Goal: Task Accomplishment & Management: Use online tool/utility

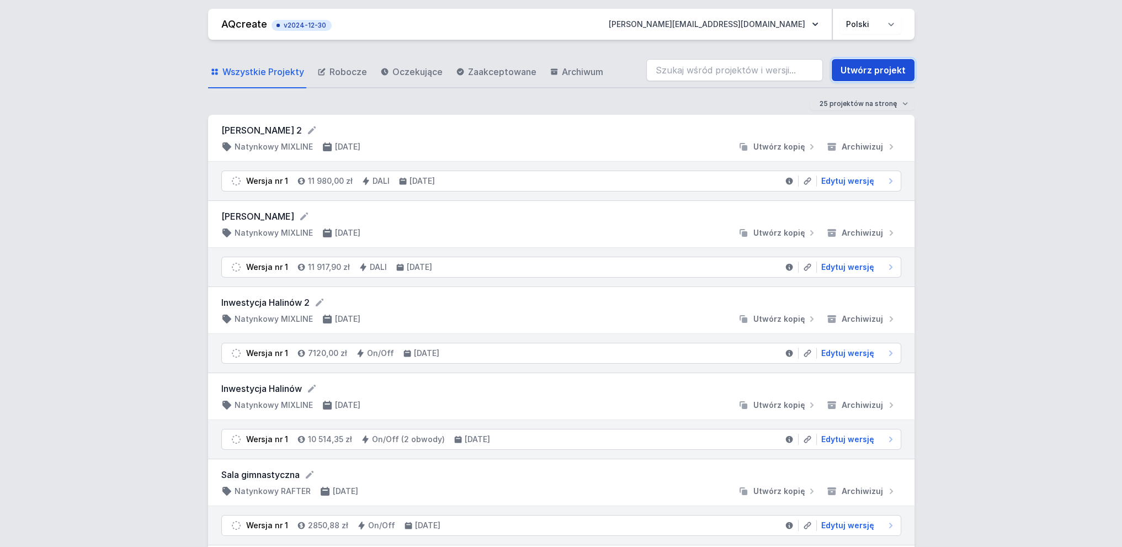
click at [894, 75] on link "Utwórz projekt" at bounding box center [873, 70] width 83 height 22
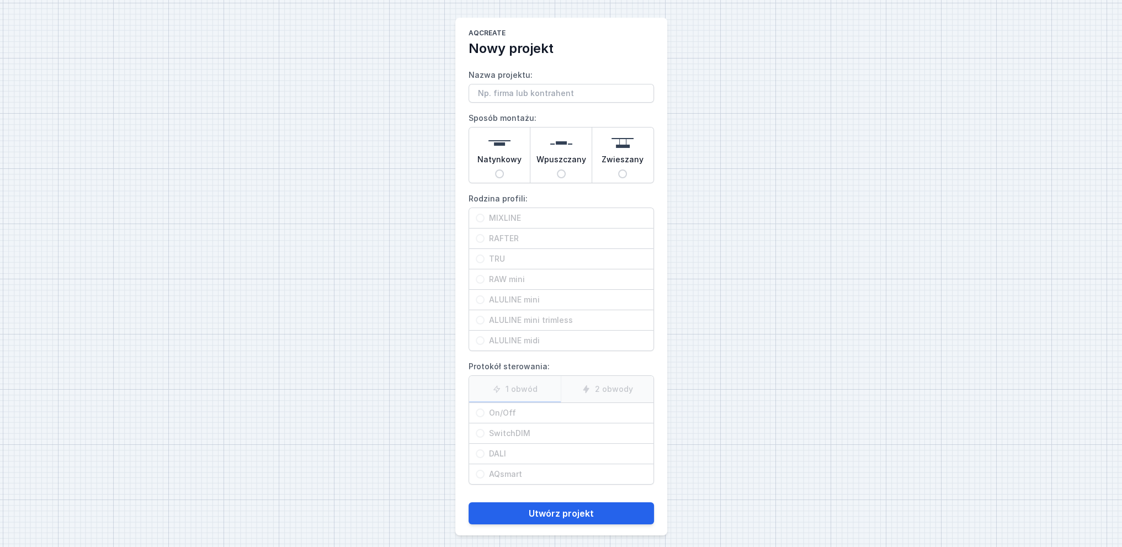
click at [499, 95] on input "Nazwa projektu:" at bounding box center [562, 93] width 186 height 19
type input "Kot 1"
click at [497, 174] on input "Natynkowy" at bounding box center [499, 173] width 9 height 9
radio input "true"
click at [478, 216] on input "MIXLINE" at bounding box center [480, 218] width 9 height 9
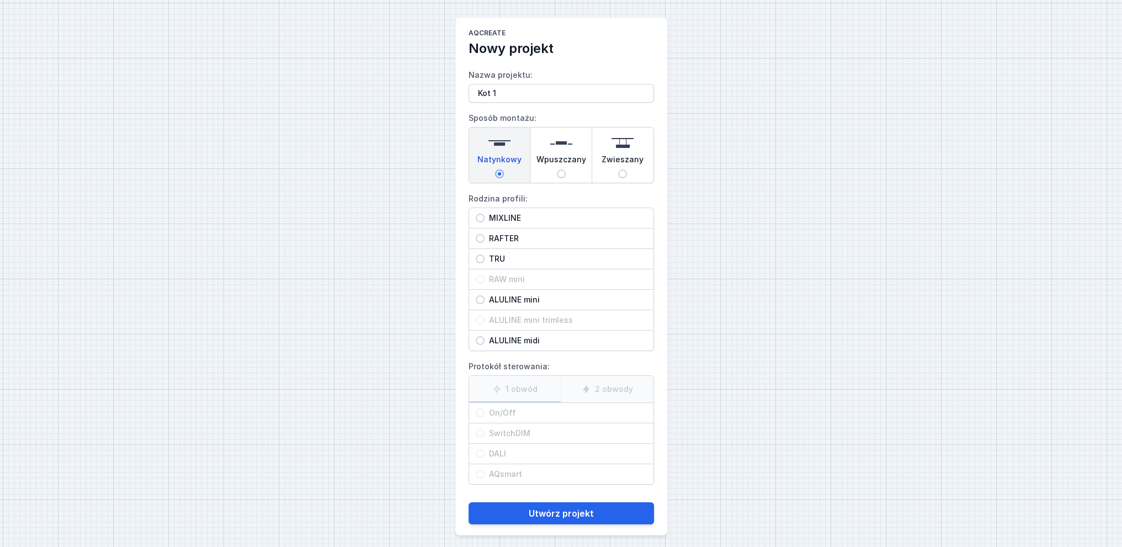
radio input "true"
click at [481, 453] on input "DALI" at bounding box center [480, 453] width 9 height 9
radio input "true"
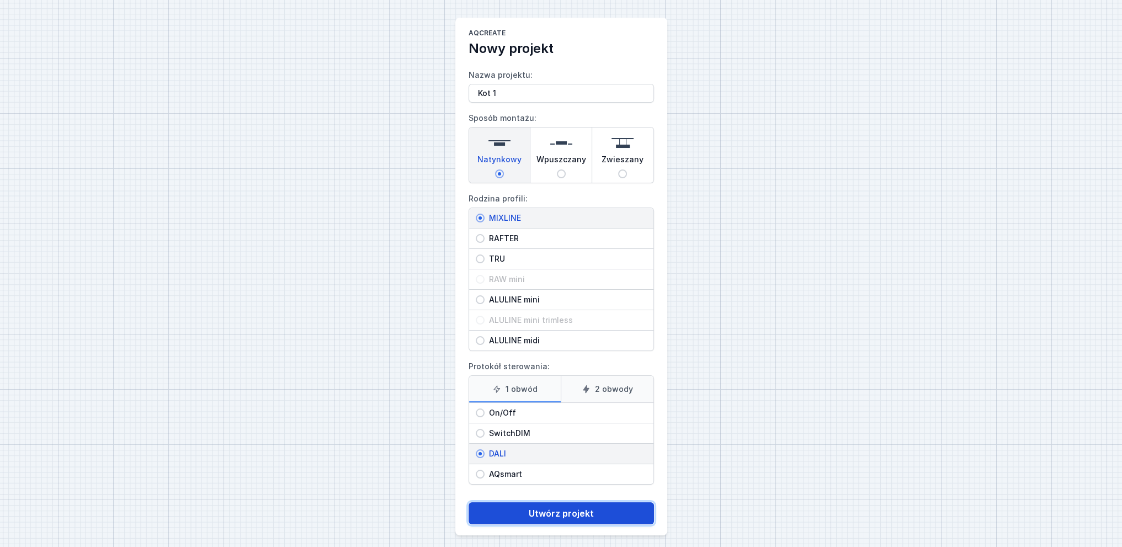
click at [568, 512] on button "Utwórz projekt" at bounding box center [562, 513] width 186 height 22
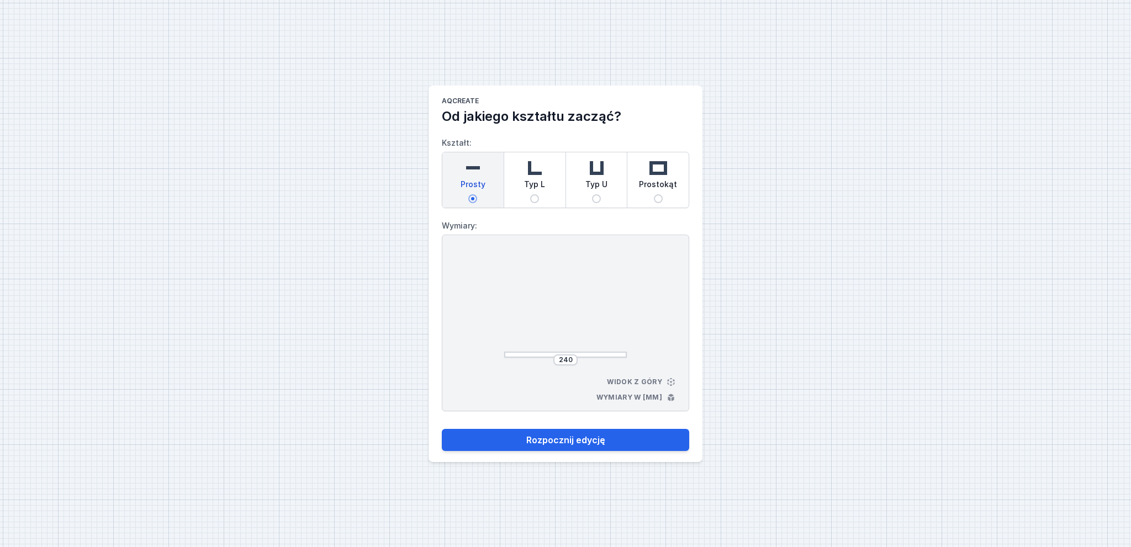
click at [656, 203] on div "Prostokąt" at bounding box center [657, 179] width 61 height 55
click at [656, 203] on input "Prostokąt" at bounding box center [658, 198] width 9 height 9
radio input "true"
click at [571, 359] on input "264" at bounding box center [566, 360] width 18 height 9
type input "2"
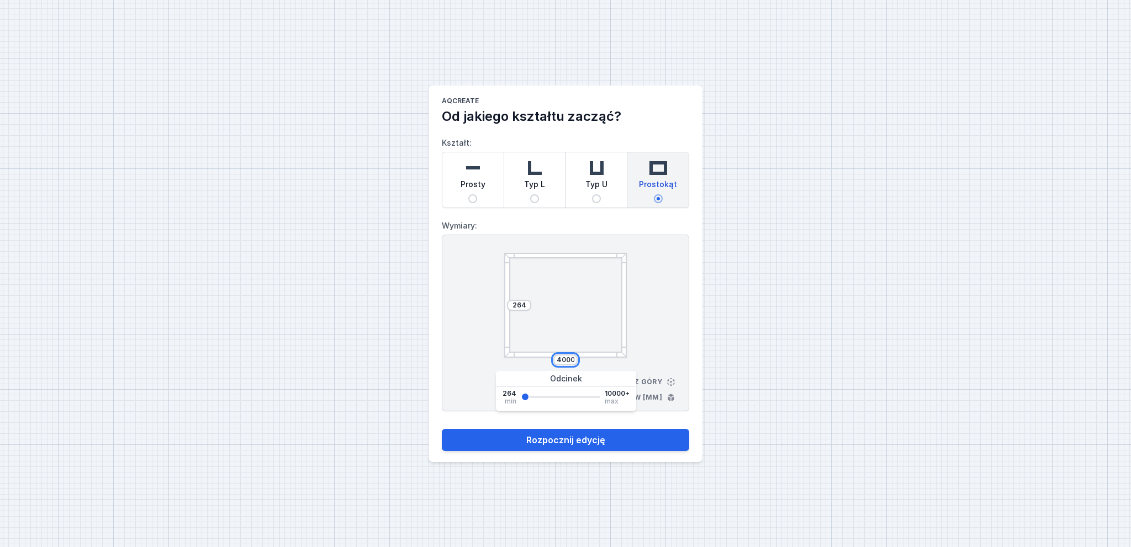
type input "4000"
click at [523, 304] on input "264" at bounding box center [519, 305] width 18 height 9
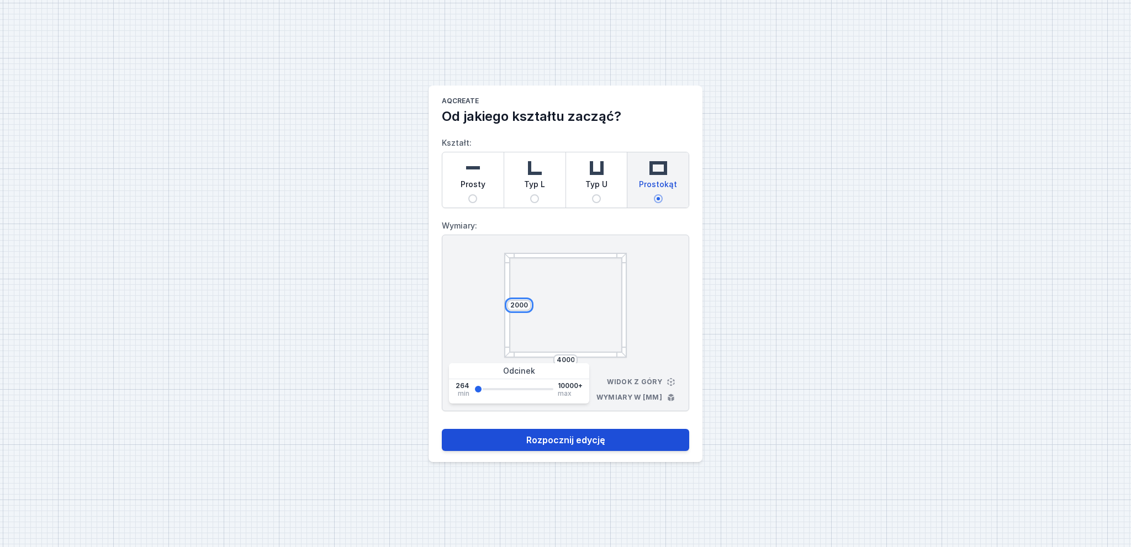
type input "2000"
click at [621, 441] on button "Rozpocznij edycję" at bounding box center [565, 440] width 247 height 22
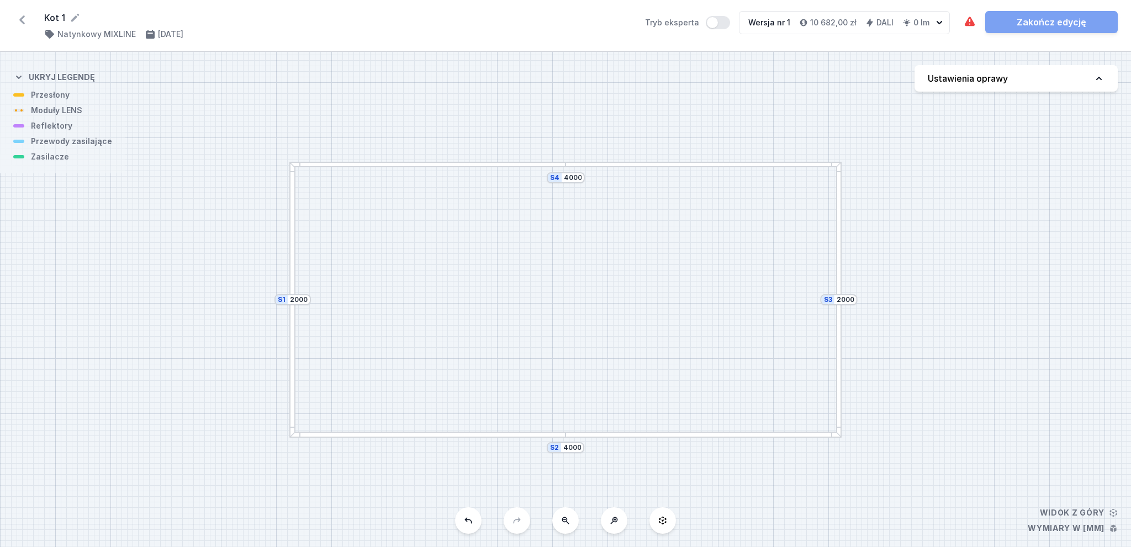
click at [632, 166] on div at bounding box center [703, 165] width 276 height 6
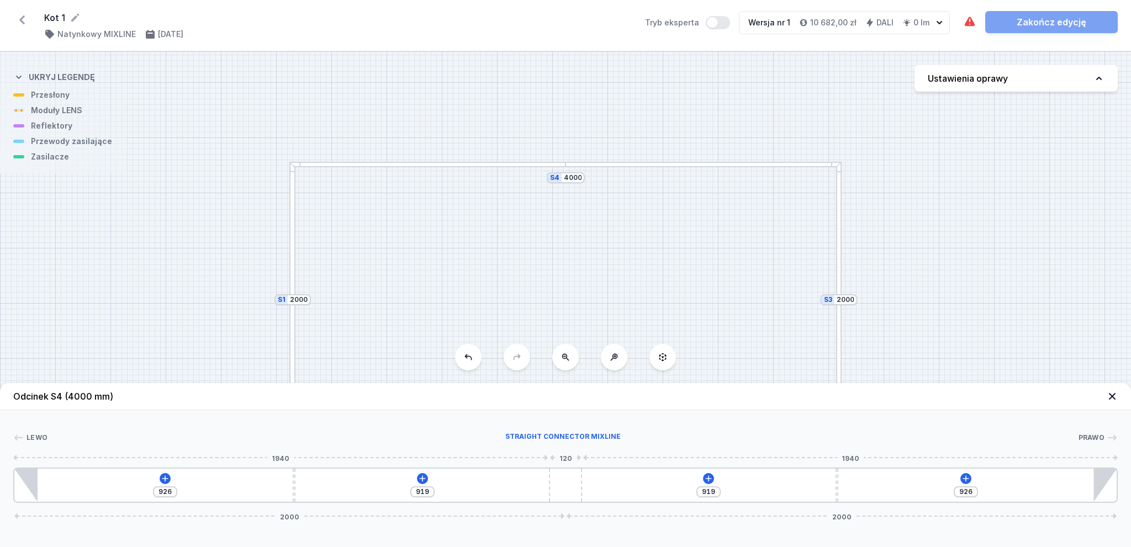
type input "870"
type input "975"
type input "908"
type input "937"
type input "974"
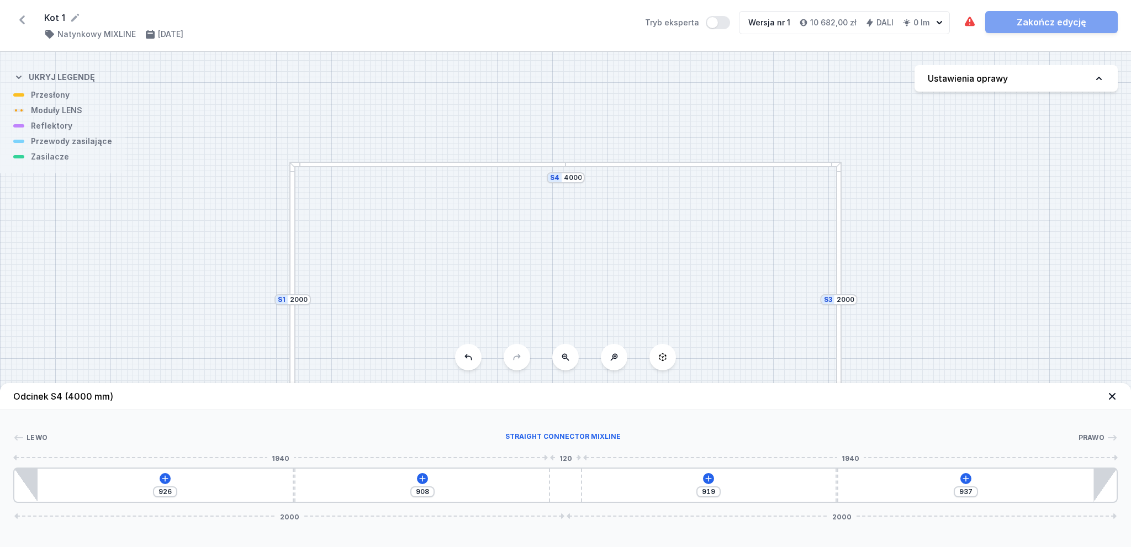
type input "871"
type input "1018"
type input "827"
type input "1049"
type input "796"
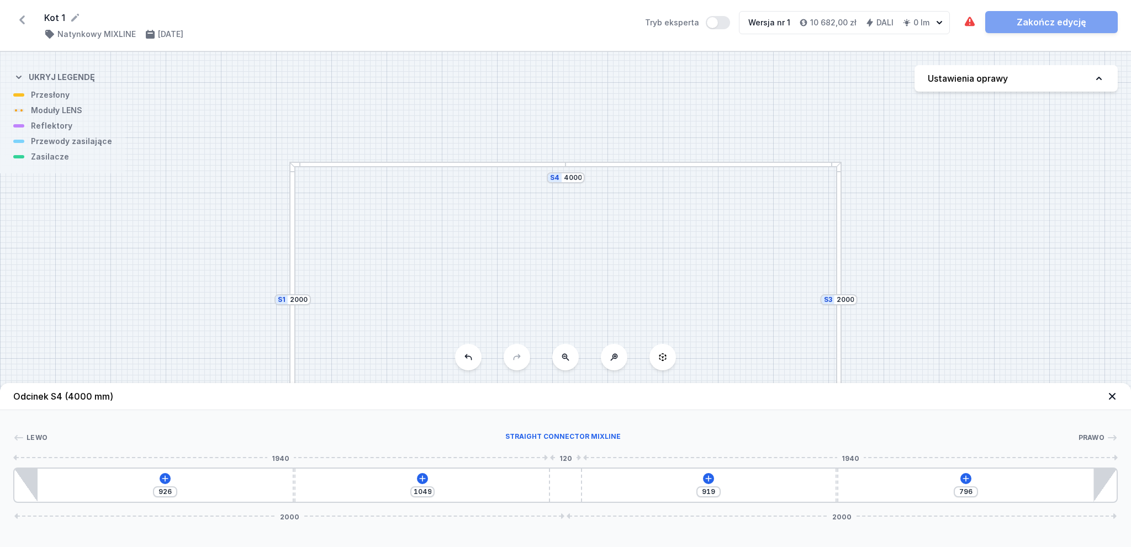
type input "1093"
type input "752"
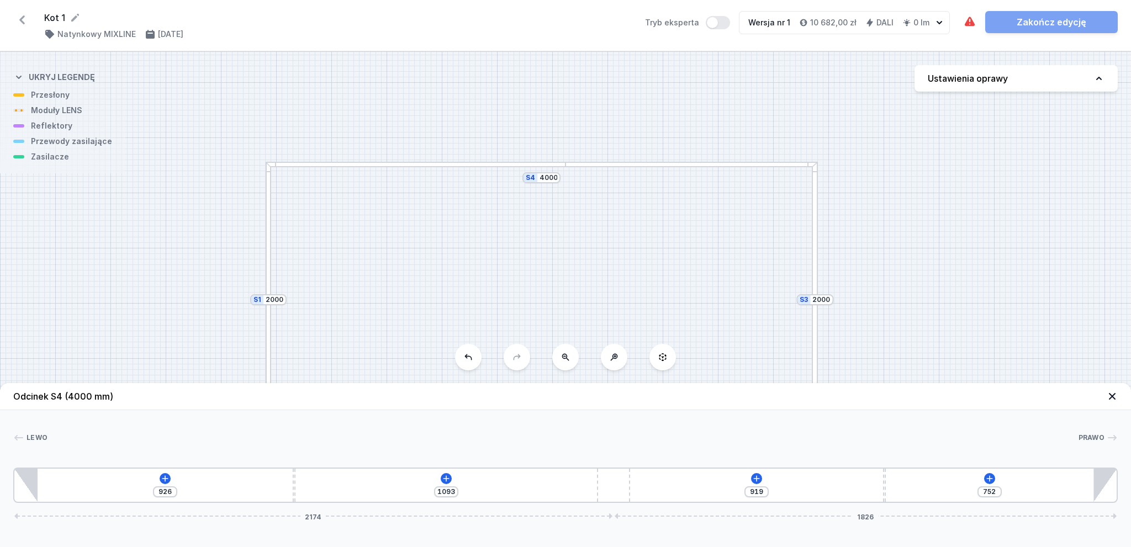
type input "1126"
type input "719"
type input "1069"
type input "776"
type input "917"
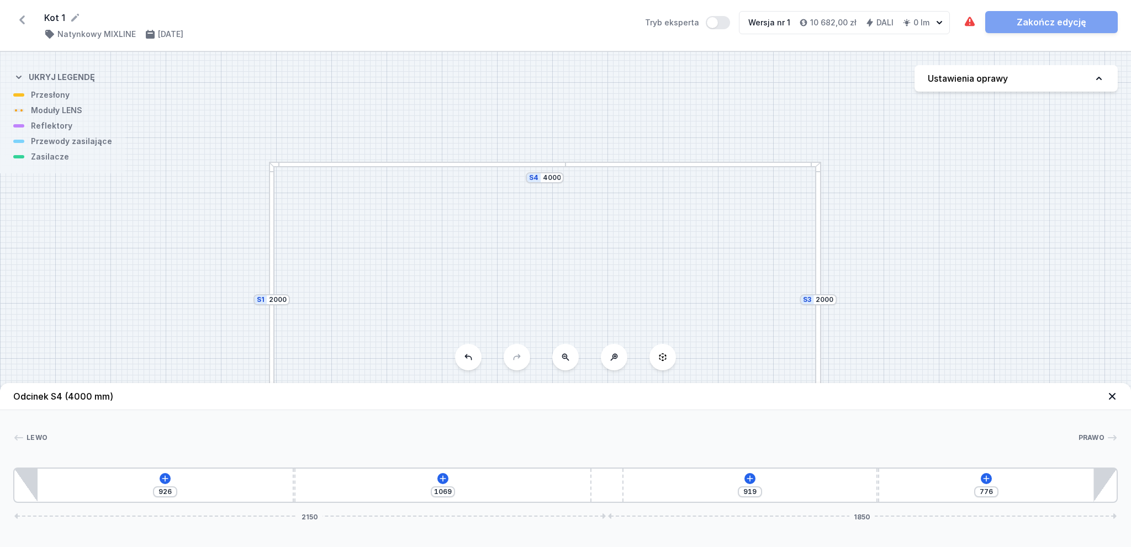
type input "928"
type input "776"
type input "1069"
type input "712"
type input "1133"
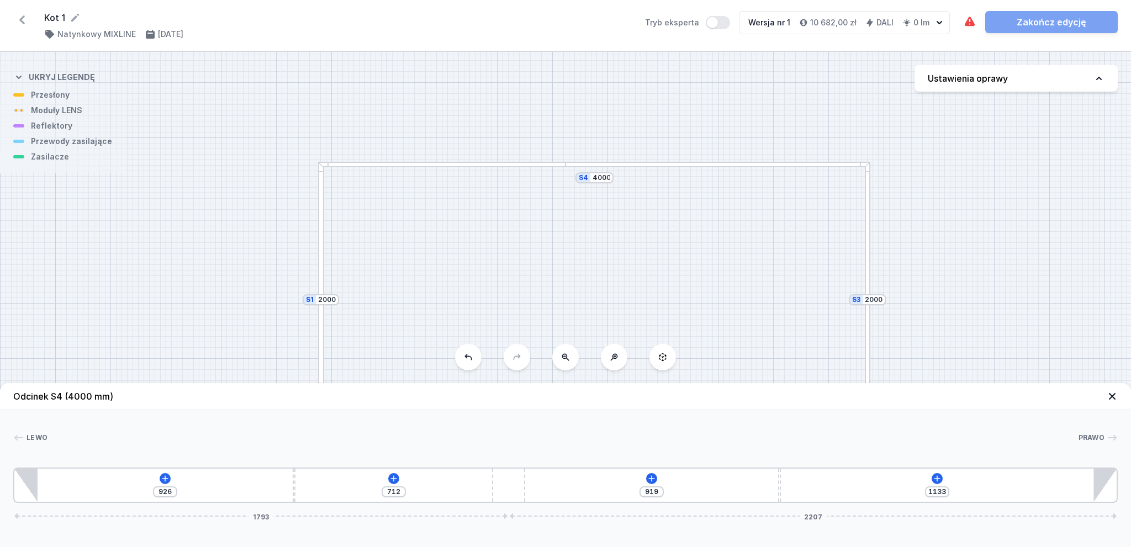
type input "742"
type input "1103"
type input "963"
type input "882"
type input "1126"
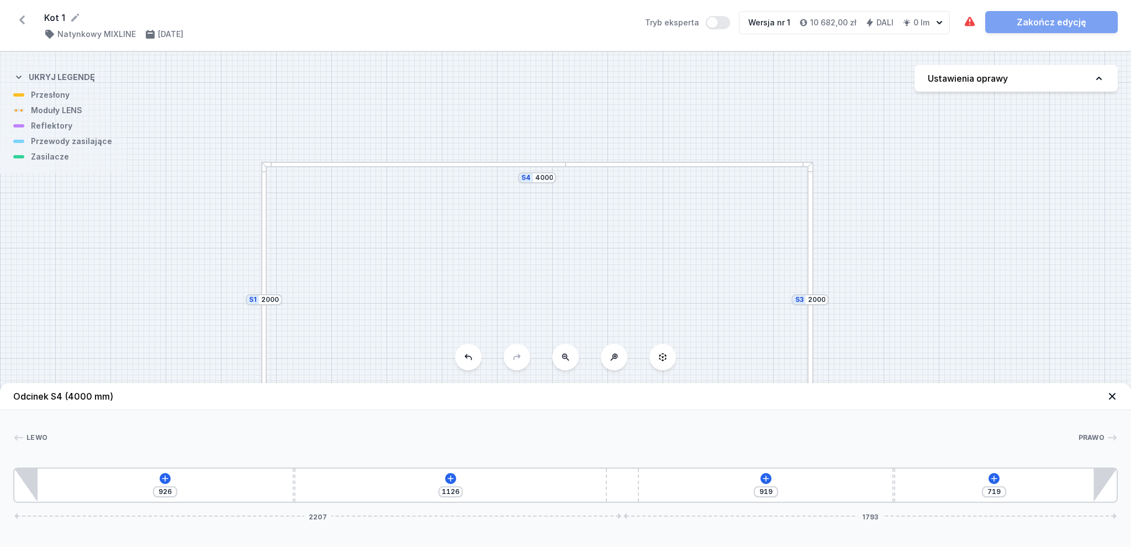
drag, startPoint x: 571, startPoint y: 485, endPoint x: 971, endPoint y: 542, distance: 403.7
click at [982, 547] on html "Kot 1 ( 11380 /v 1 ) Natynkowy MIXLINE [DATE] Tryb eksperta Wersja nr 1 10 682,…" at bounding box center [565, 273] width 1131 height 547
drag, startPoint x: 602, startPoint y: 310, endPoint x: 601, endPoint y: 206, distance: 104.4
click at [601, 206] on div "S4 4000 S3 2000 S2 4000 S1 2000" at bounding box center [565, 299] width 1131 height 495
click at [579, 331] on div at bounding box center [674, 330] width 276 height 6
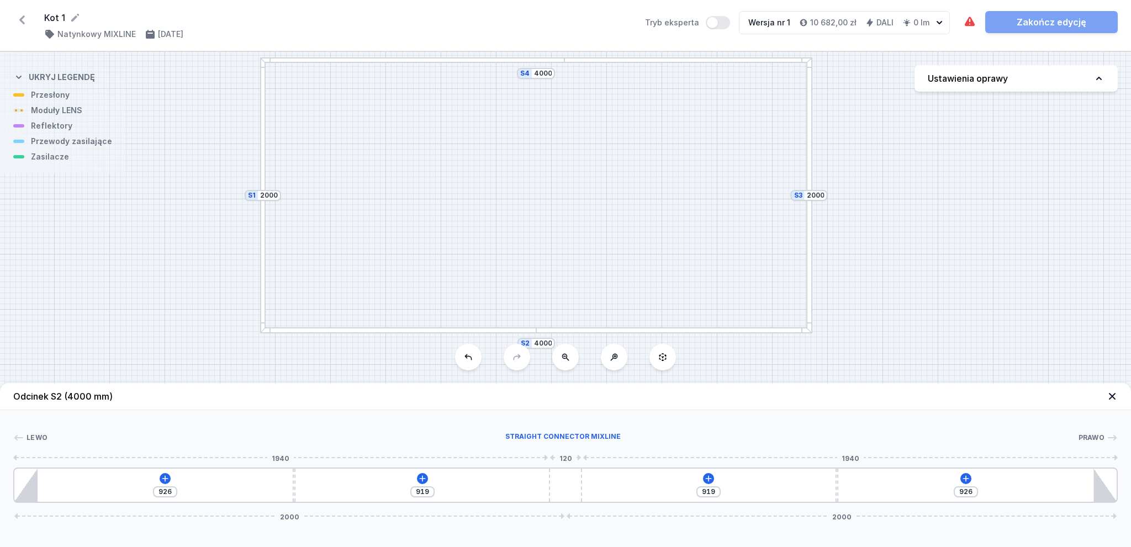
type input "910"
type input "935"
type input "847"
type input "998"
type input "768"
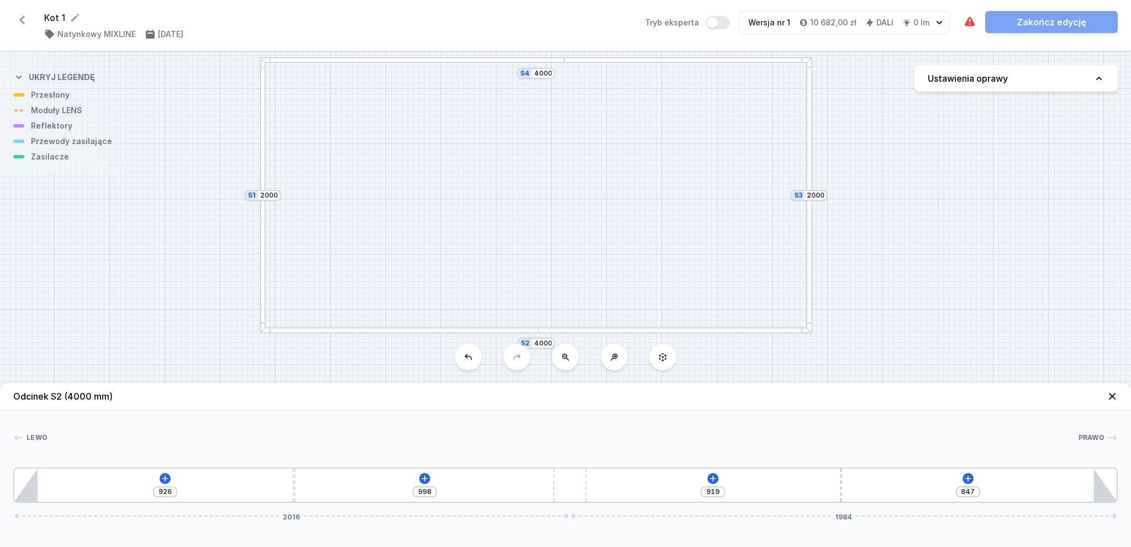
type input "1077"
type input "719"
type input "1126"
drag, startPoint x: 570, startPoint y: 487, endPoint x: 701, endPoint y: 494, distance: 131.5
click at [701, 494] on div "926 1126 919 719 2207 1793" at bounding box center [565, 485] width 1104 height 35
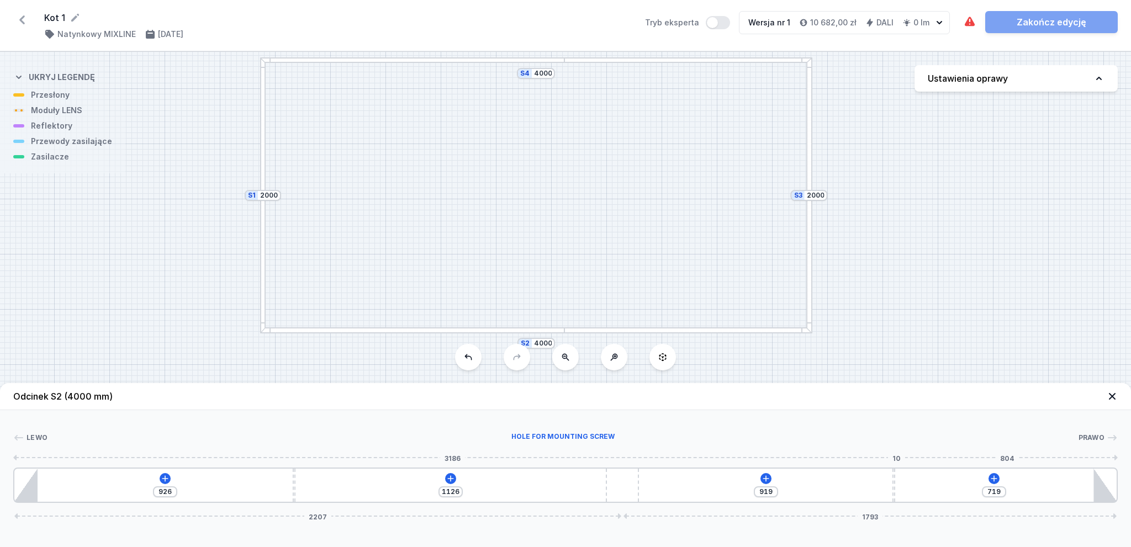
type input "775"
type input "863"
type input "773"
type input "865"
type input "771"
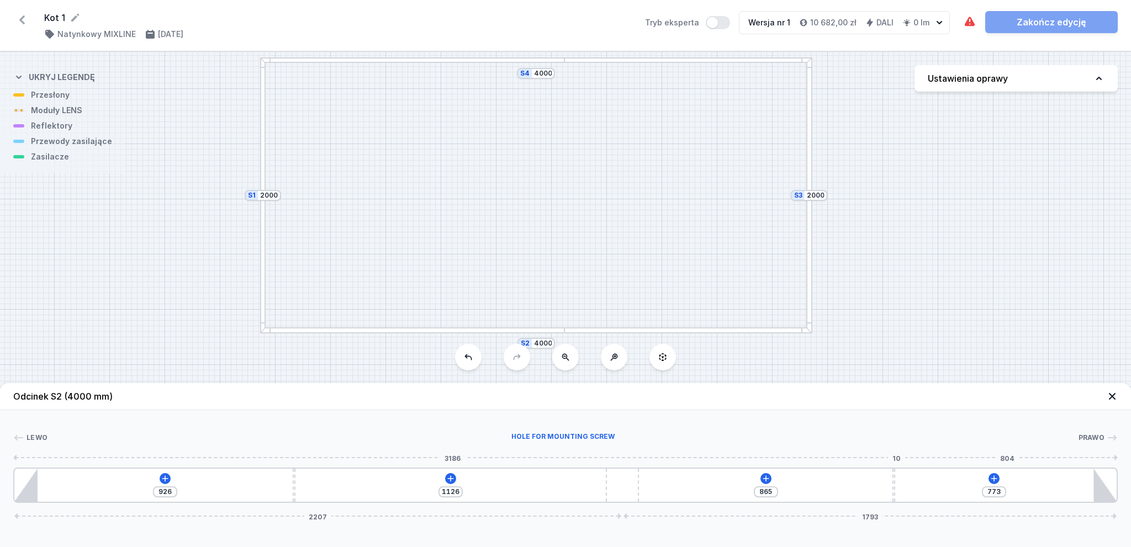
type input "867"
type input "767"
type input "871"
type input "759"
type input "879"
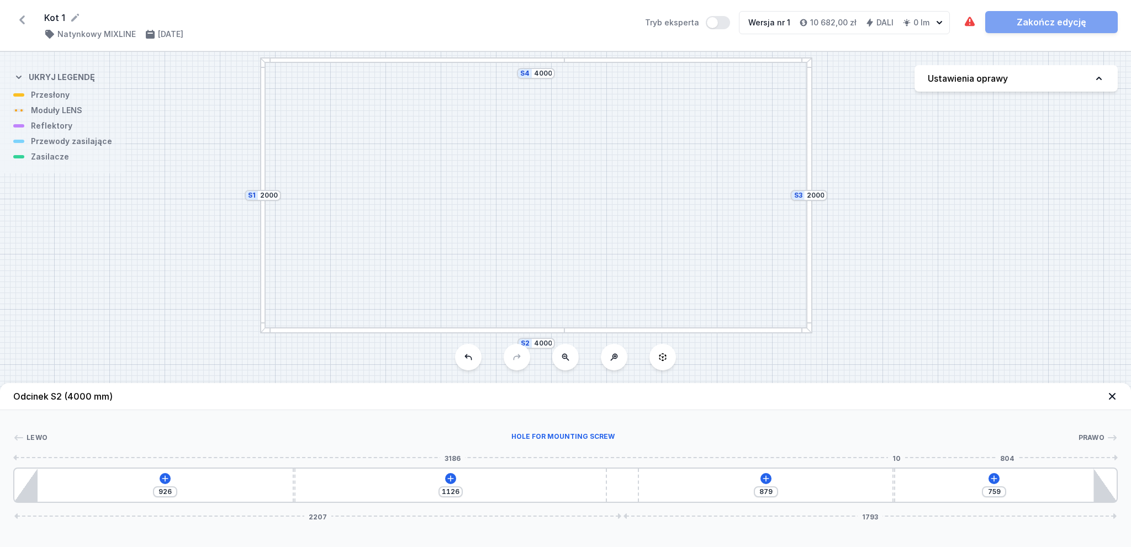
type input "751"
type input "887"
type input "744"
type input "894"
type input "734"
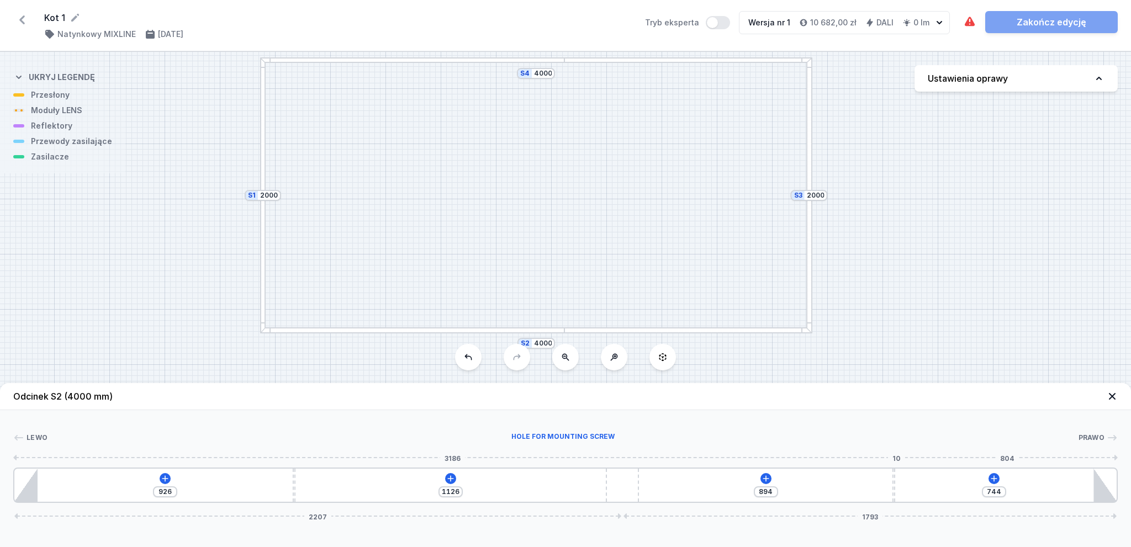
type input "904"
type input "724"
type input "914"
type input "718"
type input "920"
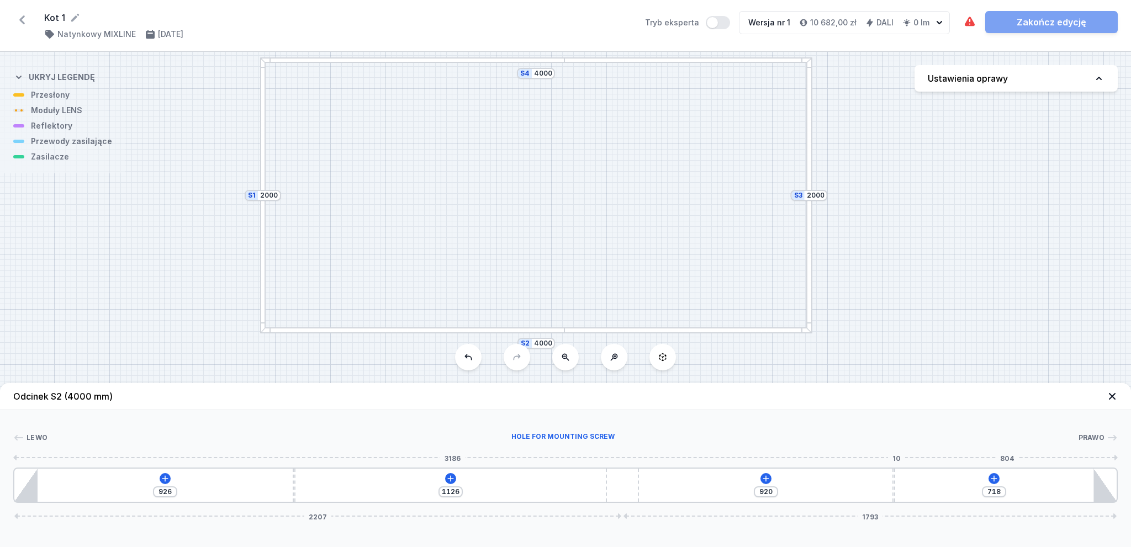
type input "710"
type input "928"
type input "704"
type input "934"
type input "700"
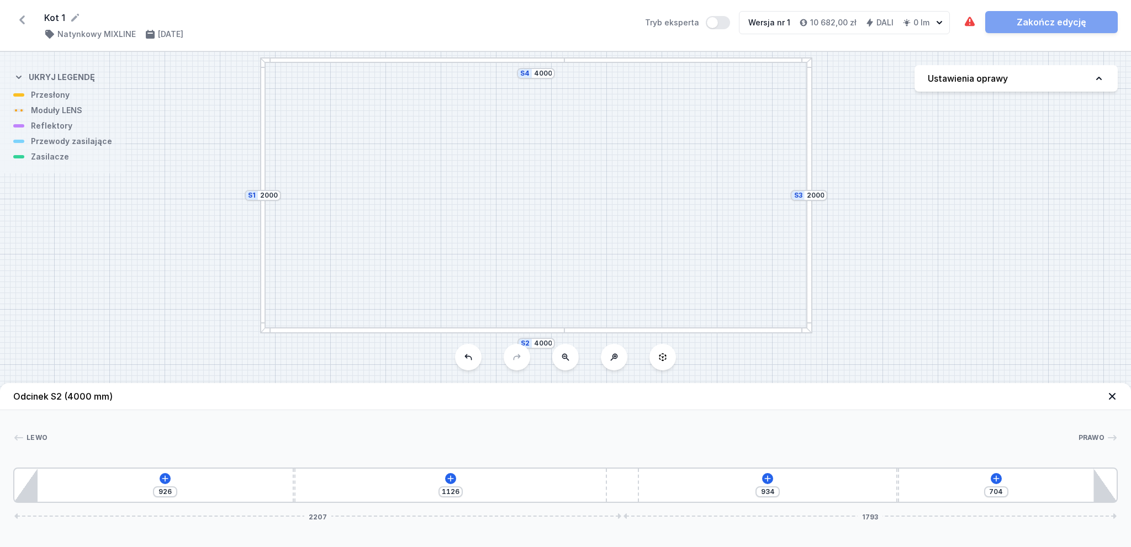
type input "938"
type input "696"
type input "942"
drag, startPoint x: 894, startPoint y: 486, endPoint x: 916, endPoint y: 486, distance: 22.1
click at [916, 486] on div "926 1126 942 696 2207 1793" at bounding box center [565, 485] width 1104 height 35
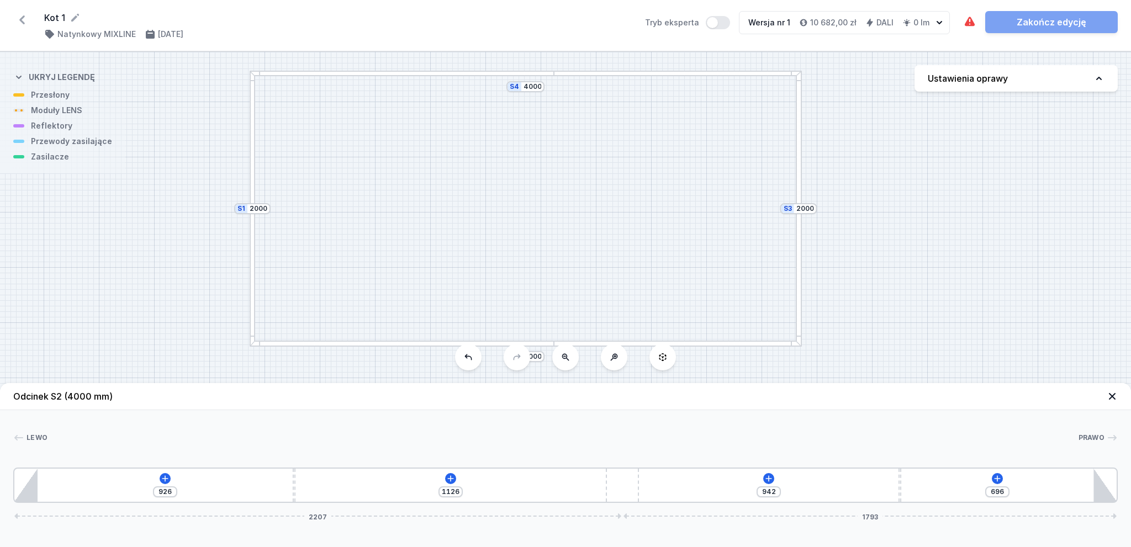
drag, startPoint x: 593, startPoint y: 185, endPoint x: 582, endPoint y: 198, distance: 16.9
click at [582, 198] on div "S4 4000 S3 2000 S2 4000 S1 2000" at bounding box center [565, 299] width 1131 height 495
click at [500, 74] on div at bounding box center [402, 74] width 305 height 6
type input "719"
click at [447, 477] on icon at bounding box center [450, 478] width 9 height 9
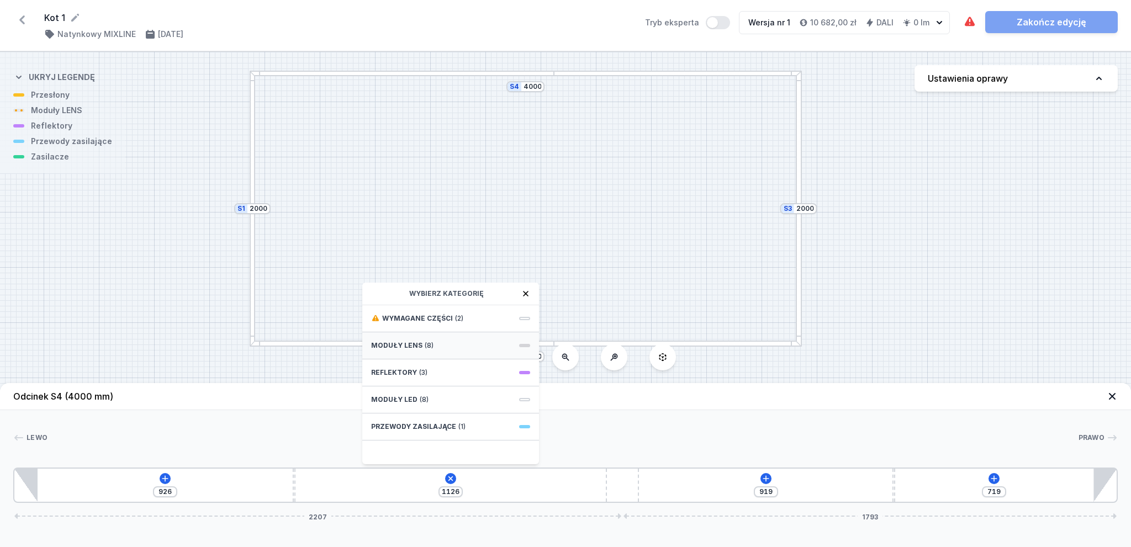
click at [411, 343] on span "Moduły LENS" at bounding box center [396, 345] width 51 height 9
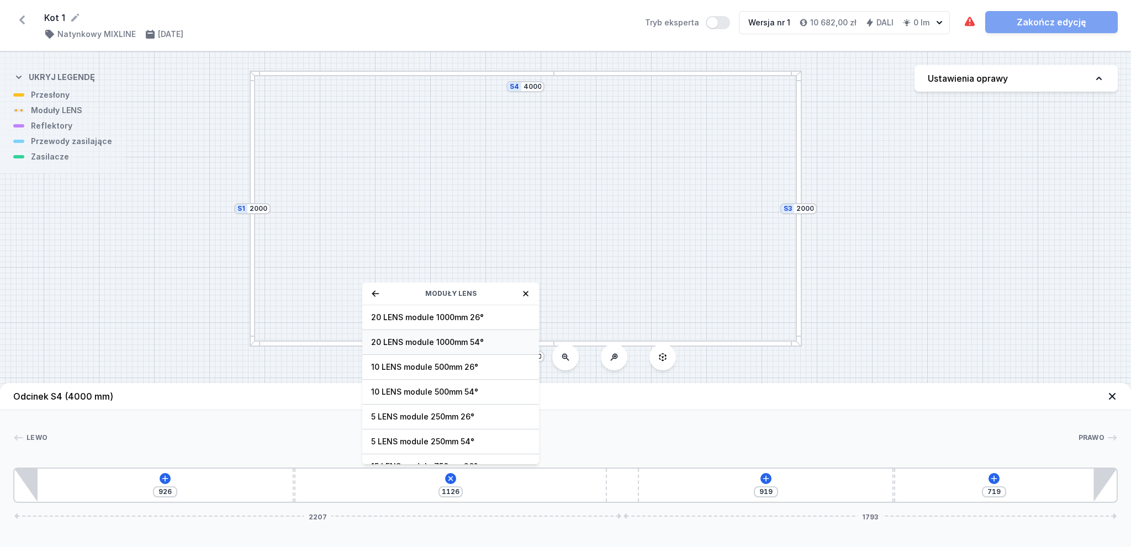
scroll to position [39, 0]
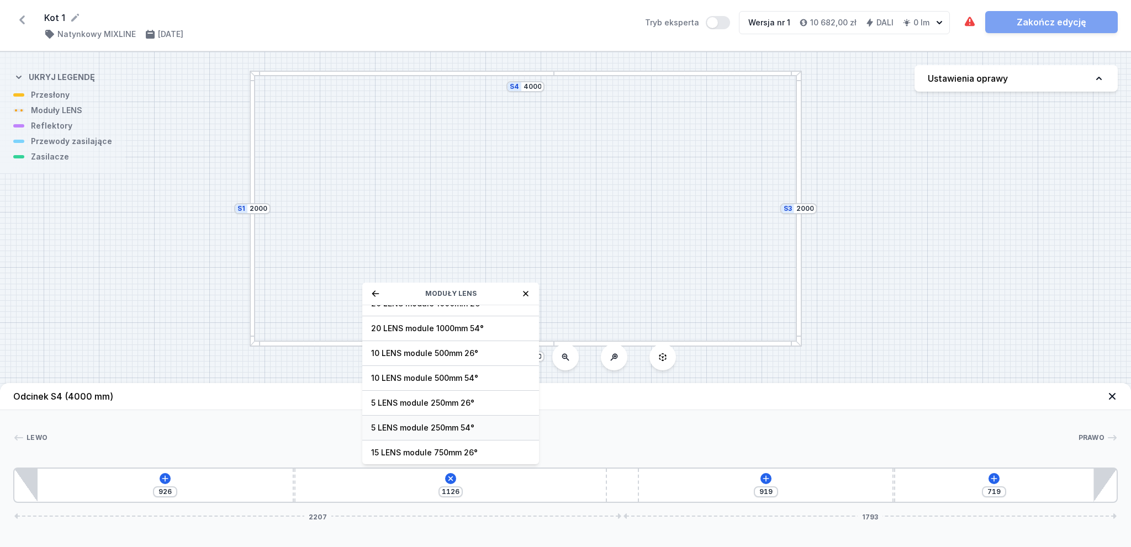
click at [428, 428] on span "5 LENS module 250mm 54°" at bounding box center [450, 427] width 159 height 11
type input "881"
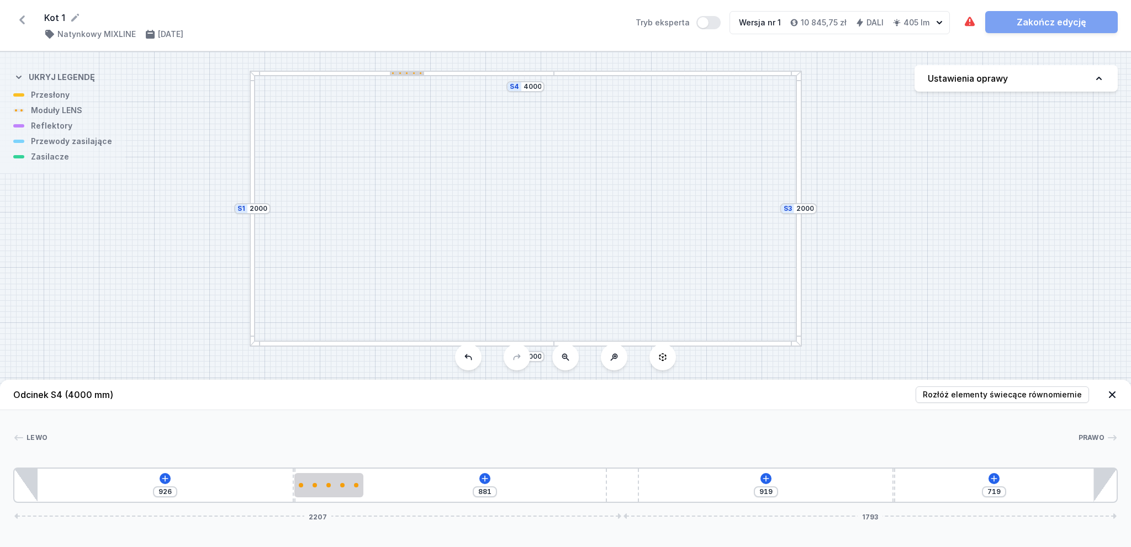
drag, startPoint x: 409, startPoint y: 73, endPoint x: 496, endPoint y: 72, distance: 87.8
click at [496, 72] on div at bounding box center [402, 74] width 305 height 6
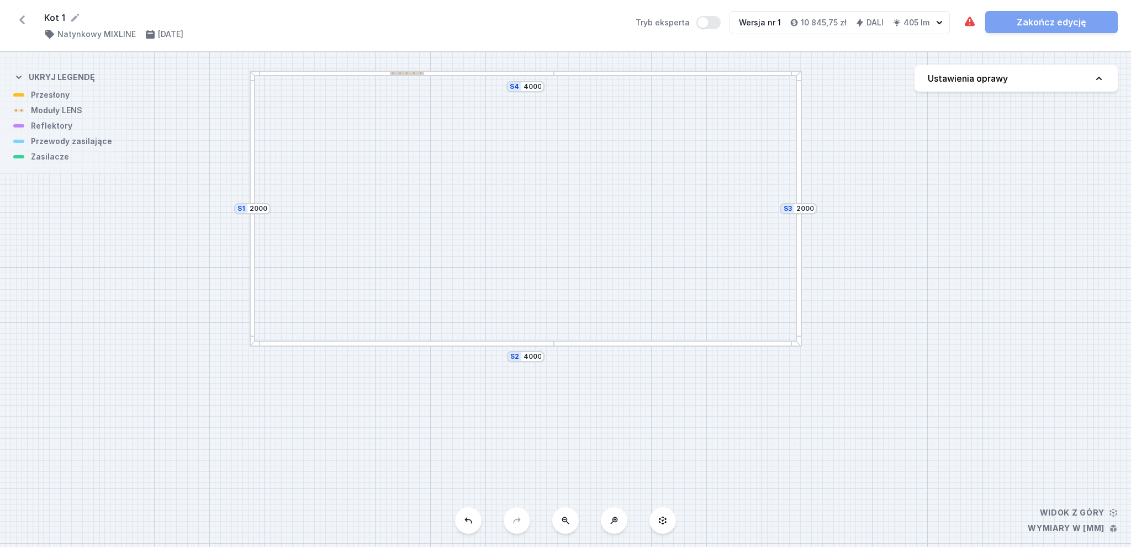
drag, startPoint x: 407, startPoint y: 71, endPoint x: 424, endPoint y: 70, distance: 17.1
click at [423, 71] on div at bounding box center [402, 74] width 305 height 6
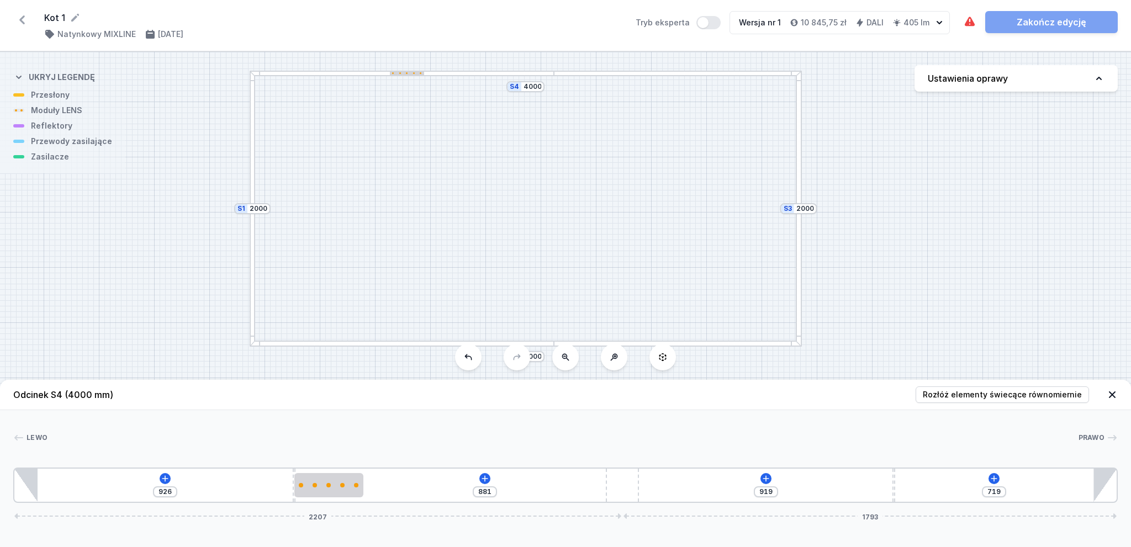
click at [424, 71] on div at bounding box center [402, 74] width 305 height 6
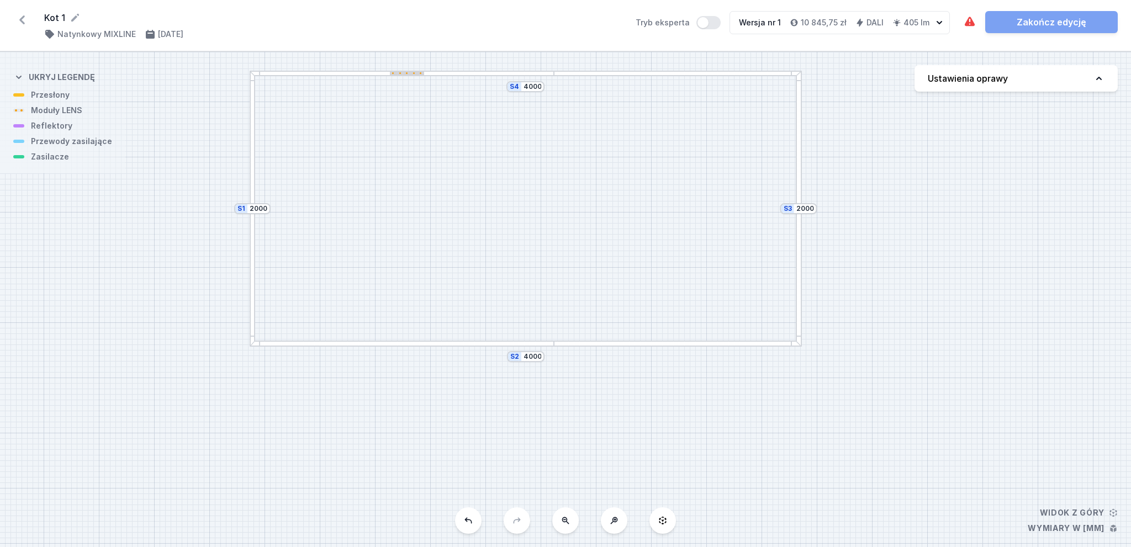
click at [418, 75] on div at bounding box center [402, 74] width 305 height 6
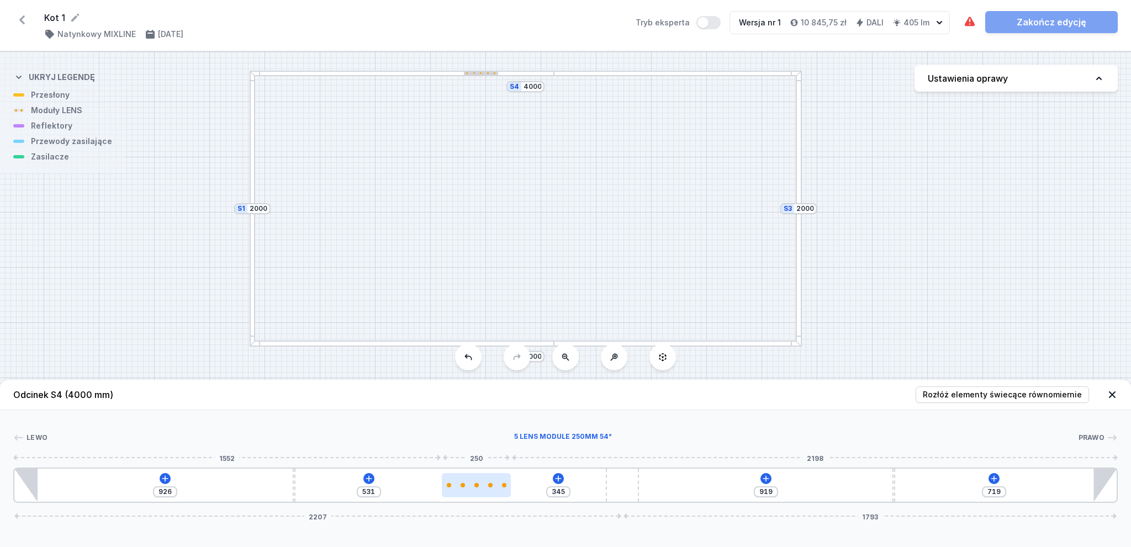
type input "314"
type input "562"
type input "298"
type input "578"
type input "290"
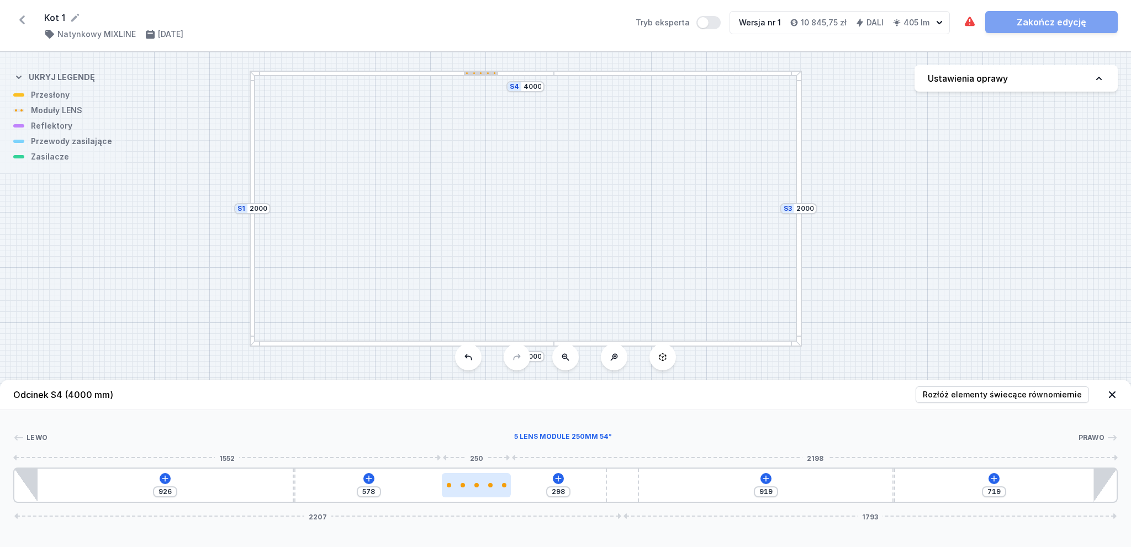
type input "586"
type input "271"
type input "605"
type input "255"
type input "621"
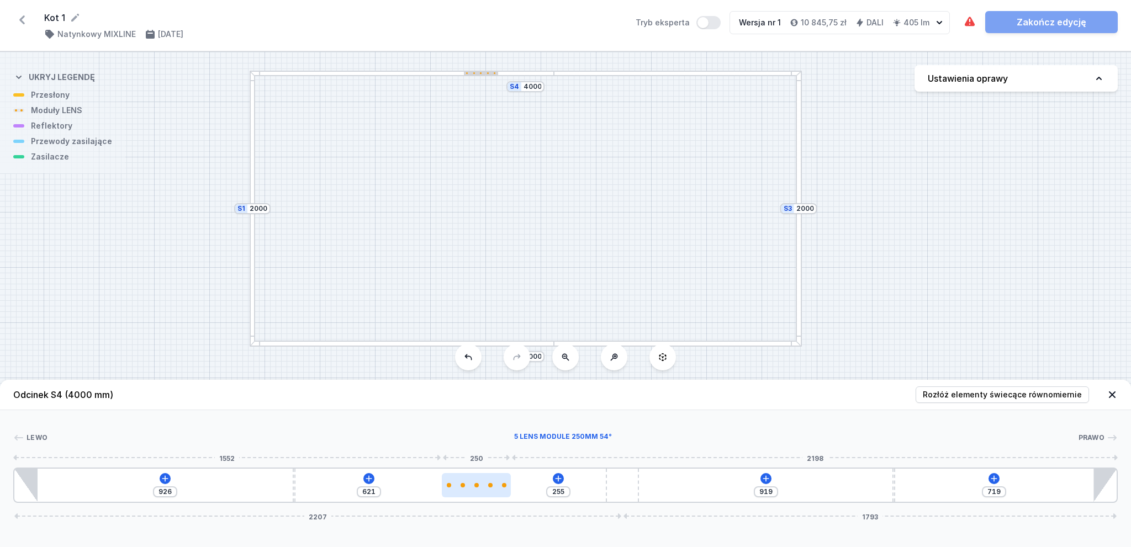
type input "239"
type input "637"
type input "227"
type input "649"
type input "221"
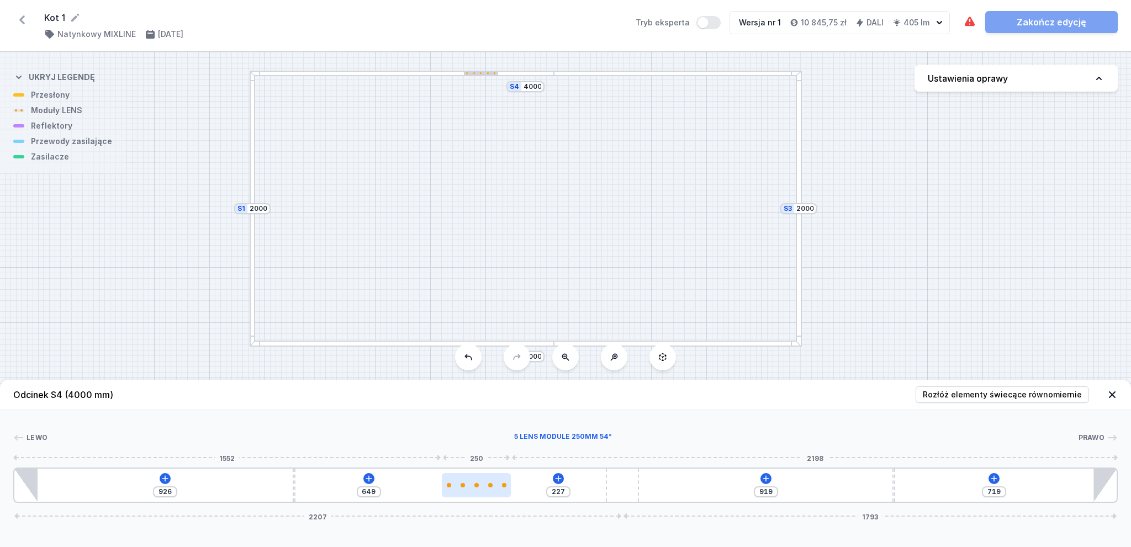
type input "655"
type input "219"
type input "657"
type input "215"
type input "661"
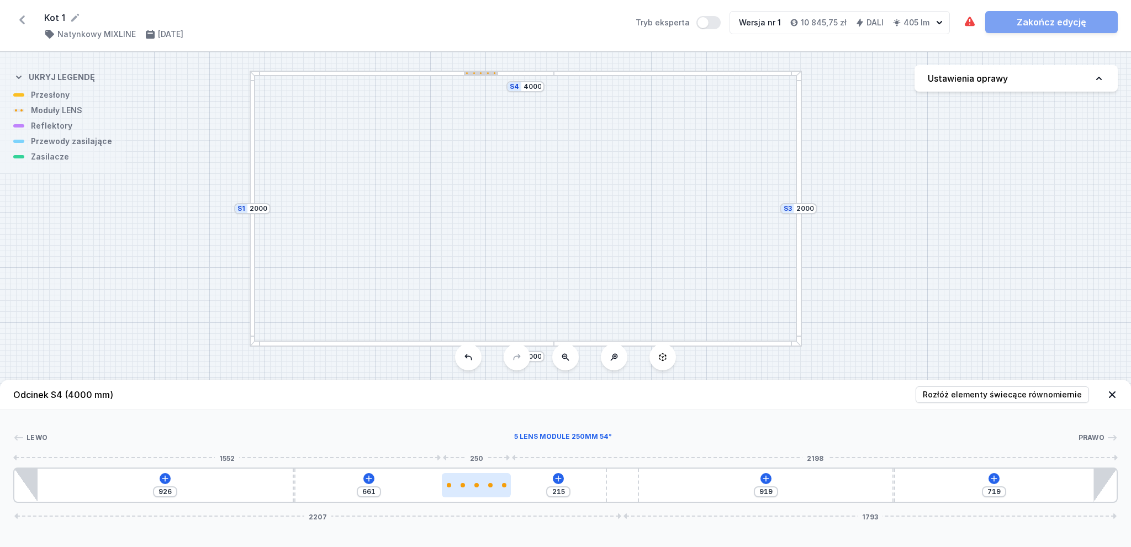
type input "212"
type input "664"
type input "204"
type input "672"
type input "200"
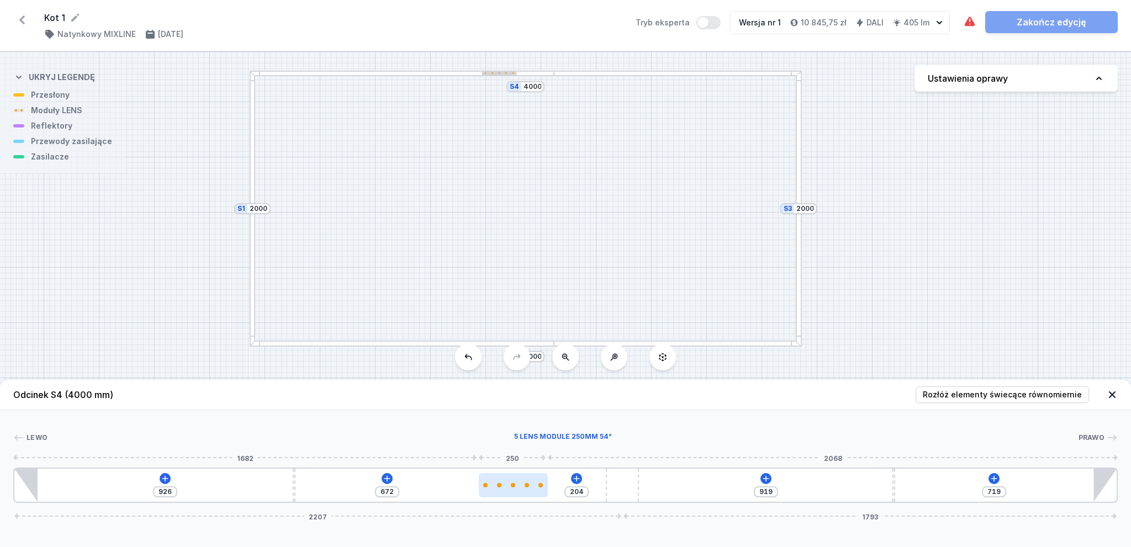
type input "676"
type input "198"
type input "678"
type input "194"
type input "682"
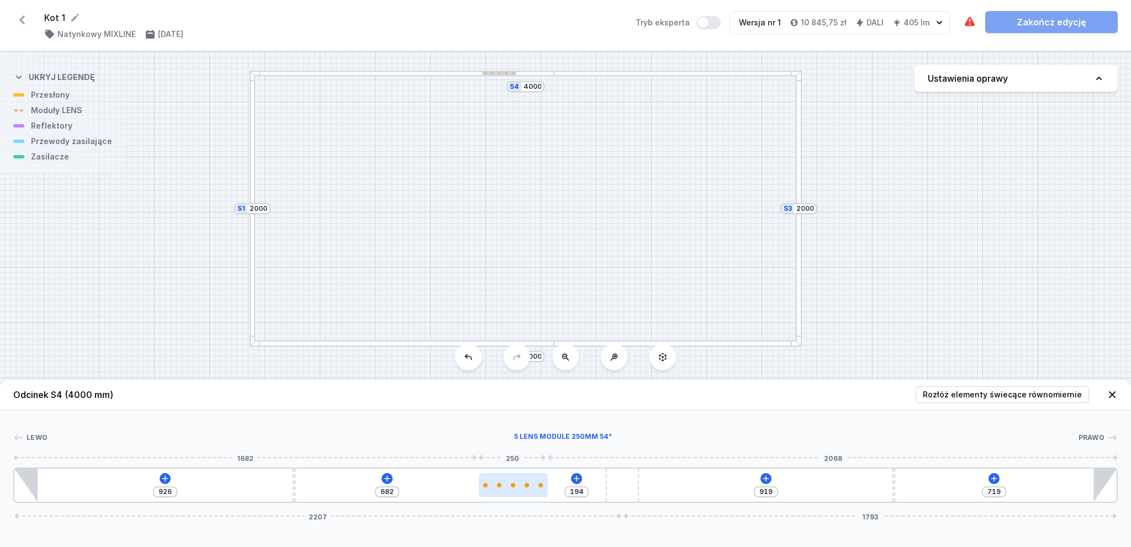
type input "190"
type input "686"
type input "188"
type input "688"
type input "184"
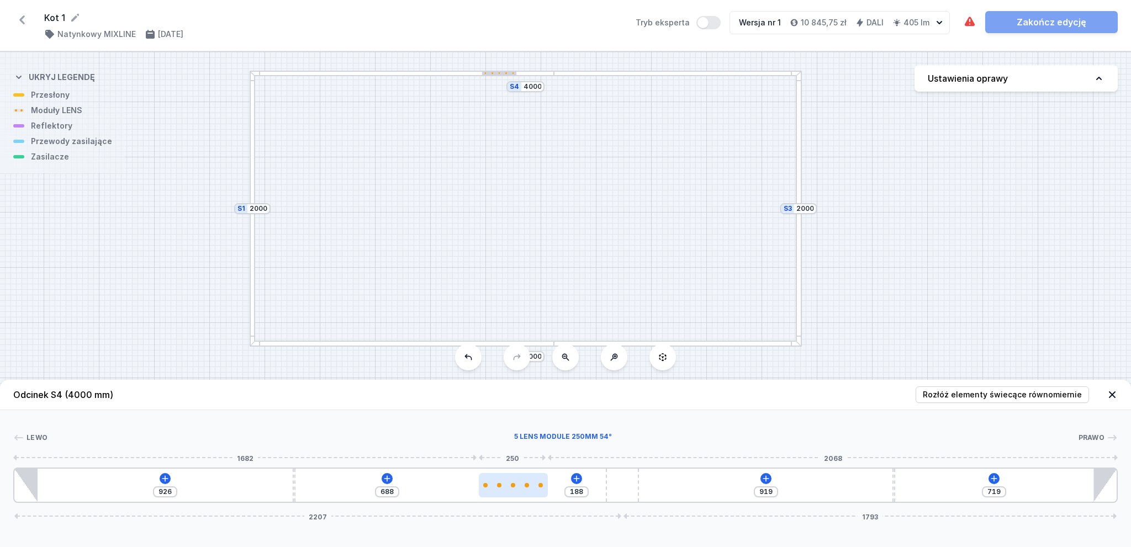
type input "692"
type input "182"
type input "694"
type input "178"
type input "698"
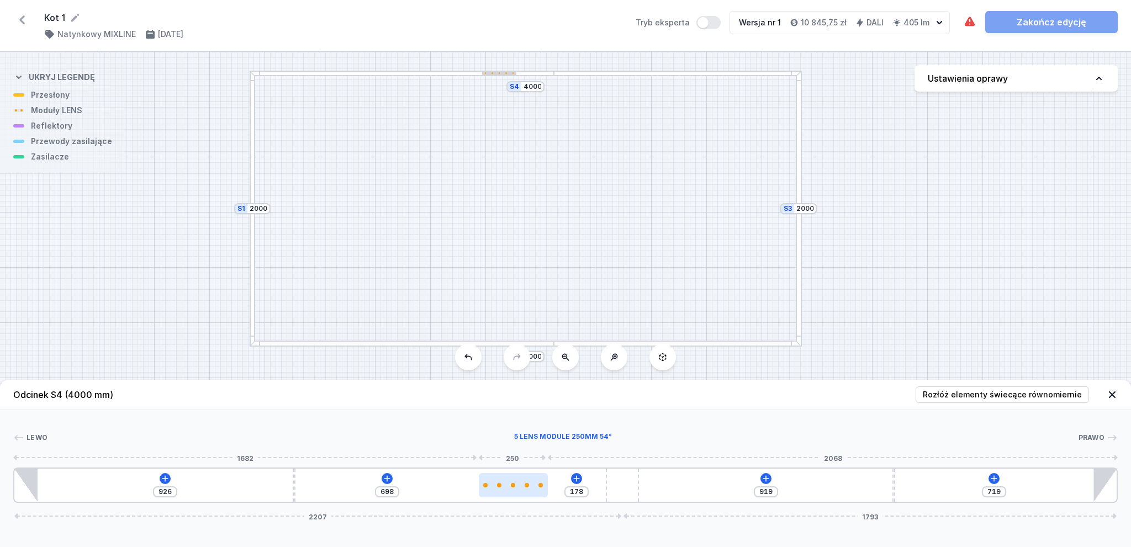
type input "172"
type input "704"
type input "170"
type input "706"
type input "166"
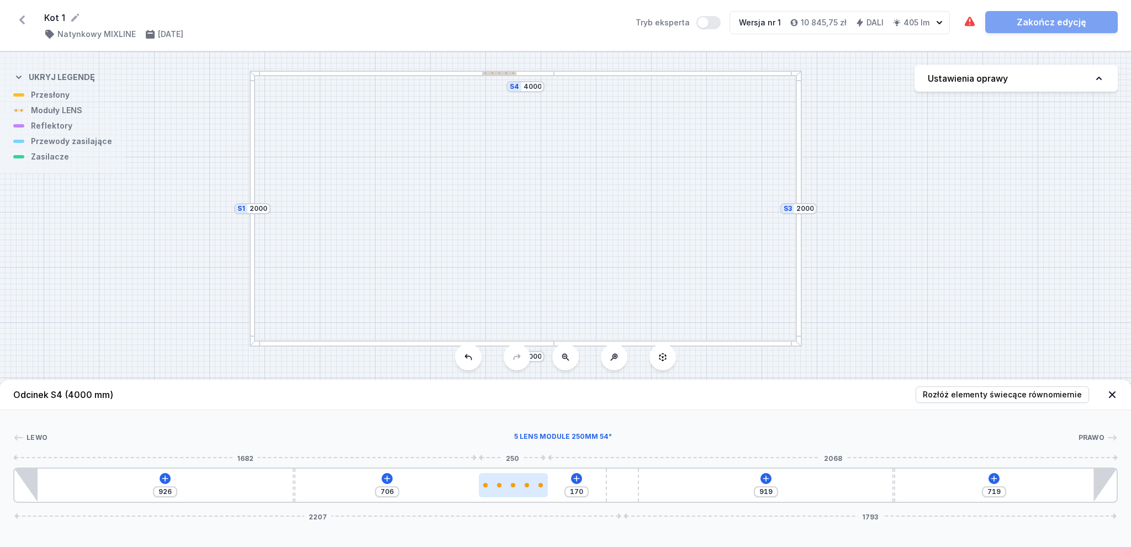
type input "710"
type input "162"
type input "714"
type input "158"
type input "718"
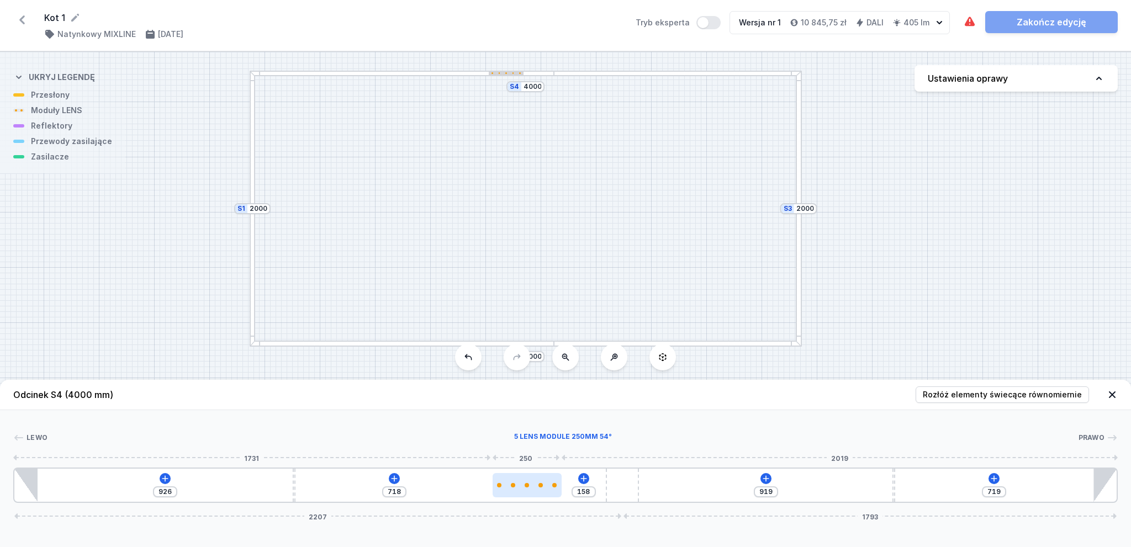
type input "154"
type input "722"
type input "151"
type input "725"
type input "147"
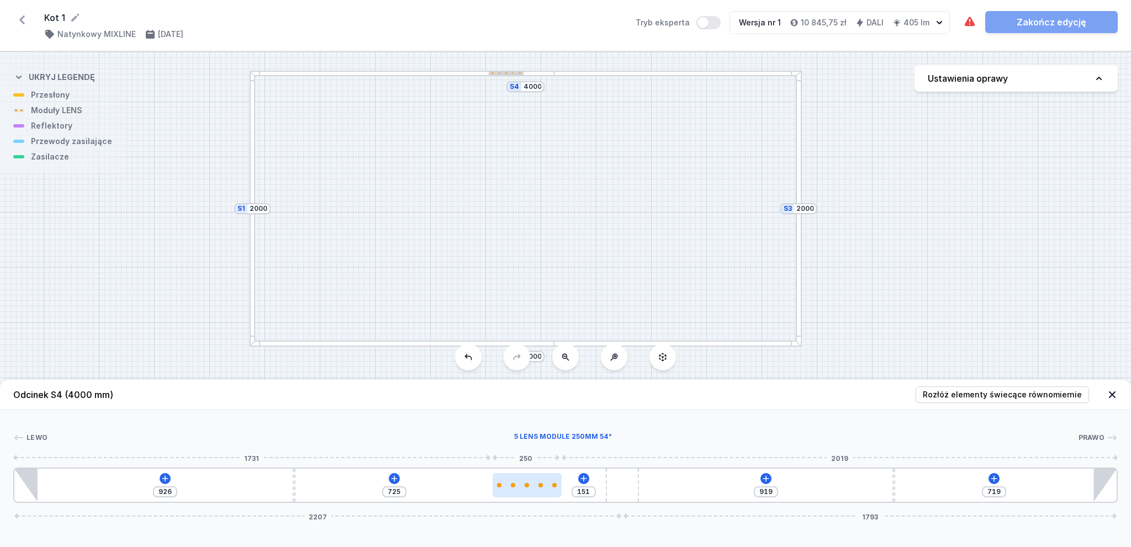
type input "729"
type input "143"
type input "733"
type input "141"
type input "735"
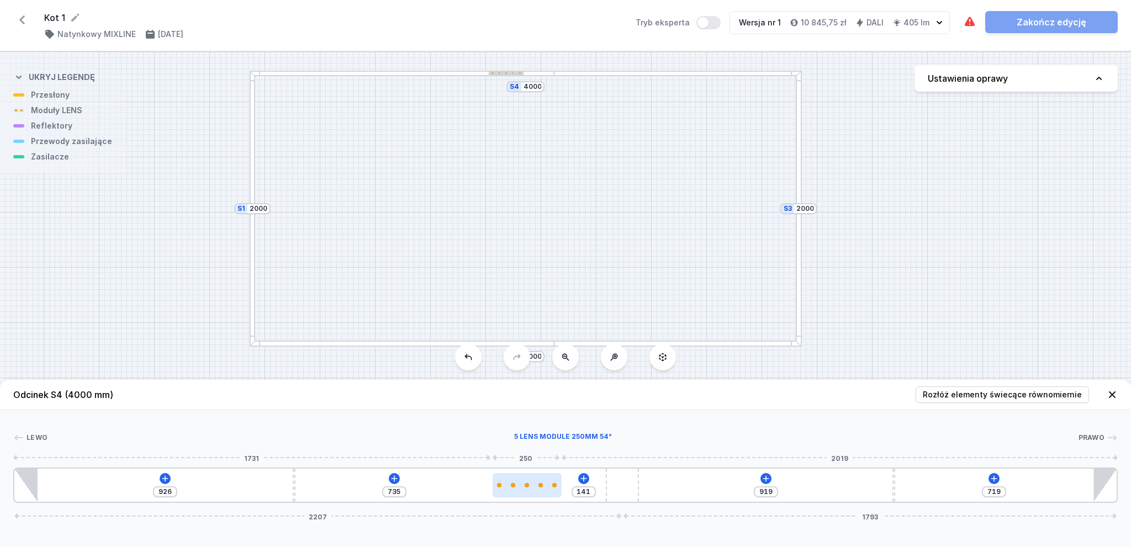
type input "137"
type input "739"
type input "131"
type input "745"
type input "127"
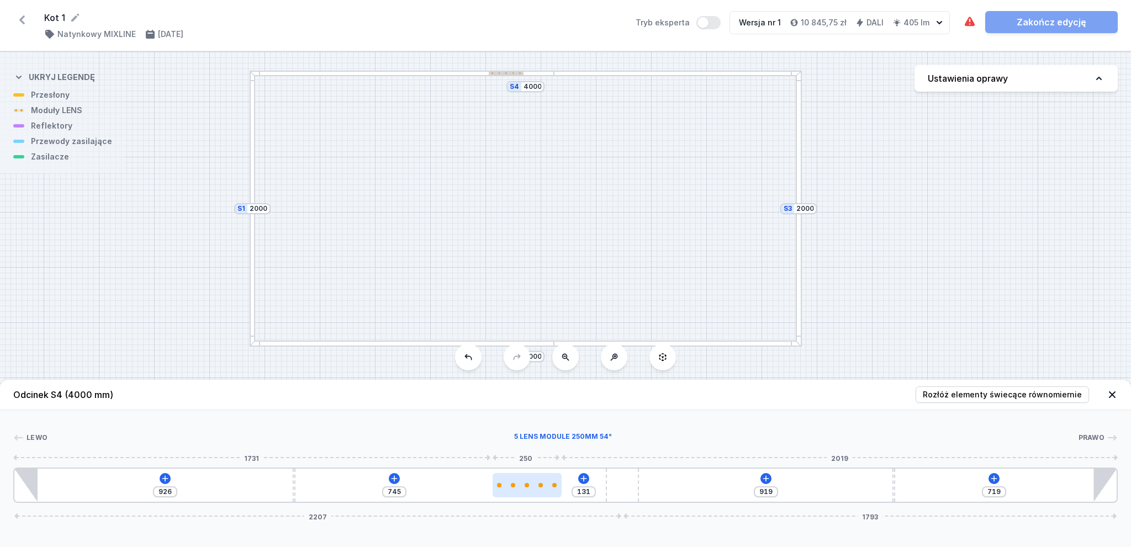
type input "749"
type input "125"
type input "751"
type input "121"
type input "755"
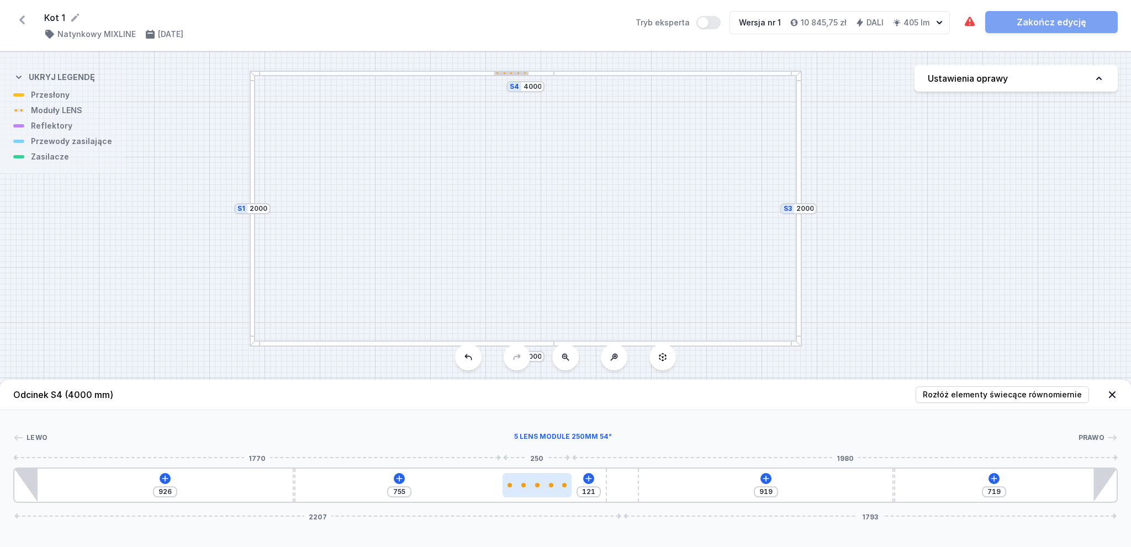
type input "119"
type input "757"
type input "117"
type input "759"
type input "111"
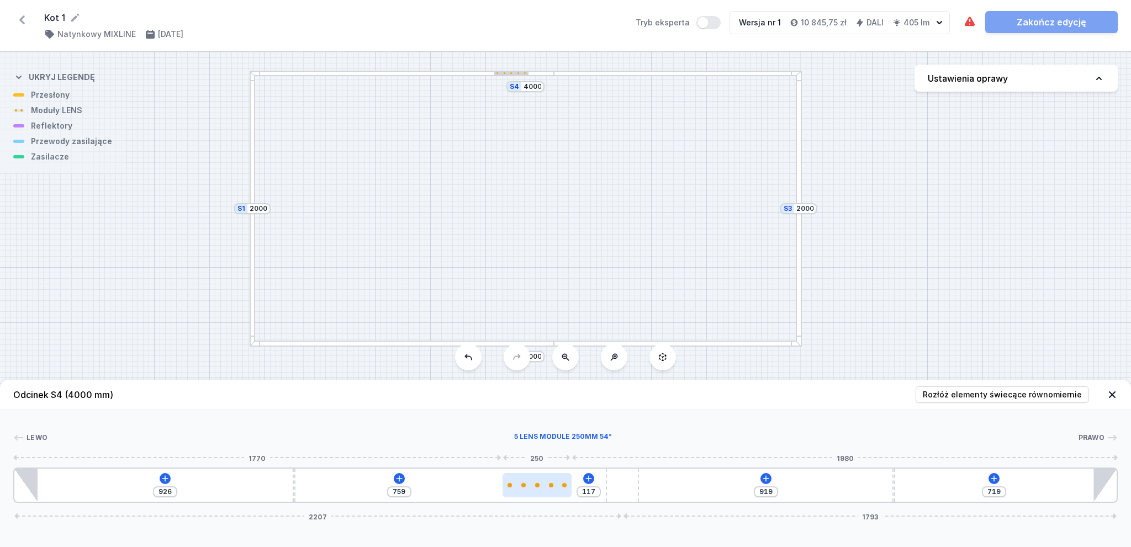
type input "765"
type input "105"
type input "771"
type input "103"
type input "773"
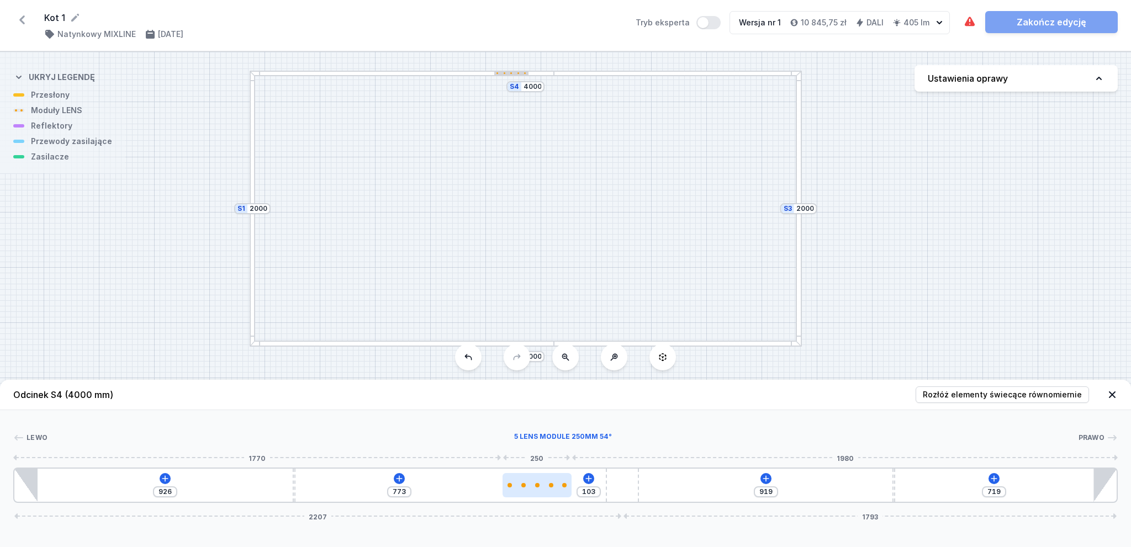
type input "97"
type input "779"
type input "91"
type input "785"
type input "88"
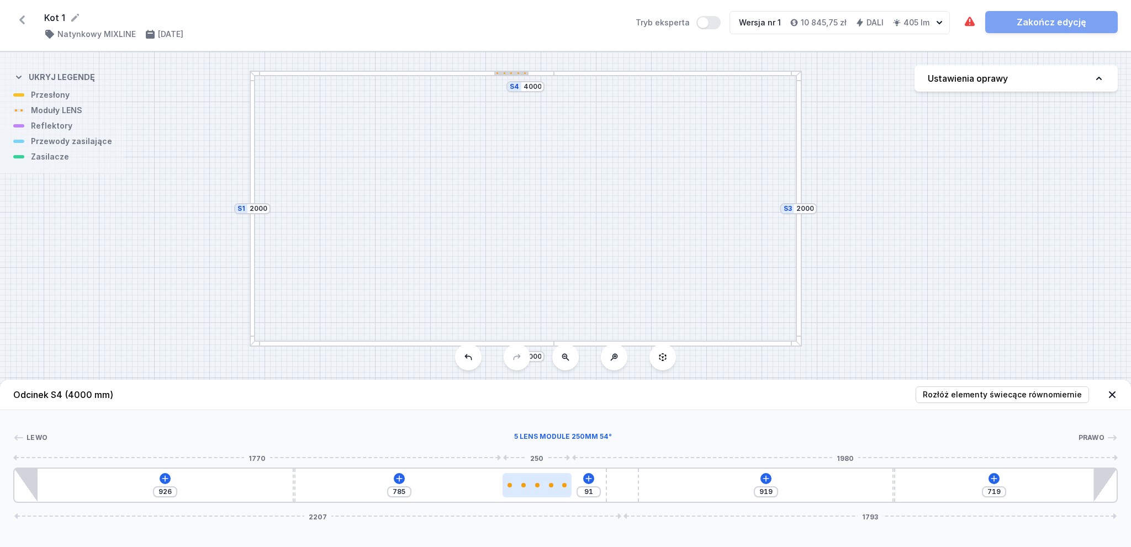
type input "788"
type input "82"
type input "794"
type input "80"
type input "796"
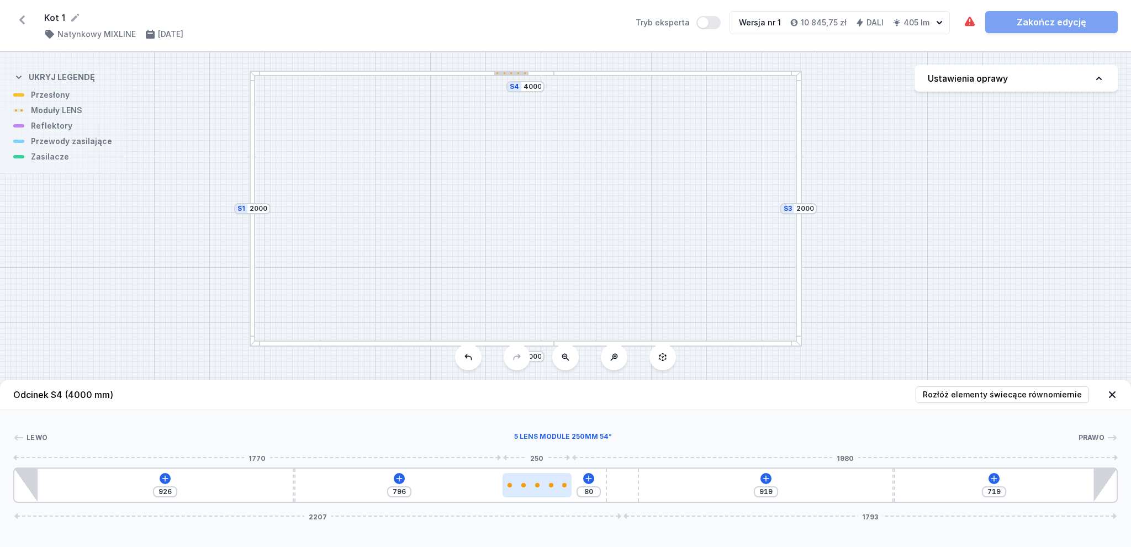
type input "76"
type input "800"
type input "74"
type input "802"
type input "72"
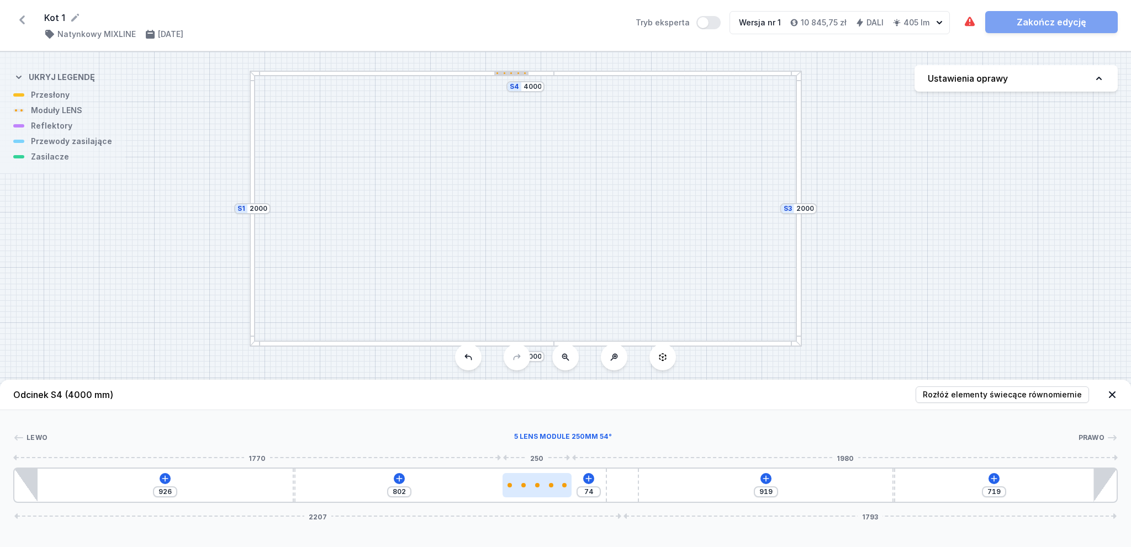
type input "804"
type input "70"
type input "806"
type input "68"
type input "808"
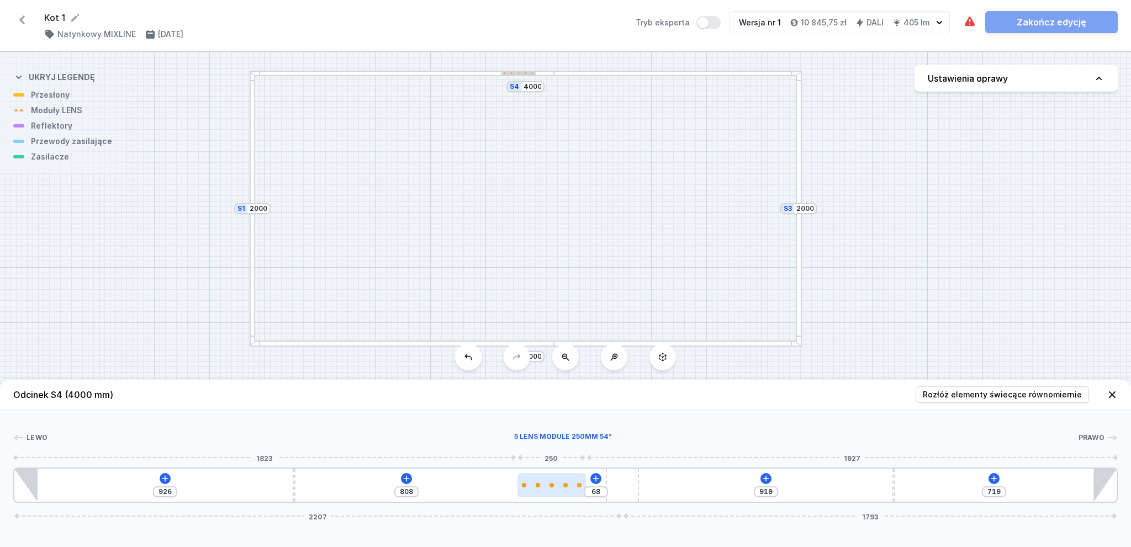
type input "66"
type input "810"
type input "60"
type input "816"
type input "58"
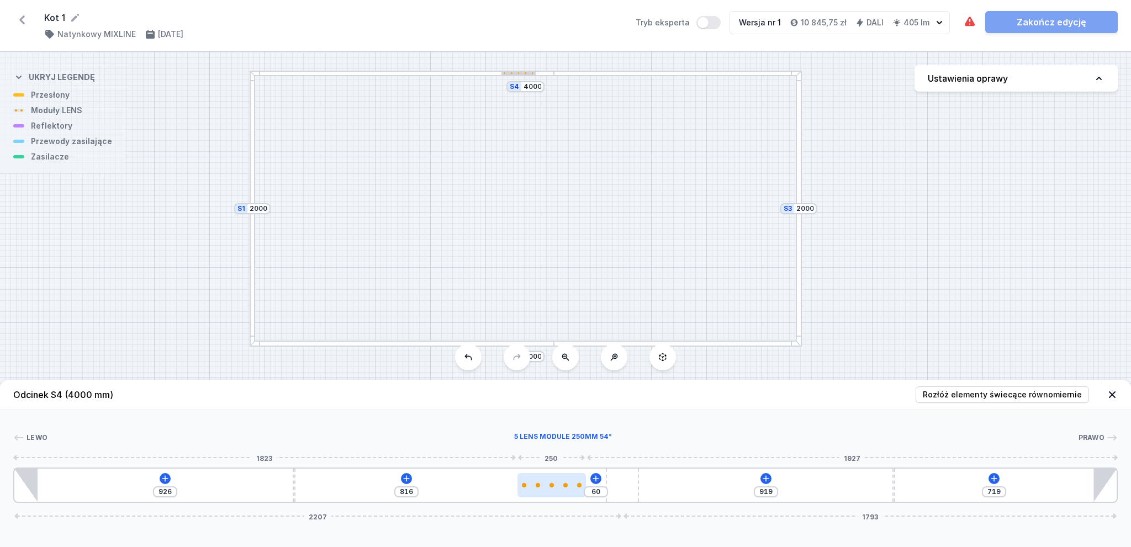
type input "818"
type input "56"
type input "820"
type input "52"
type input "824"
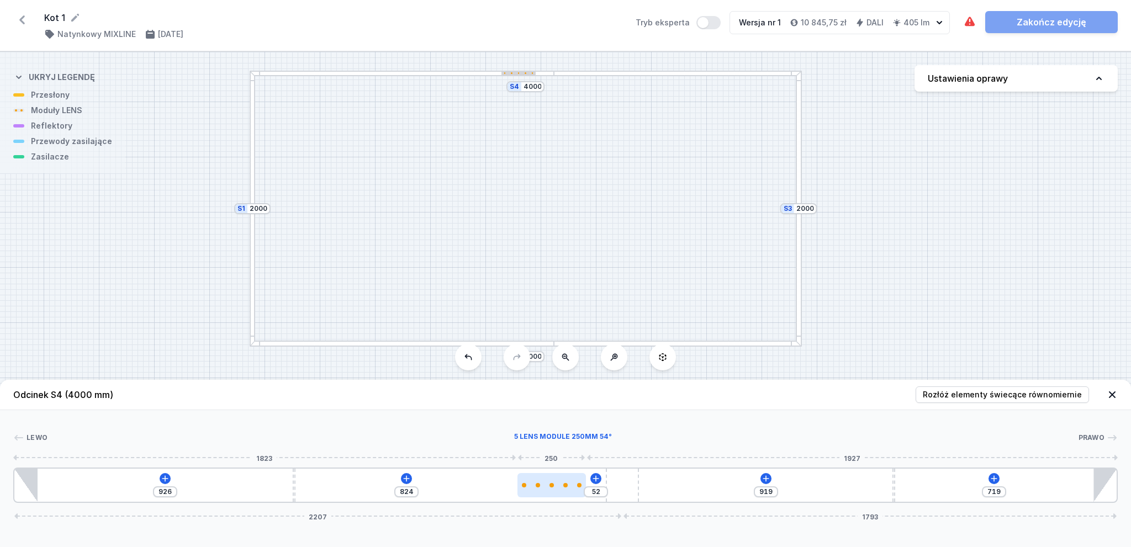
type input "50"
type input "826"
type input "48"
type input "828"
type input "44"
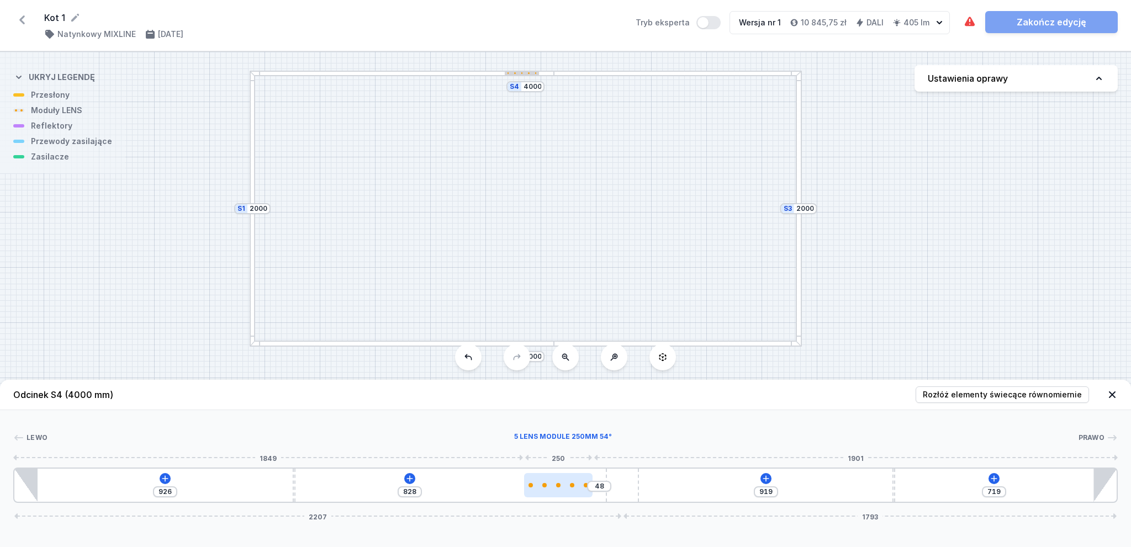
type input "832"
type input "40"
type input "836"
type input "36"
type input "840"
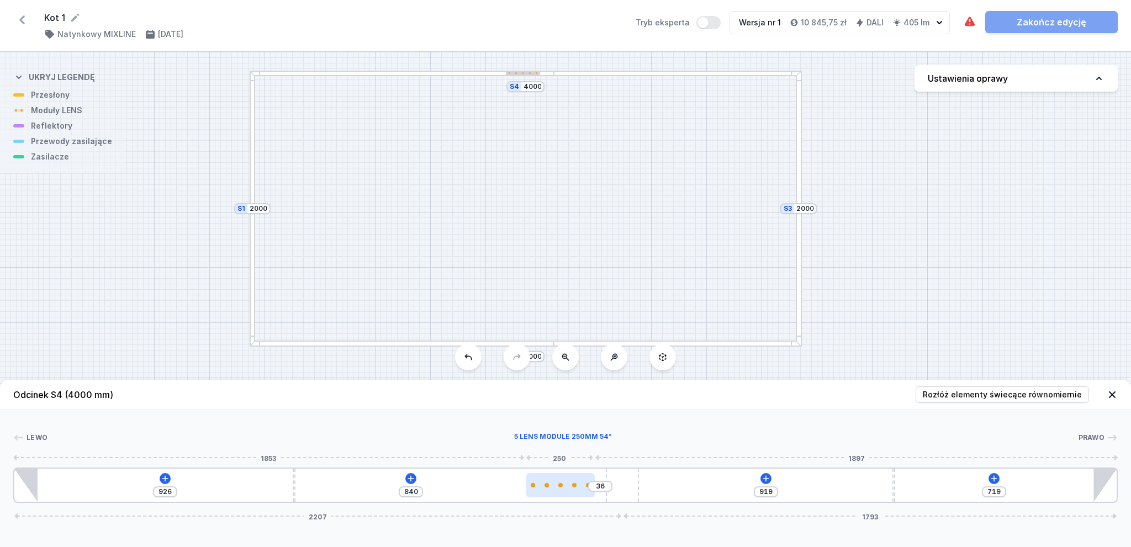
type input "34"
type input "842"
type input "32"
type input "844"
type input "29"
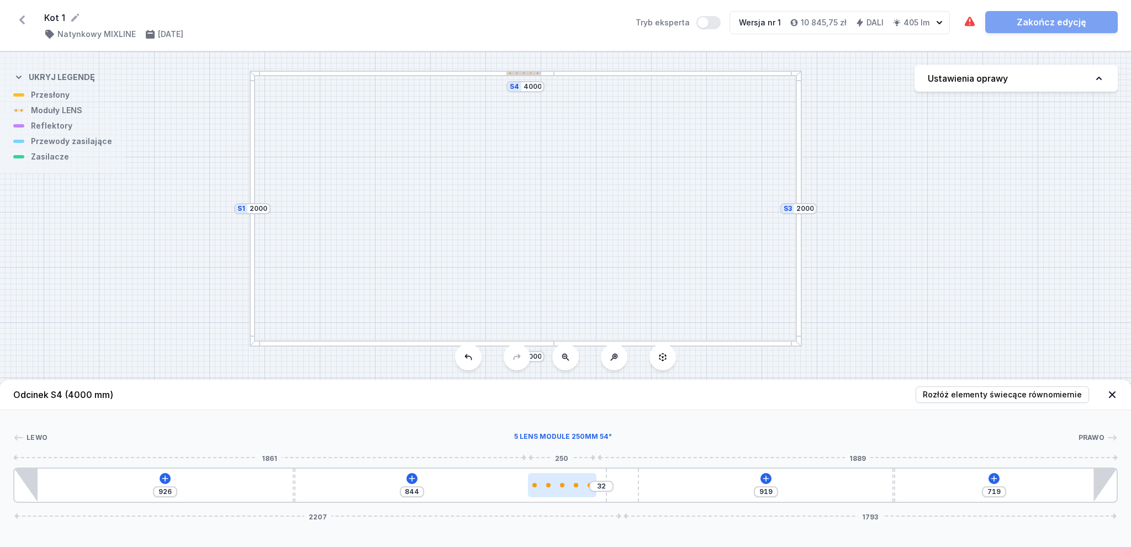
type input "847"
type input "27"
drag, startPoint x: 349, startPoint y: 485, endPoint x: 584, endPoint y: 488, distance: 235.2
click at [584, 488] on div at bounding box center [563, 485] width 69 height 24
click at [543, 344] on div at bounding box center [402, 344] width 305 height 6
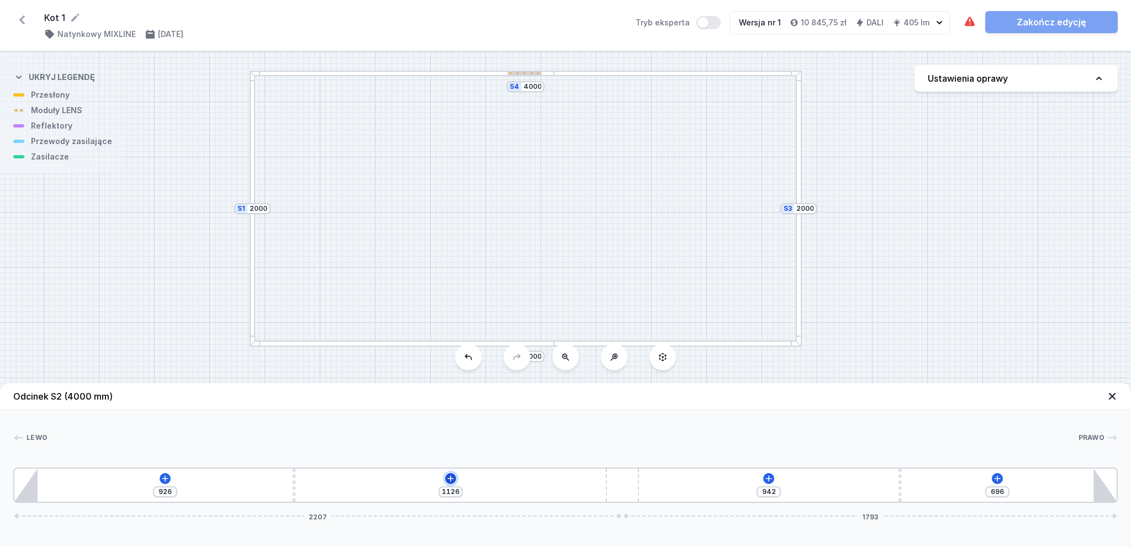
click at [453, 478] on icon at bounding box center [450, 478] width 9 height 9
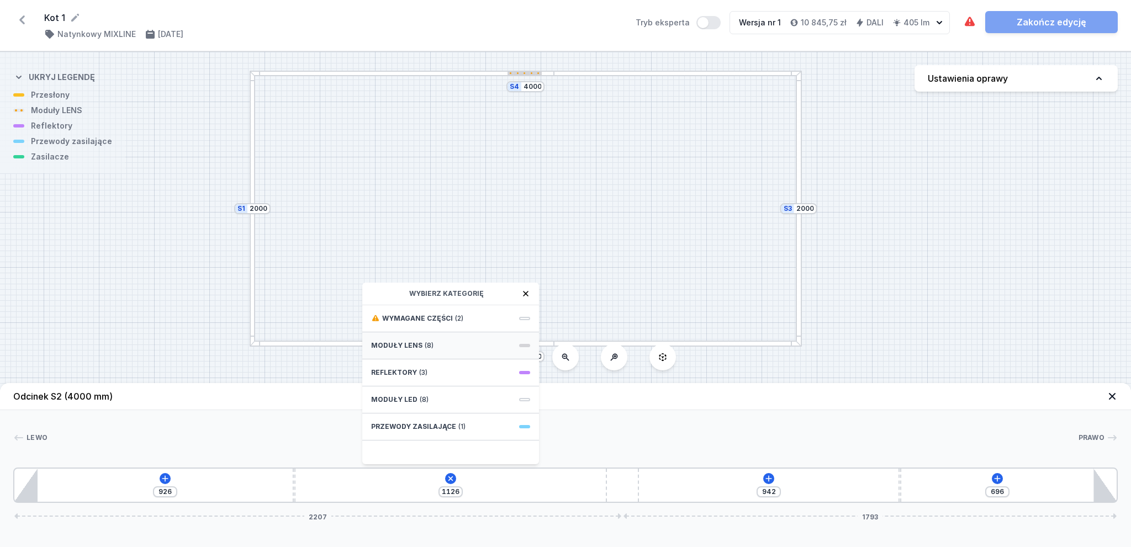
click at [413, 343] on span "Moduły LENS" at bounding box center [396, 345] width 51 height 9
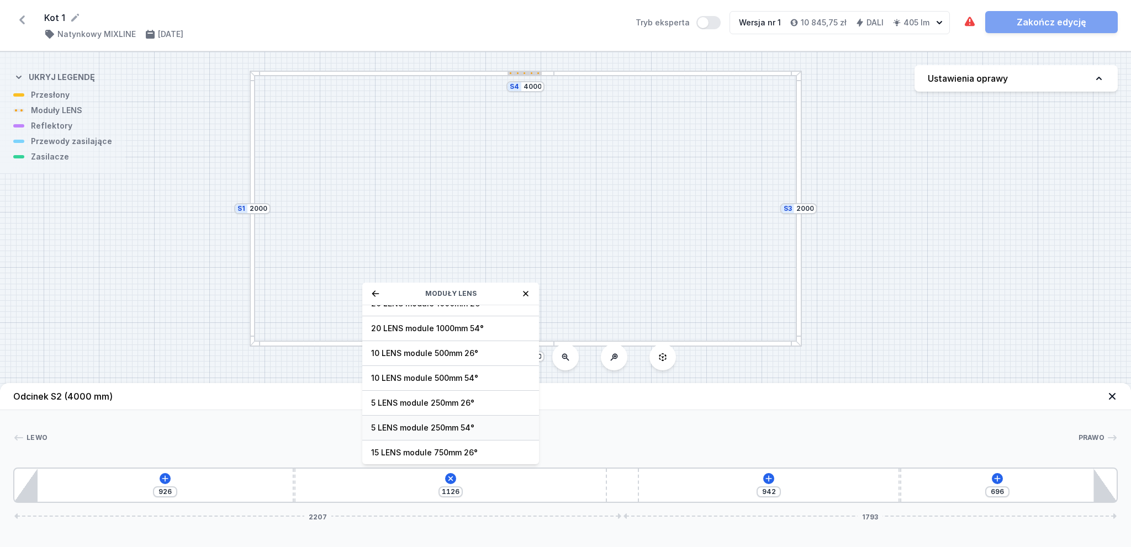
click at [448, 430] on span "5 LENS module 250mm 54°" at bounding box center [450, 427] width 159 height 11
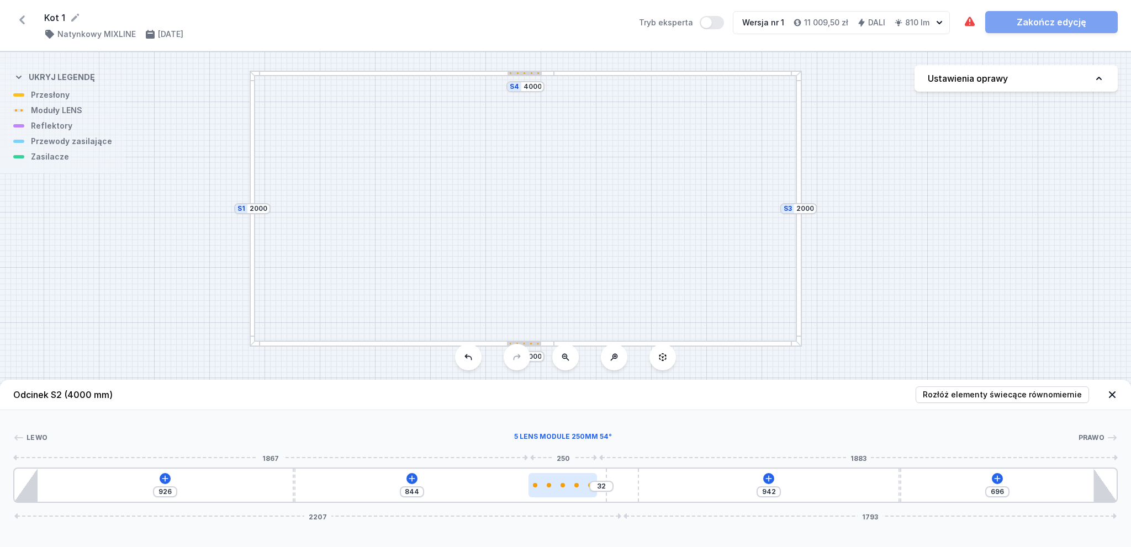
drag, startPoint x: 333, startPoint y: 489, endPoint x: 567, endPoint y: 485, distance: 234.1
click at [567, 485] on div at bounding box center [562, 485] width 69 height 24
click at [617, 229] on div "S4 4000 S3 2000 S2 4000 S1 2000" at bounding box center [565, 299] width 1131 height 495
click at [252, 194] on div at bounding box center [253, 209] width 6 height 276
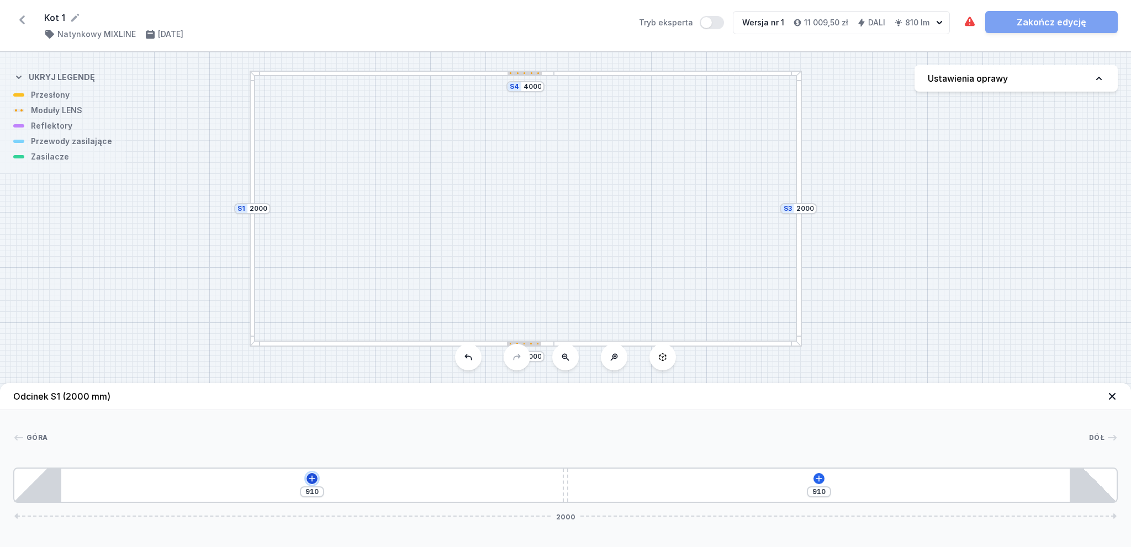
click at [311, 479] on icon at bounding box center [312, 478] width 6 height 6
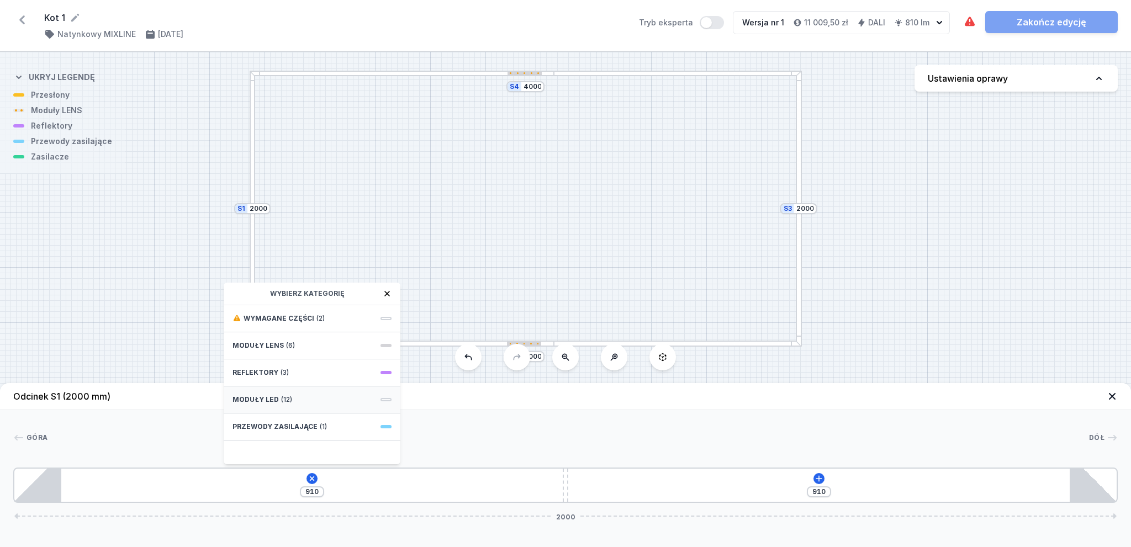
click at [284, 397] on span "(12)" at bounding box center [286, 399] width 11 height 9
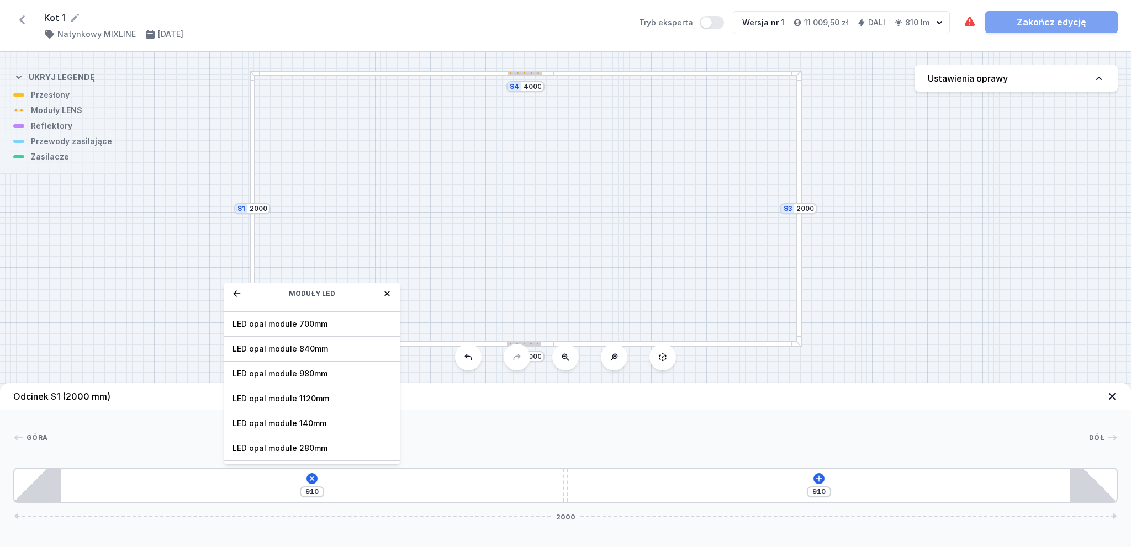
scroll to position [0, 0]
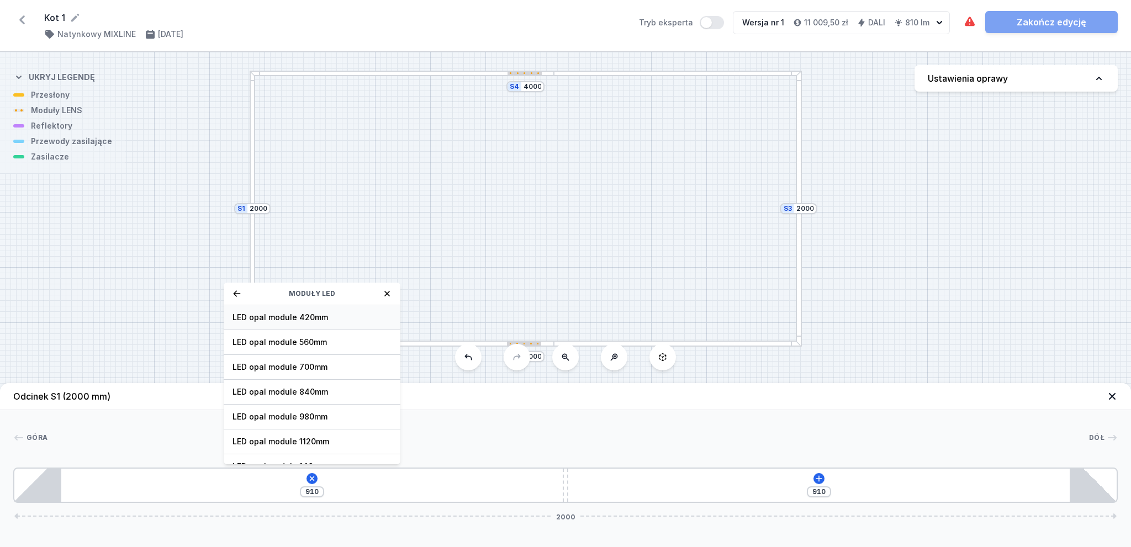
click at [277, 316] on span "LED opal module 420mm" at bounding box center [311, 317] width 159 height 11
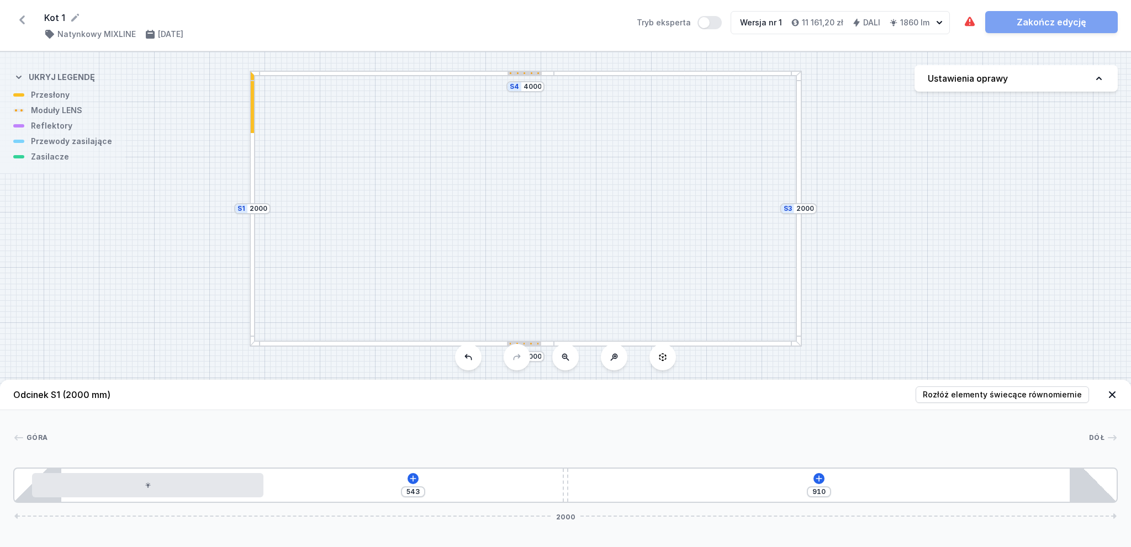
drag, startPoint x: 252, startPoint y: 119, endPoint x: 245, endPoint y: 186, distance: 67.7
click at [245, 186] on div "S4 4000 S3 2000 S2 4000 S1 2000" at bounding box center [565, 299] width 1131 height 495
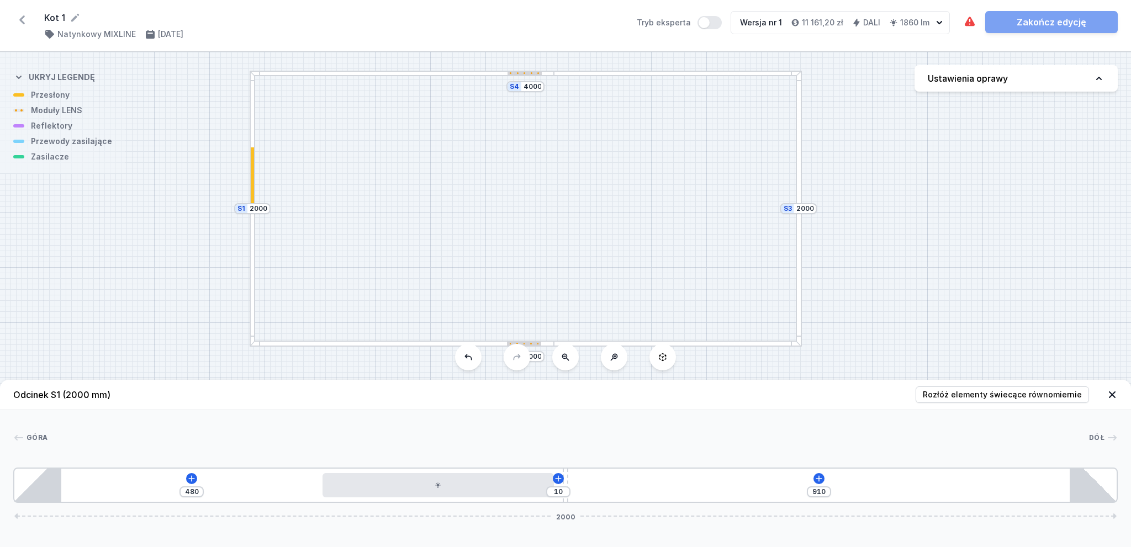
drag, startPoint x: 226, startPoint y: 486, endPoint x: 513, endPoint y: 507, distance: 287.3
click at [513, 507] on div "Odcinek S1 (2000 mm) Rozłóż elementy świecące równomiernie Góra Dół 1 2 3 1 480…" at bounding box center [565, 463] width 1131 height 167
drag, startPoint x: 566, startPoint y: 482, endPoint x: 645, endPoint y: 480, distance: 79.5
click at [645, 480] on div "480 148 772 2000" at bounding box center [565, 485] width 1104 height 35
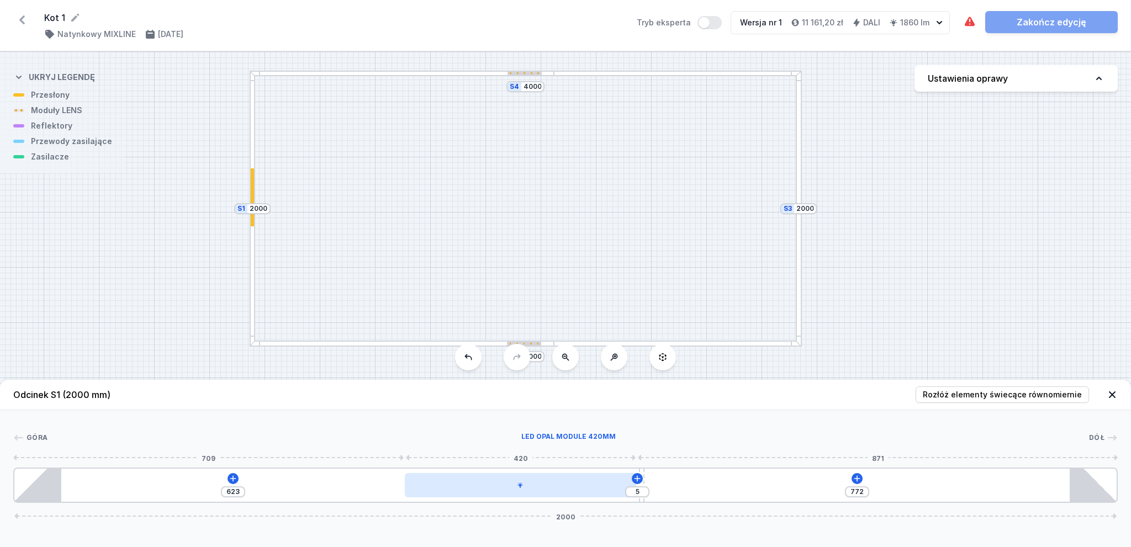
drag, startPoint x: 513, startPoint y: 484, endPoint x: 587, endPoint y: 487, distance: 74.1
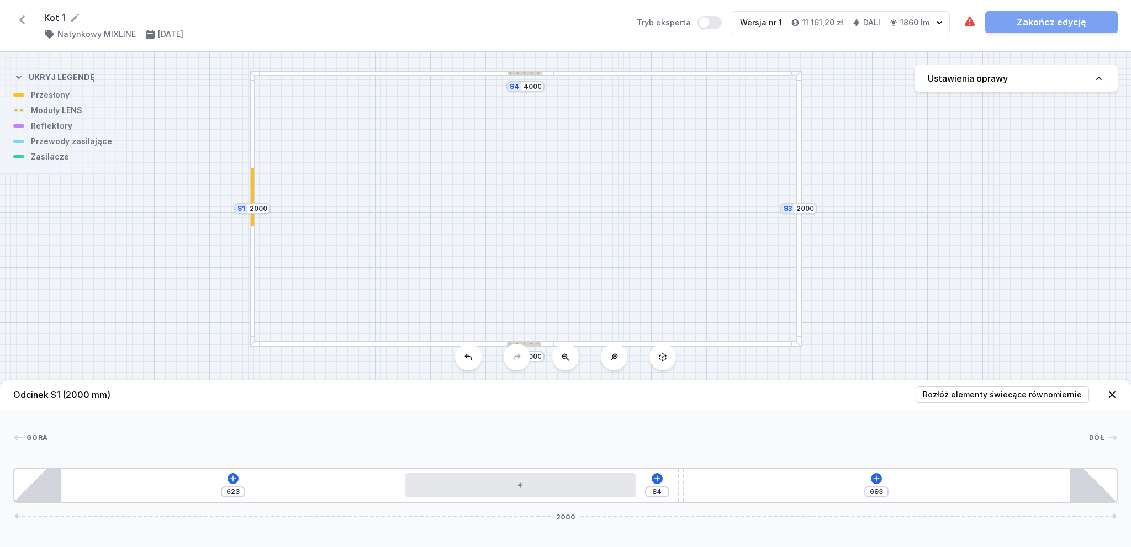
drag, startPoint x: 640, startPoint y: 470, endPoint x: 689, endPoint y: 470, distance: 48.6
click at [689, 470] on div "623 84 693 2000" at bounding box center [565, 485] width 1104 height 35
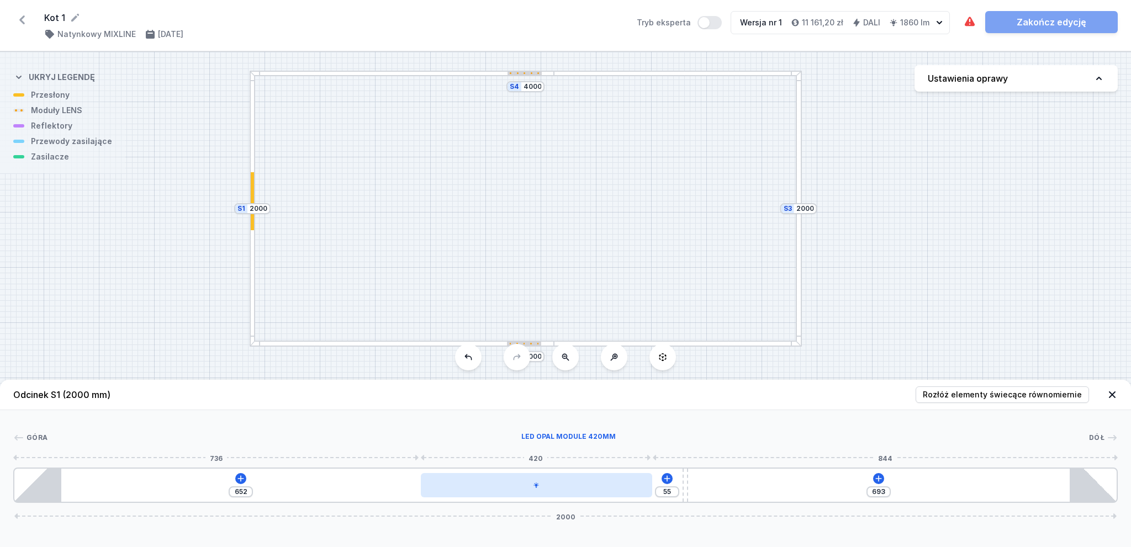
drag, startPoint x: 585, startPoint y: 487, endPoint x: 597, endPoint y: 487, distance: 11.6
click at [597, 487] on div at bounding box center [536, 485] width 231 height 24
click at [799, 181] on div at bounding box center [799, 209] width 6 height 276
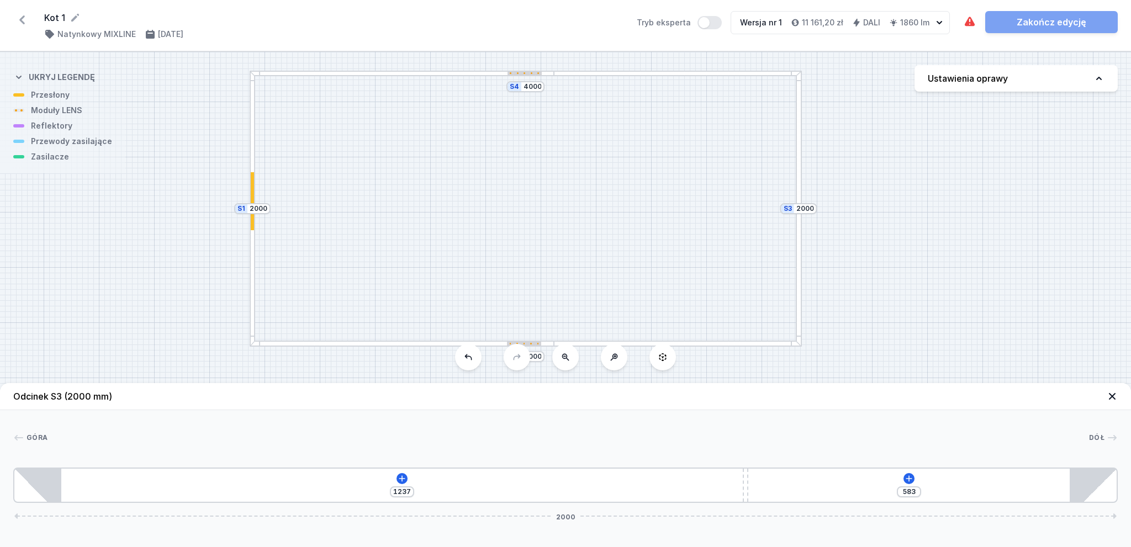
drag, startPoint x: 566, startPoint y: 490, endPoint x: 839, endPoint y: 493, distance: 272.8
click at [839, 493] on div "[PHONE_NUMBER]" at bounding box center [565, 485] width 1104 height 35
click at [401, 480] on icon at bounding box center [402, 478] width 9 height 9
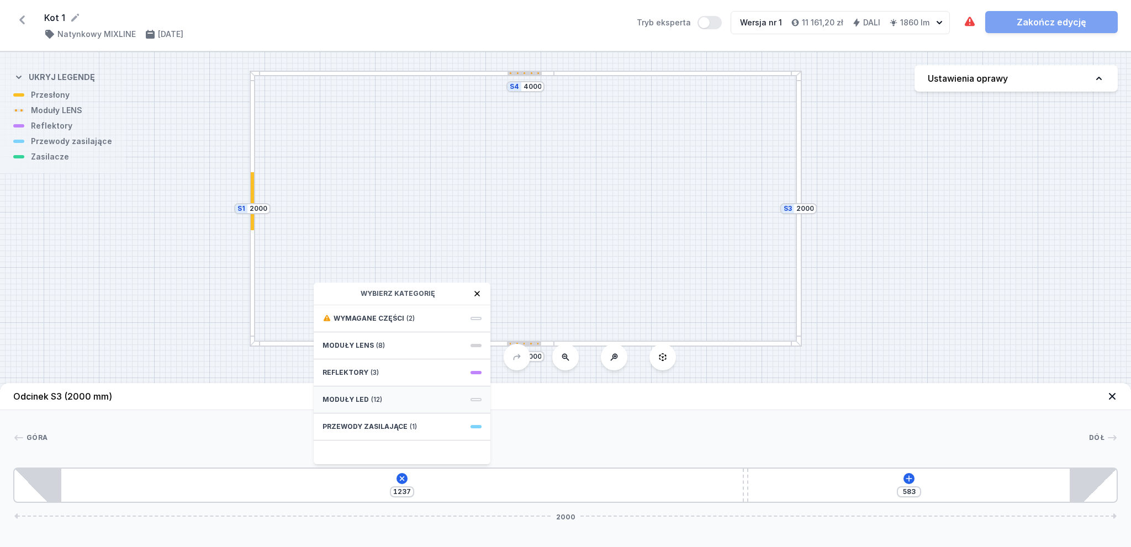
click at [346, 403] on span "Moduły LED" at bounding box center [345, 399] width 46 height 9
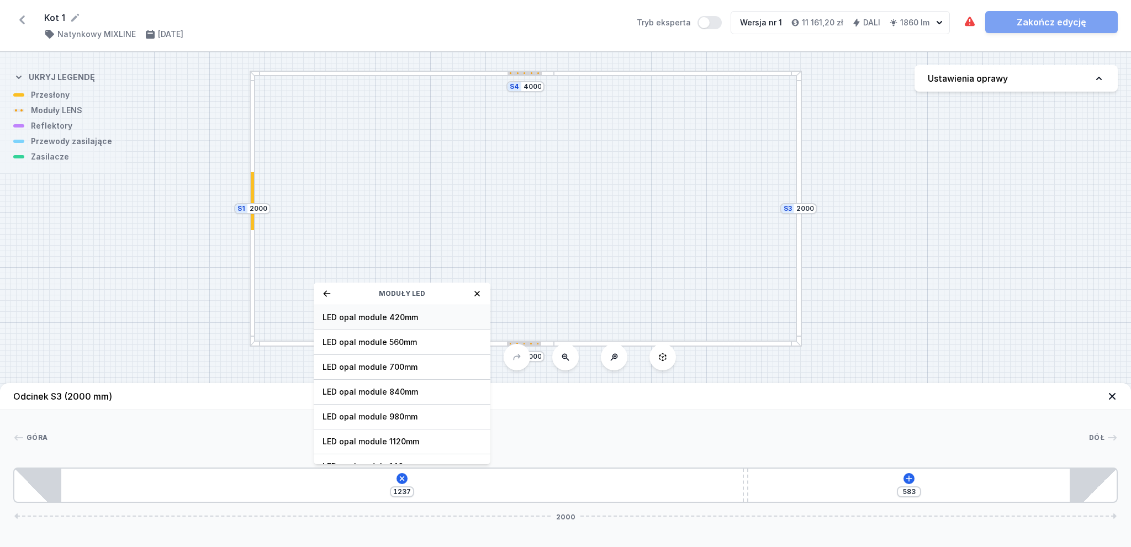
click at [360, 316] on span "LED opal module 420mm" at bounding box center [401, 317] width 159 height 11
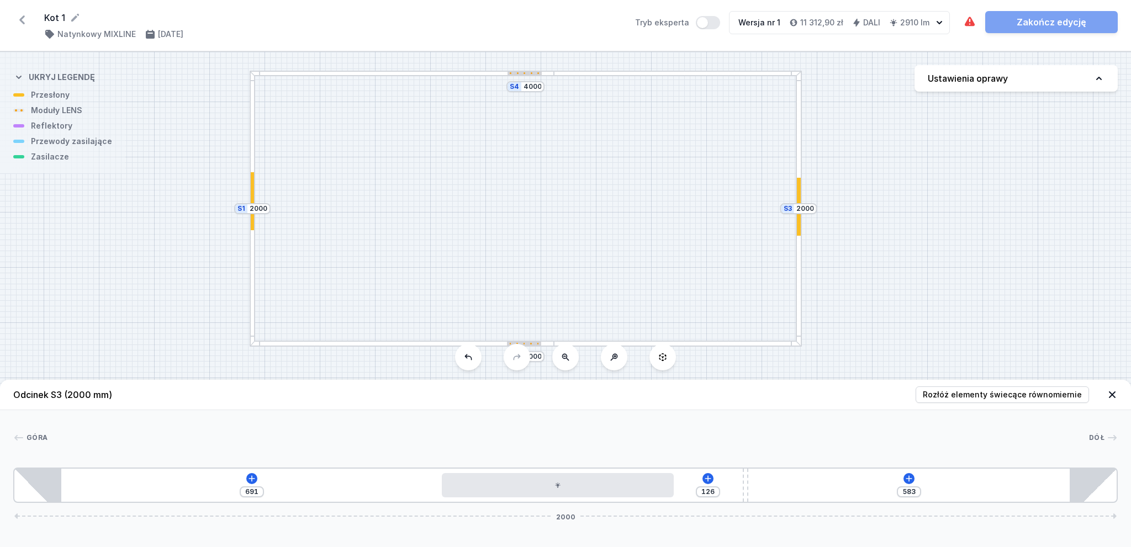
drag, startPoint x: 203, startPoint y: 485, endPoint x: 610, endPoint y: 537, distance: 410.3
click at [610, 537] on div "Odcinek S3 (2000 mm) Rozłóż elementy świecące równomiernie Góra Dół 1 2 3 1 691…" at bounding box center [565, 463] width 1131 height 167
click at [631, 234] on div "S4 4000 S3 2000 S2 4000 S1 2000" at bounding box center [565, 299] width 1131 height 495
click at [439, 344] on div at bounding box center [402, 344] width 305 height 6
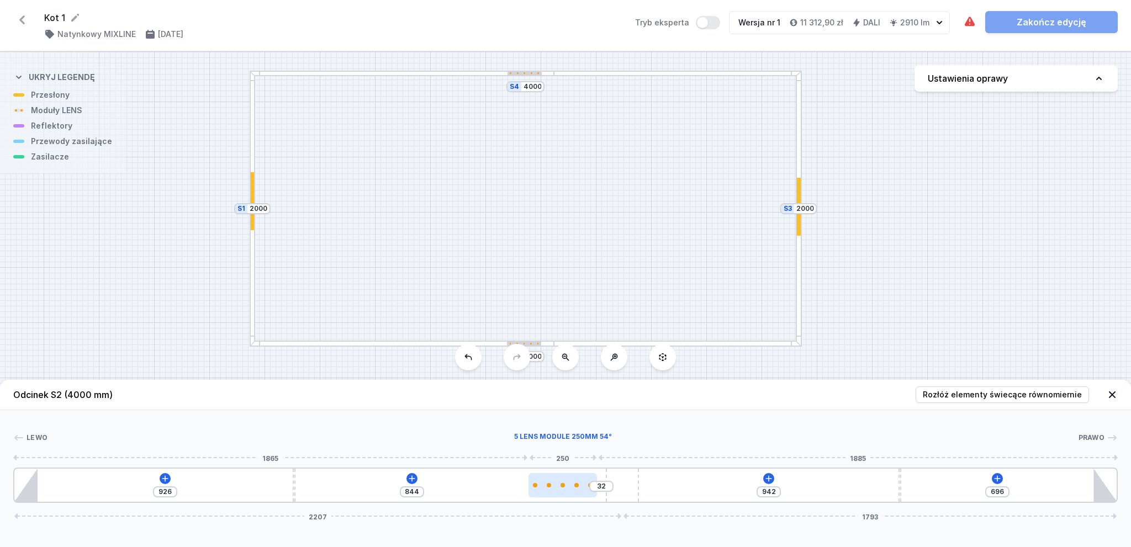
click at [570, 483] on div at bounding box center [562, 485] width 69 height 4
click at [592, 454] on icon at bounding box center [590, 454] width 6 height 7
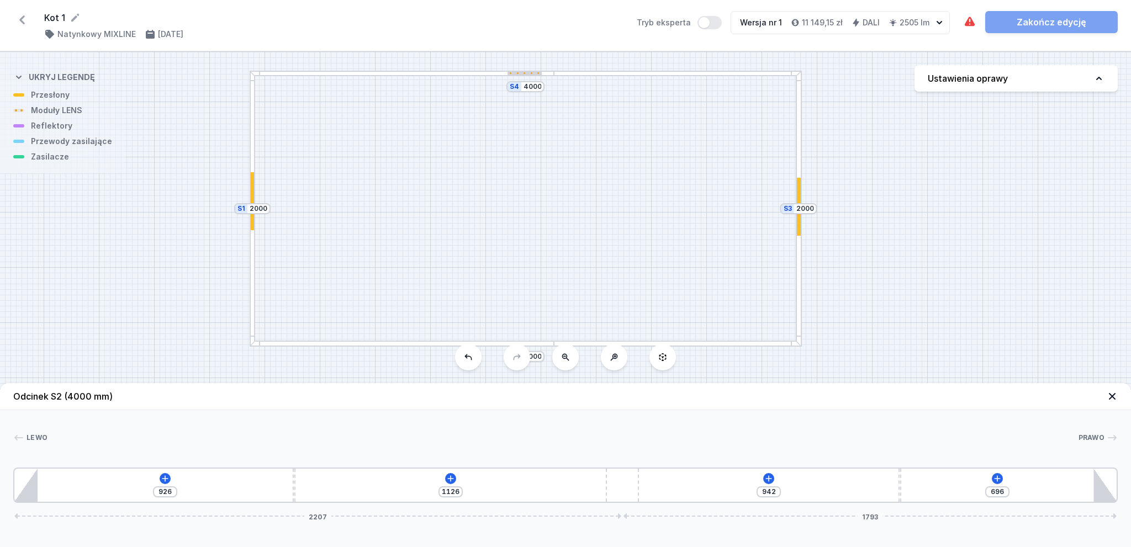
click at [527, 72] on div at bounding box center [524, 74] width 35 height 4
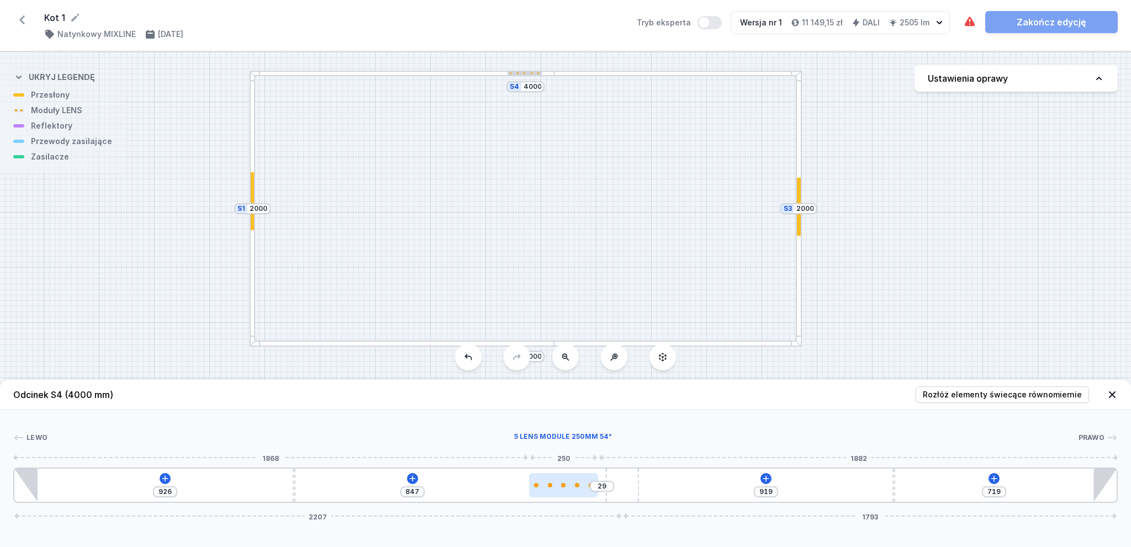
click at [573, 482] on div at bounding box center [563, 485] width 69 height 24
click at [588, 454] on icon at bounding box center [591, 454] width 6 height 7
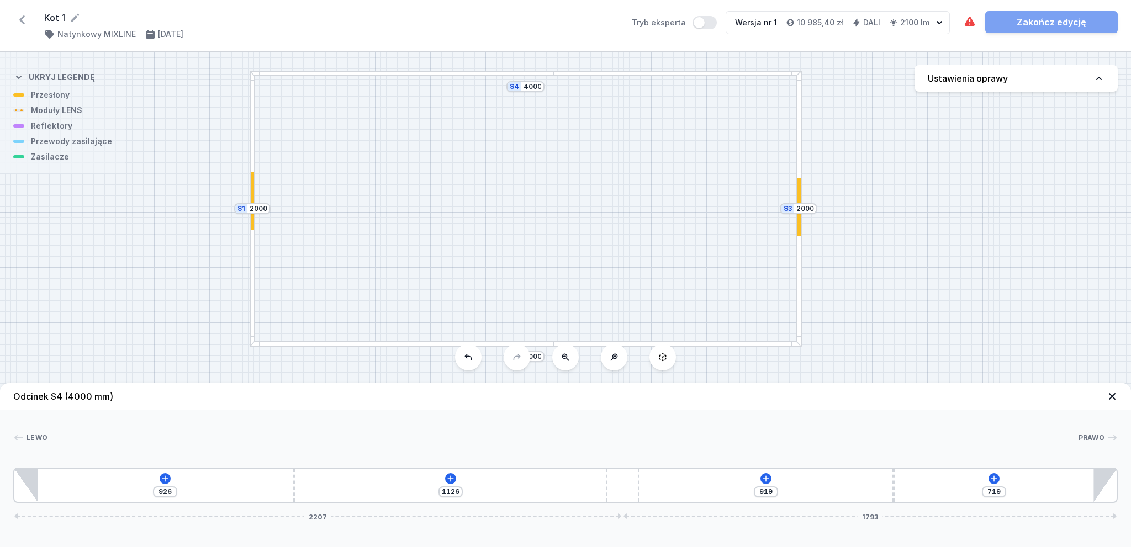
click at [531, 72] on div at bounding box center [402, 74] width 305 height 6
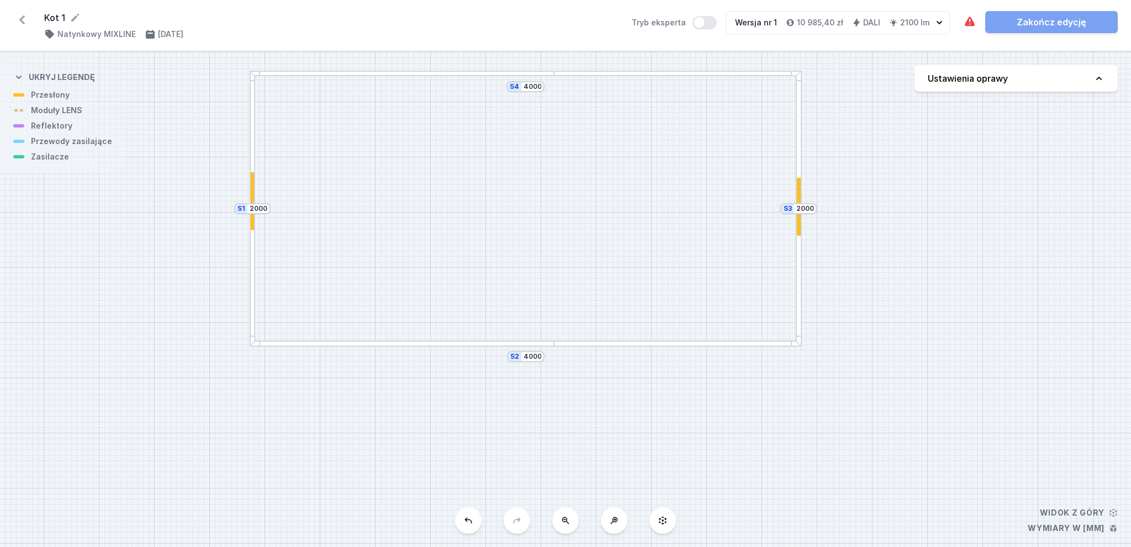
click at [523, 75] on div at bounding box center [402, 74] width 305 height 6
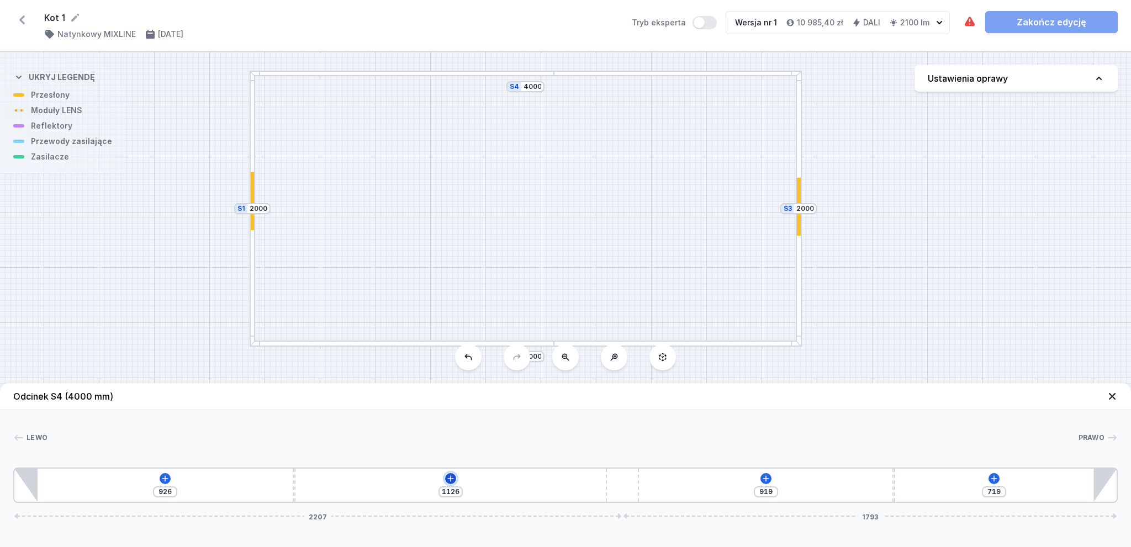
click at [449, 482] on icon at bounding box center [450, 478] width 9 height 9
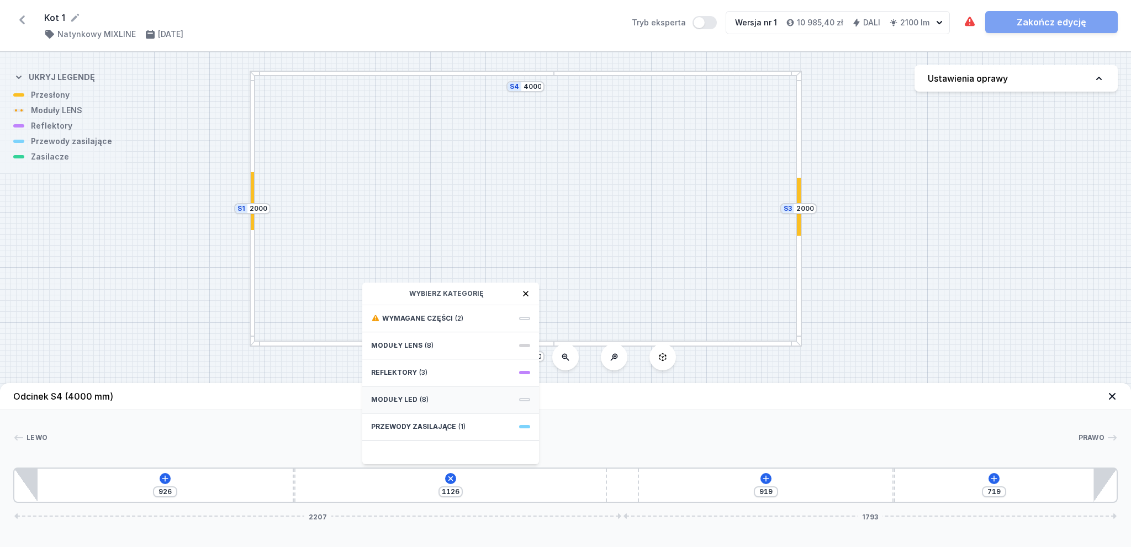
click at [413, 397] on span "Moduły LED" at bounding box center [394, 399] width 46 height 9
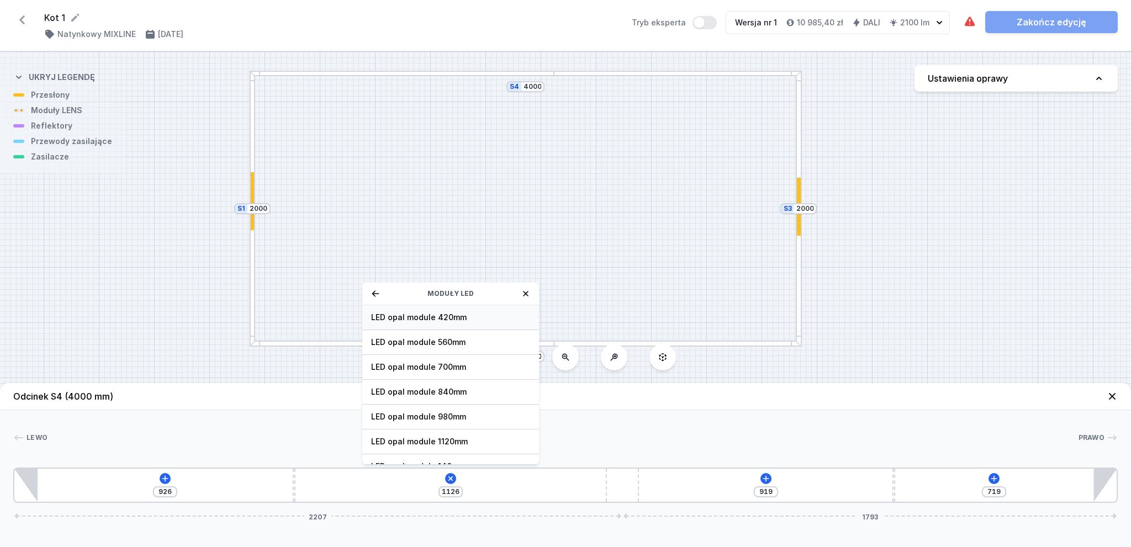
click at [438, 310] on div "LED opal module 420mm" at bounding box center [450, 317] width 177 height 25
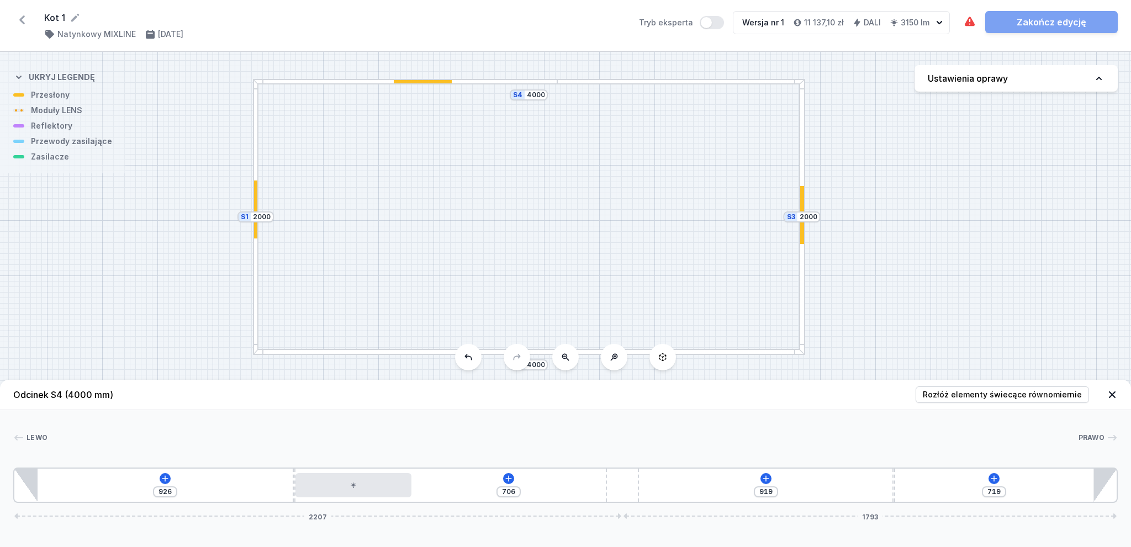
drag, startPoint x: 422, startPoint y: 77, endPoint x: 421, endPoint y: 84, distance: 7.3
click at [421, 84] on div "S4 4000 S3 2000 S2 4000 S1 2000" at bounding box center [565, 299] width 1131 height 495
drag, startPoint x: 437, startPoint y: 80, endPoint x: 506, endPoint y: 83, distance: 68.5
click at [506, 83] on div "S4 4000 S3 2000 S2 4000 S1 2000" at bounding box center [565, 299] width 1131 height 495
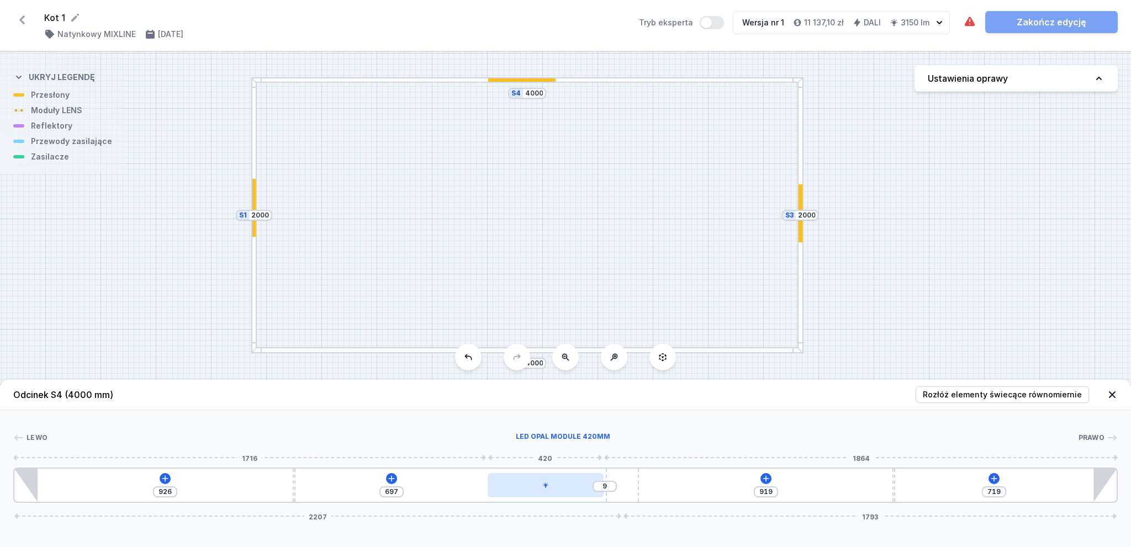
drag, startPoint x: 380, startPoint y: 483, endPoint x: 570, endPoint y: 490, distance: 190.6
click at [571, 488] on div at bounding box center [545, 485] width 116 height 24
click at [554, 483] on div at bounding box center [545, 485] width 116 height 24
click at [574, 457] on icon at bounding box center [572, 454] width 6 height 7
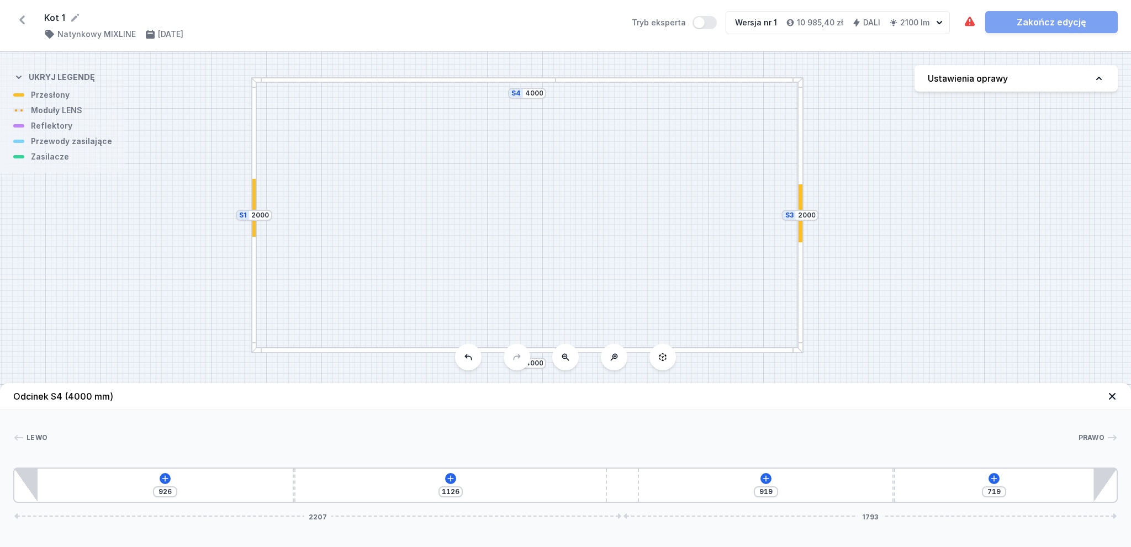
click at [254, 199] on div at bounding box center [254, 208] width 4 height 58
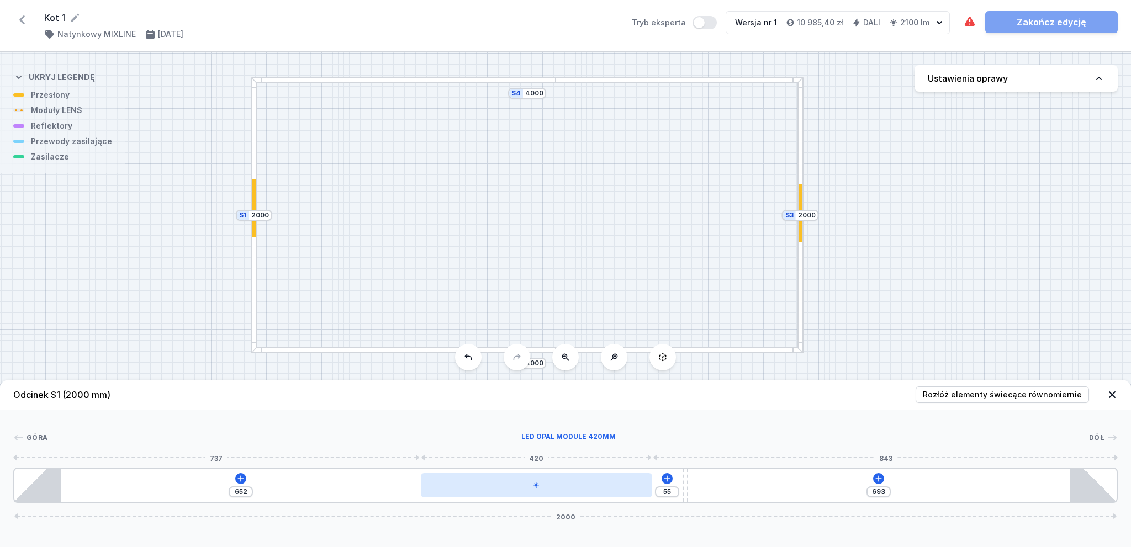
click at [581, 490] on div at bounding box center [536, 485] width 231 height 24
click at [564, 450] on icon at bounding box center [563, 454] width 9 height 9
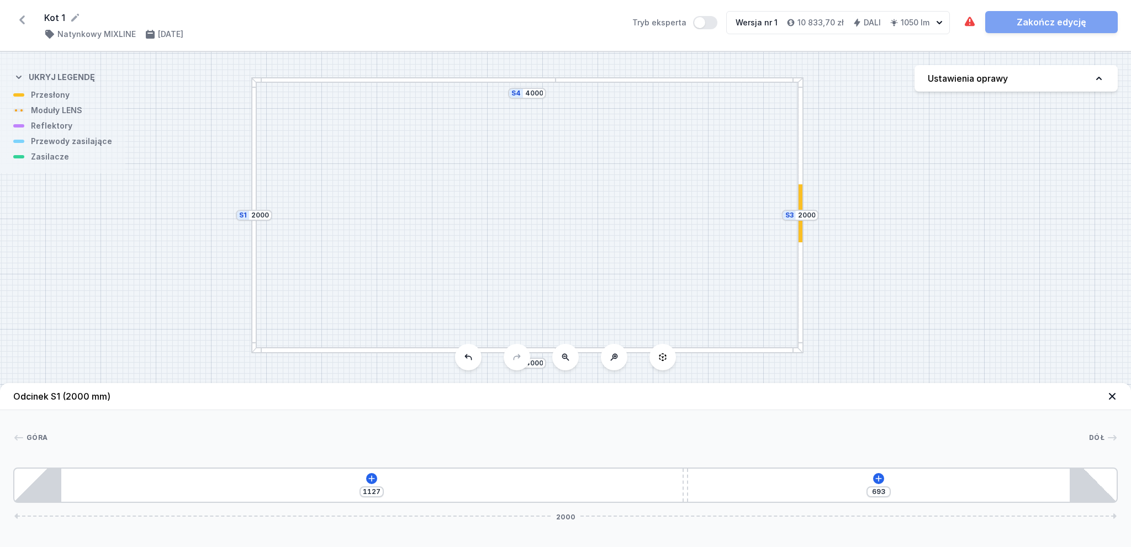
click at [801, 234] on div at bounding box center [800, 213] width 4 height 58
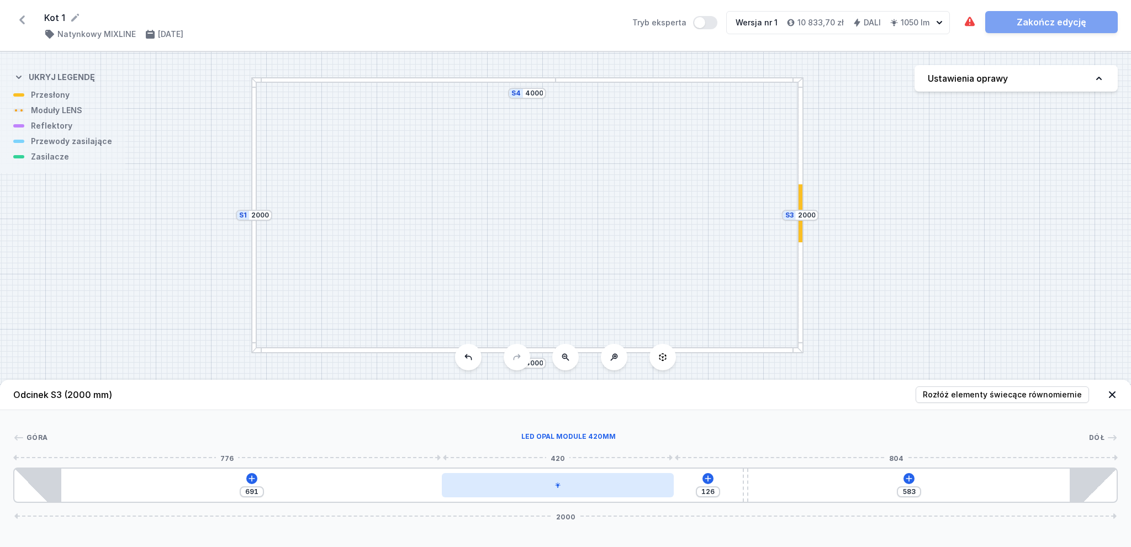
click at [643, 484] on div at bounding box center [557, 485] width 231 height 24
click at [587, 454] on icon at bounding box center [585, 454] width 6 height 7
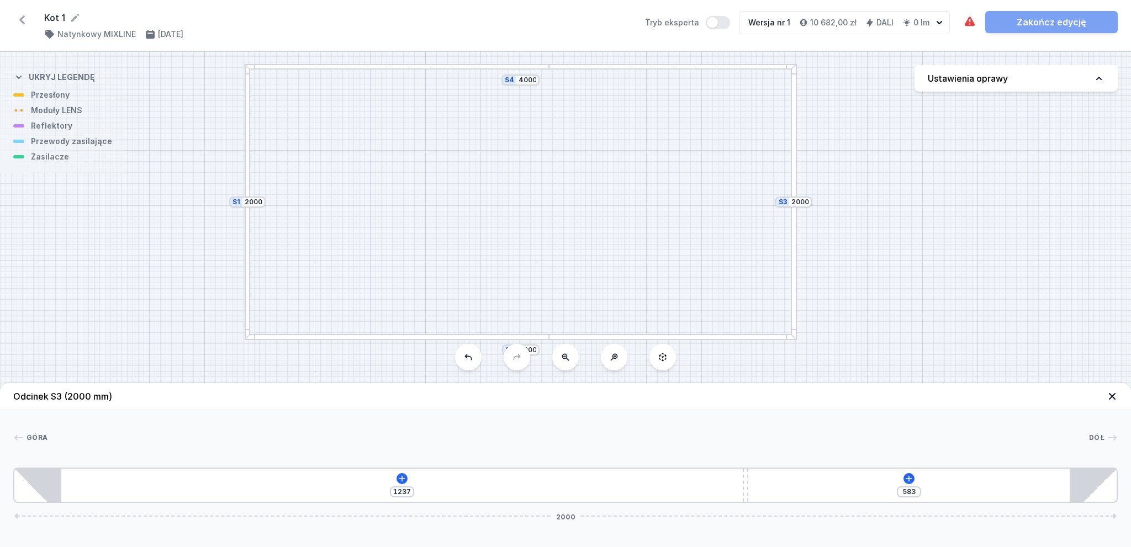
drag, startPoint x: 914, startPoint y: 253, endPoint x: 908, endPoint y: 245, distance: 11.0
click at [908, 245] on div "S4 4000 S3 2000 S2 4000 S1 2000" at bounding box center [565, 299] width 1131 height 495
click at [837, 18] on h4 "10 682,00 zł" at bounding box center [833, 22] width 46 height 11
click at [1097, 74] on icon at bounding box center [1098, 78] width 11 height 11
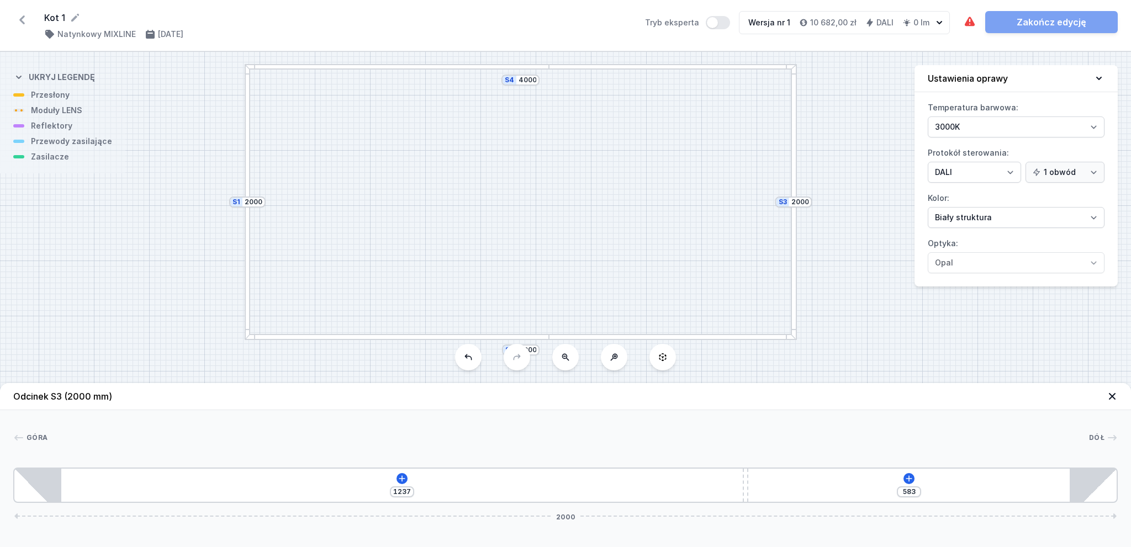
click at [824, 304] on div "S4 4000 S3 2000 S2 4000 S1 2000" at bounding box center [565, 299] width 1131 height 495
click at [327, 337] on div at bounding box center [397, 337] width 305 height 6
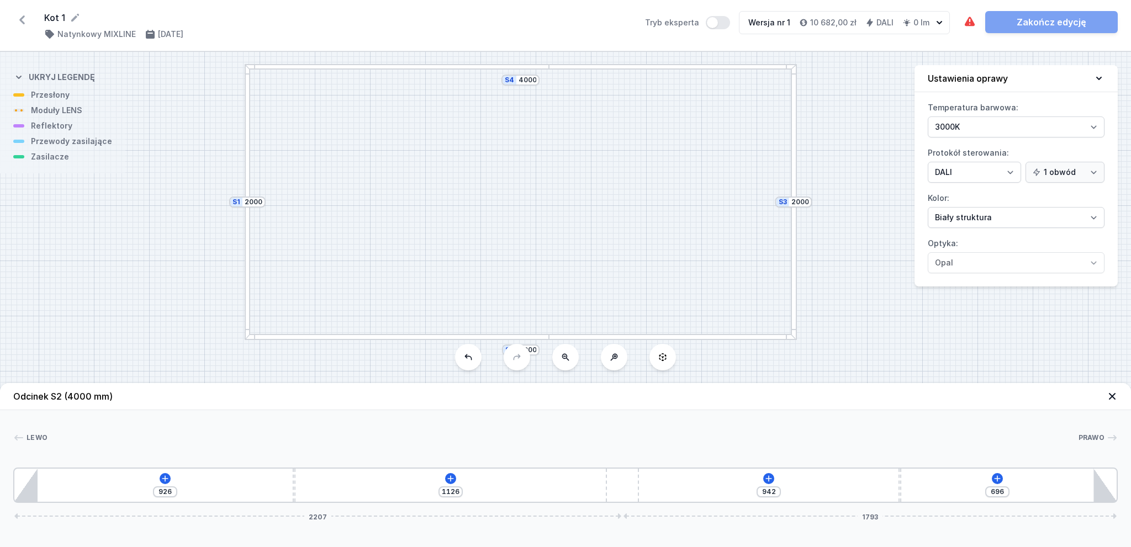
click at [462, 476] on div "926 1126 942 696 2207 1793" at bounding box center [565, 485] width 1104 height 35
click at [453, 479] on icon at bounding box center [451, 478] width 6 height 6
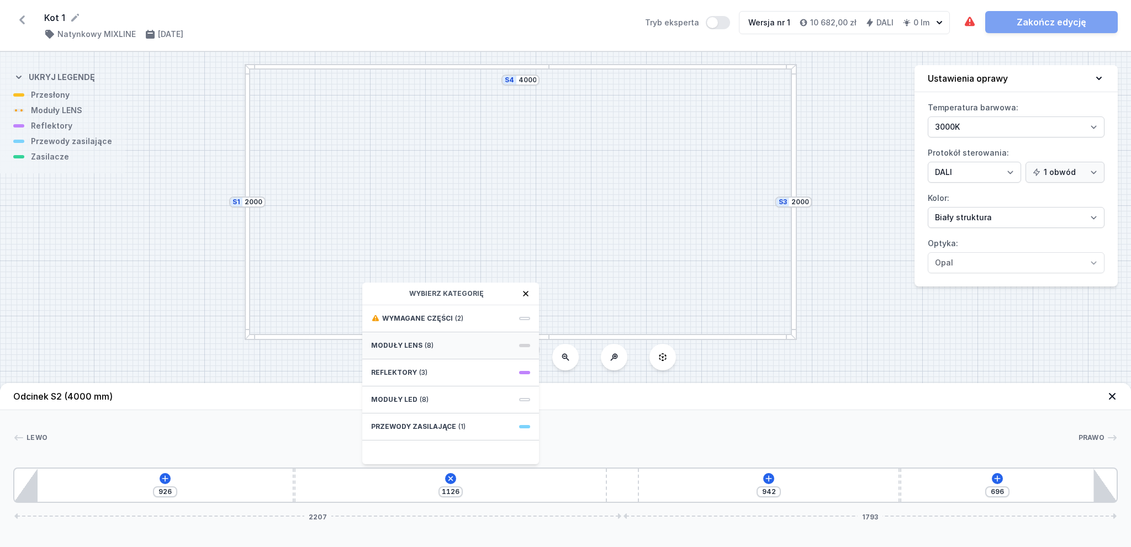
click at [417, 342] on span "Moduły LENS" at bounding box center [396, 345] width 51 height 9
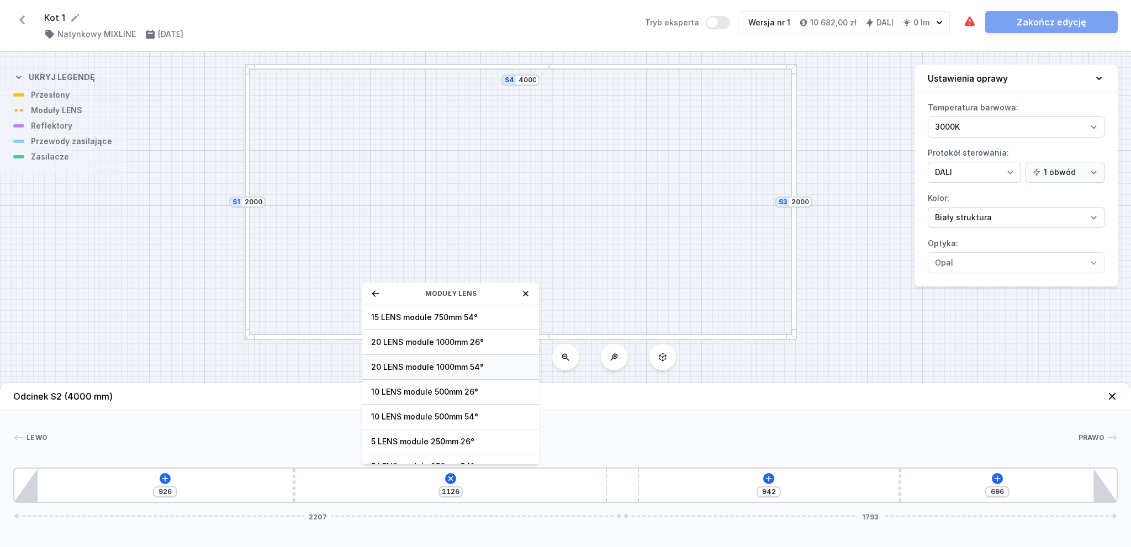
scroll to position [39, 0]
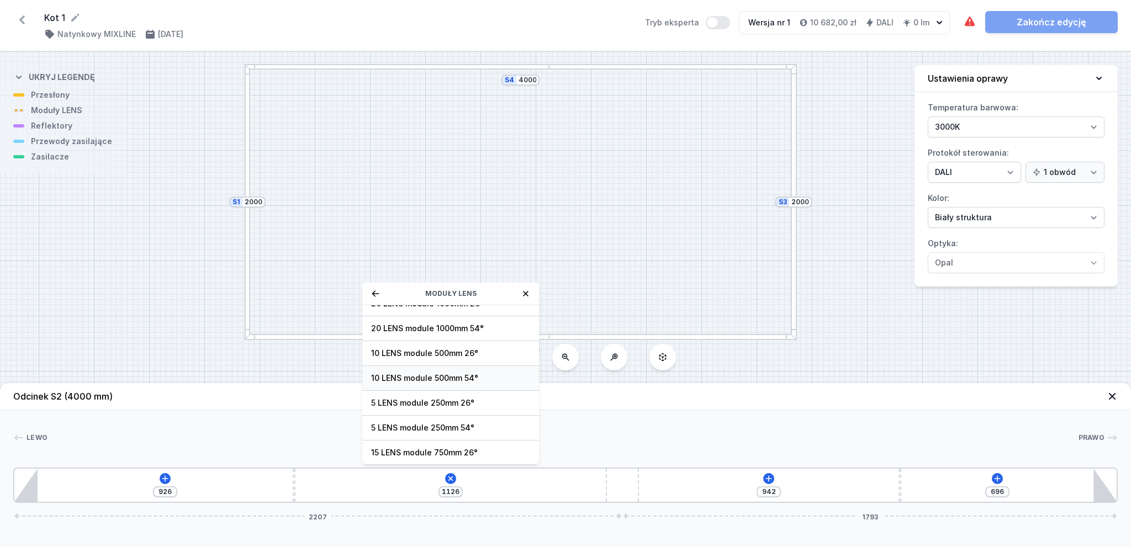
click at [433, 378] on span "10 LENS module 500mm 54°" at bounding box center [450, 378] width 159 height 11
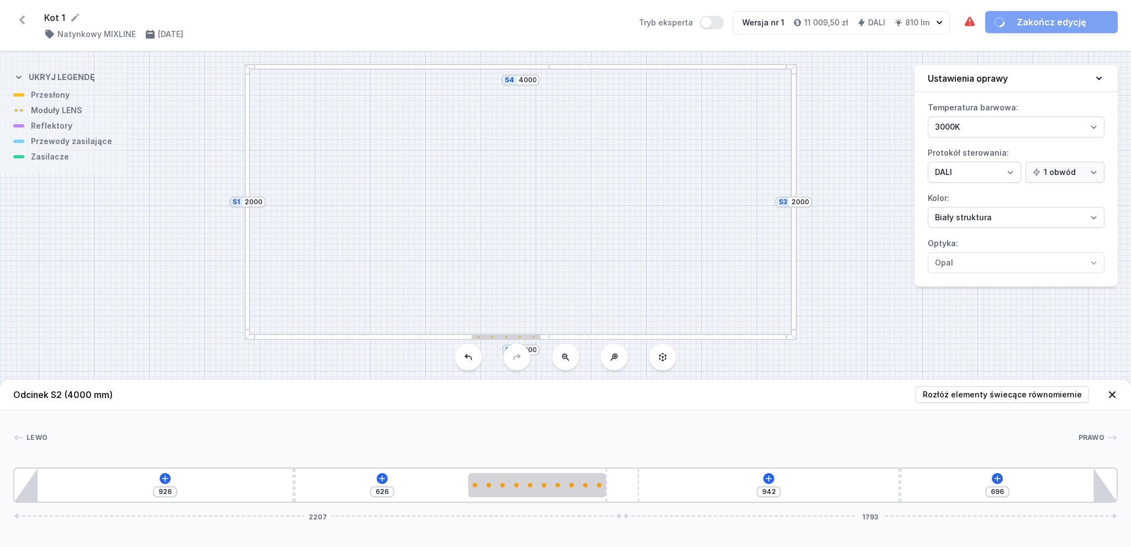
drag, startPoint x: 367, startPoint y: 491, endPoint x: 545, endPoint y: 506, distance: 179.5
click at [545, 506] on div "Odcinek S2 (4000 mm) Rozłóż elementy świecące równomiernie Lewo Prawo 1 2 3 4 2…" at bounding box center [565, 463] width 1131 height 167
click at [528, 66] on div at bounding box center [397, 67] width 305 height 6
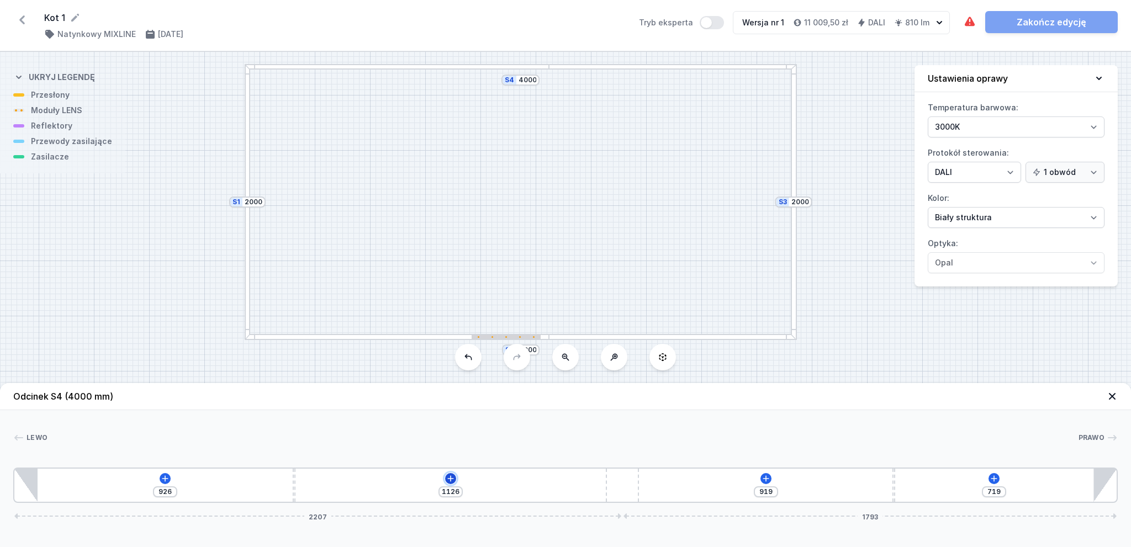
click at [453, 479] on icon at bounding box center [450, 478] width 9 height 9
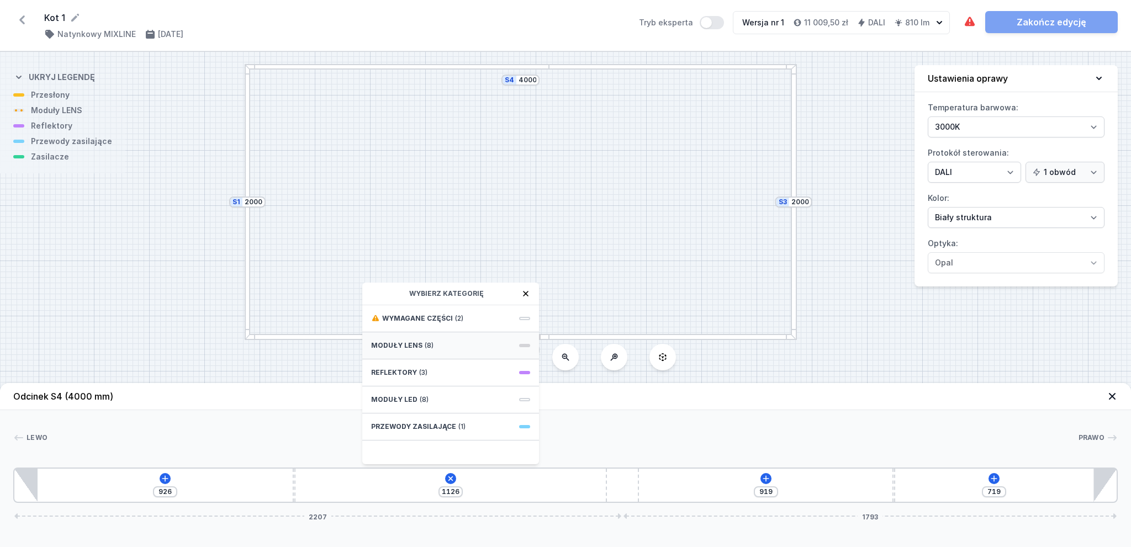
click at [397, 342] on span "Moduły LENS" at bounding box center [396, 345] width 51 height 9
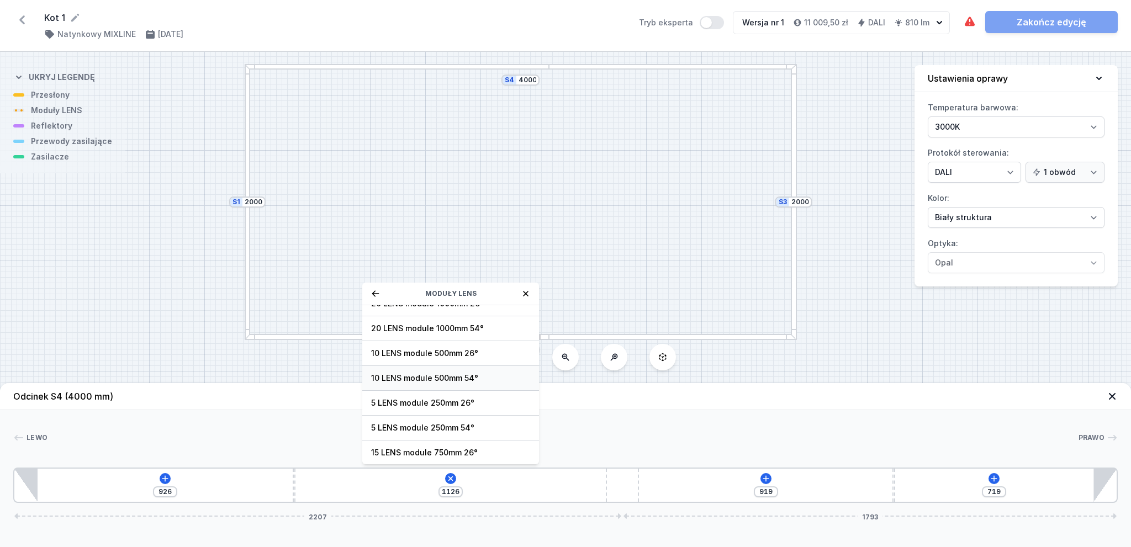
click at [437, 375] on span "10 LENS module 500mm 54°" at bounding box center [450, 378] width 159 height 11
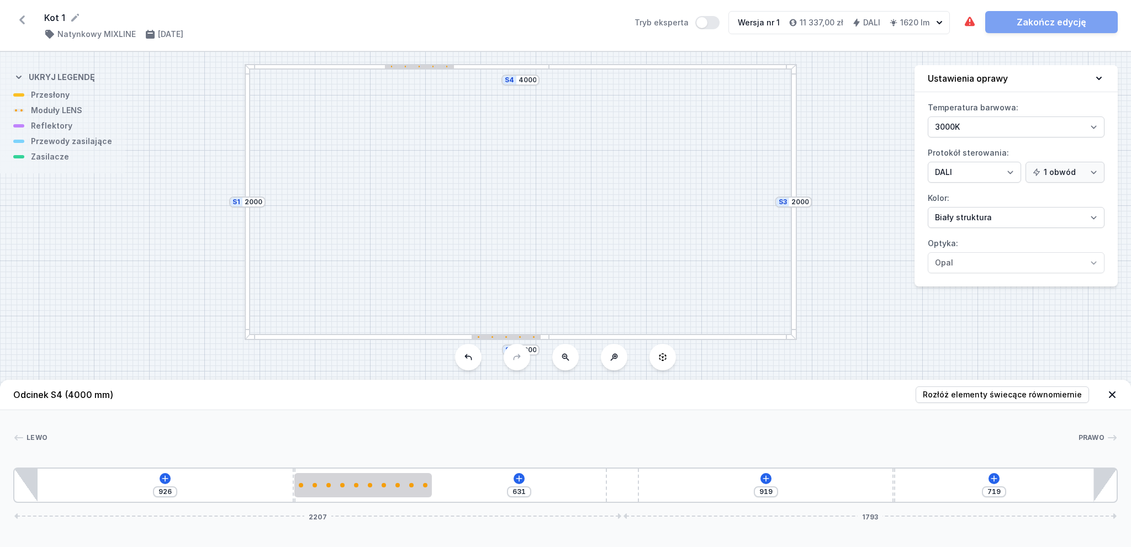
drag, startPoint x: 437, startPoint y: 68, endPoint x: 508, endPoint y: 69, distance: 71.2
click at [508, 69] on div at bounding box center [397, 67] width 305 height 6
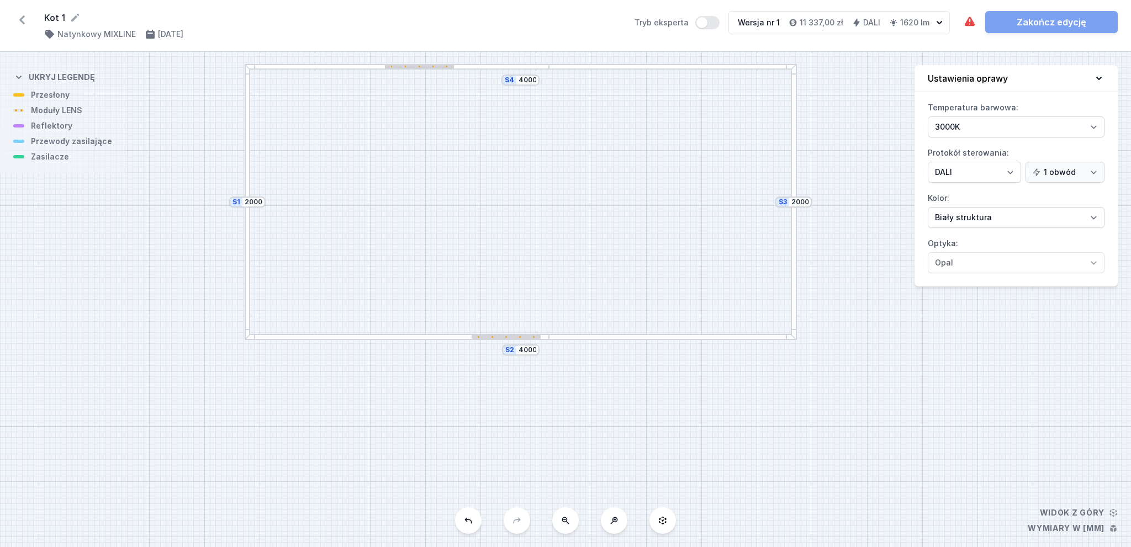
drag, startPoint x: 442, startPoint y: 66, endPoint x: 527, endPoint y: 68, distance: 84.5
click at [524, 68] on div at bounding box center [397, 67] width 305 height 6
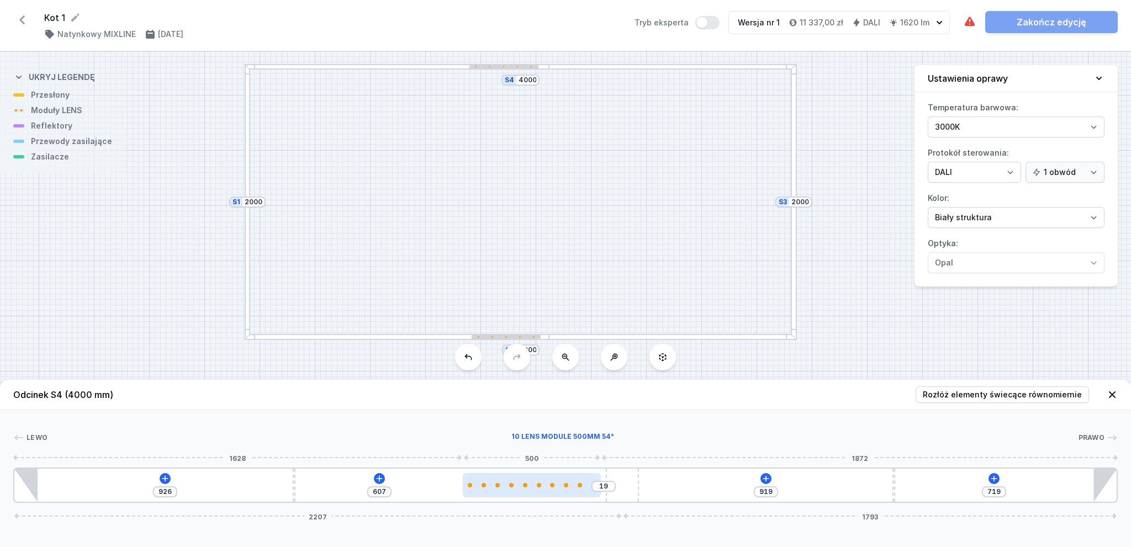
drag, startPoint x: 386, startPoint y: 486, endPoint x: 549, endPoint y: 485, distance: 162.3
click at [549, 485] on div at bounding box center [532, 485] width 138 height 24
click at [793, 187] on div at bounding box center [794, 202] width 6 height 276
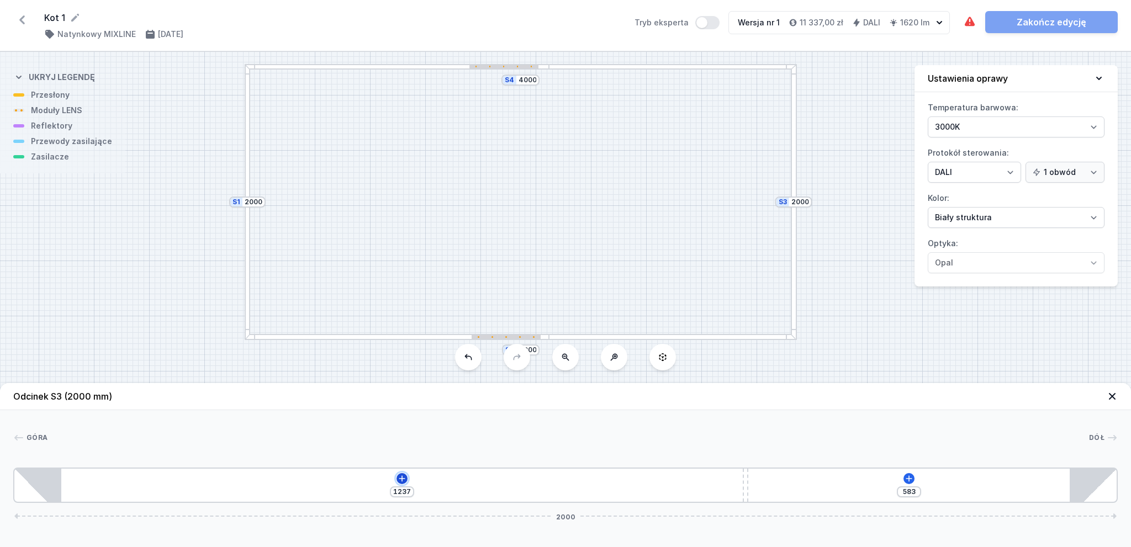
click at [400, 479] on icon at bounding box center [402, 478] width 6 height 6
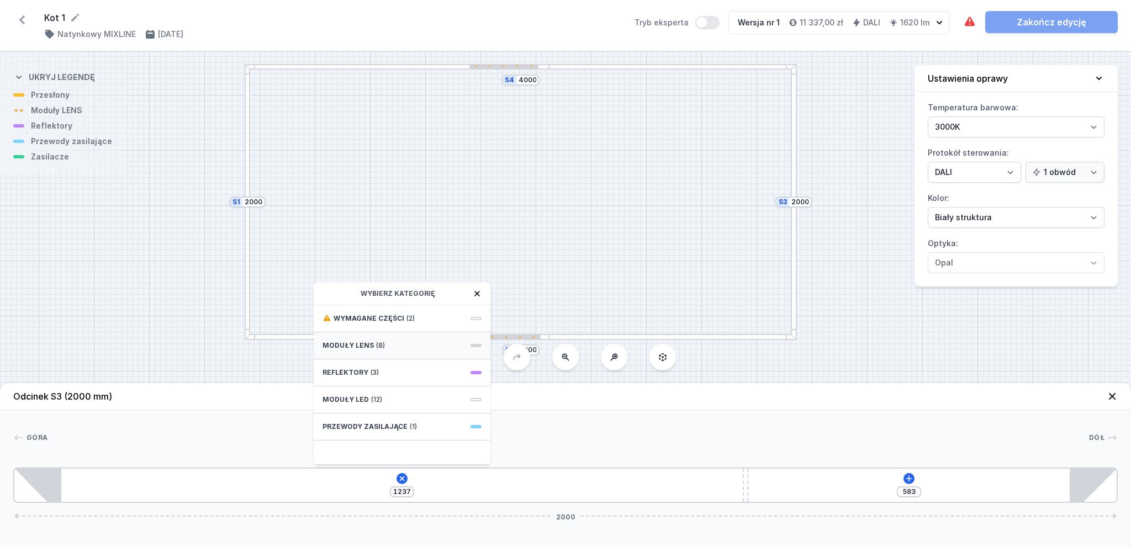
click at [368, 342] on span "Moduły LENS" at bounding box center [347, 345] width 51 height 9
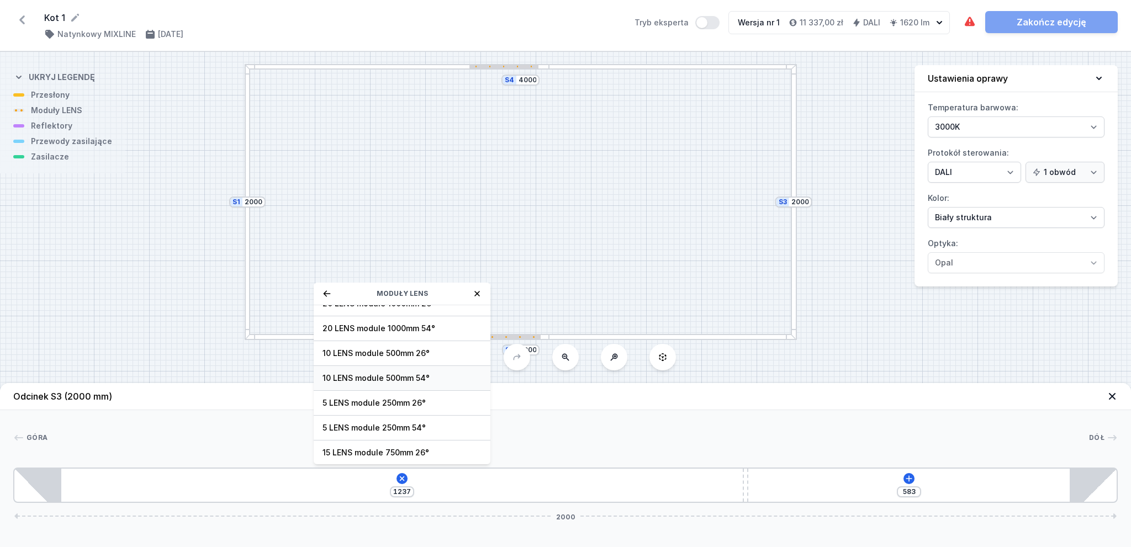
click at [395, 374] on span "10 LENS module 500mm 54°" at bounding box center [401, 378] width 159 height 11
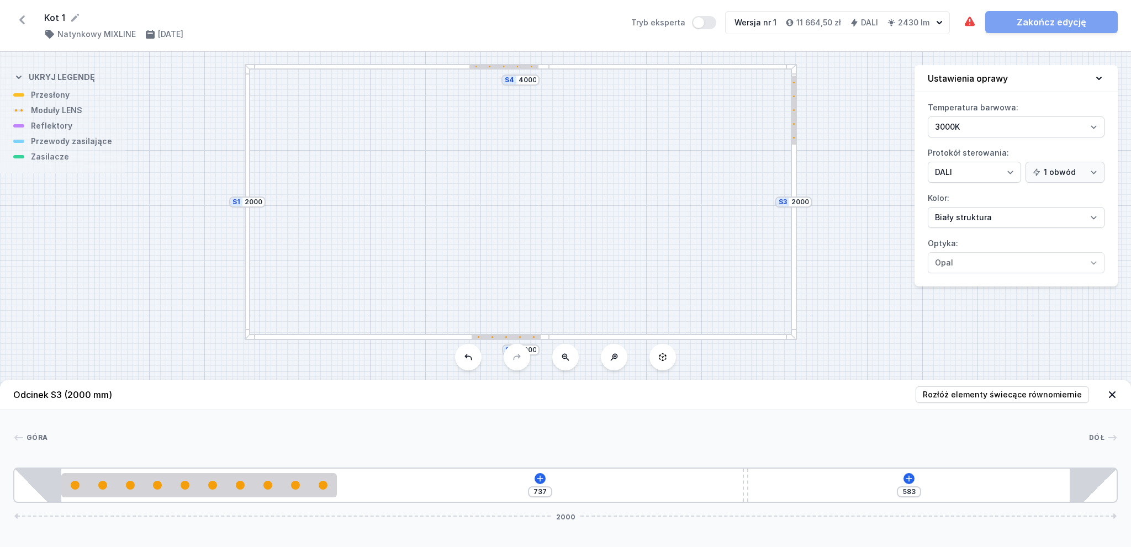
drag, startPoint x: 793, startPoint y: 118, endPoint x: 795, endPoint y: 161, distance: 43.1
click at [795, 161] on div at bounding box center [794, 202] width 6 height 276
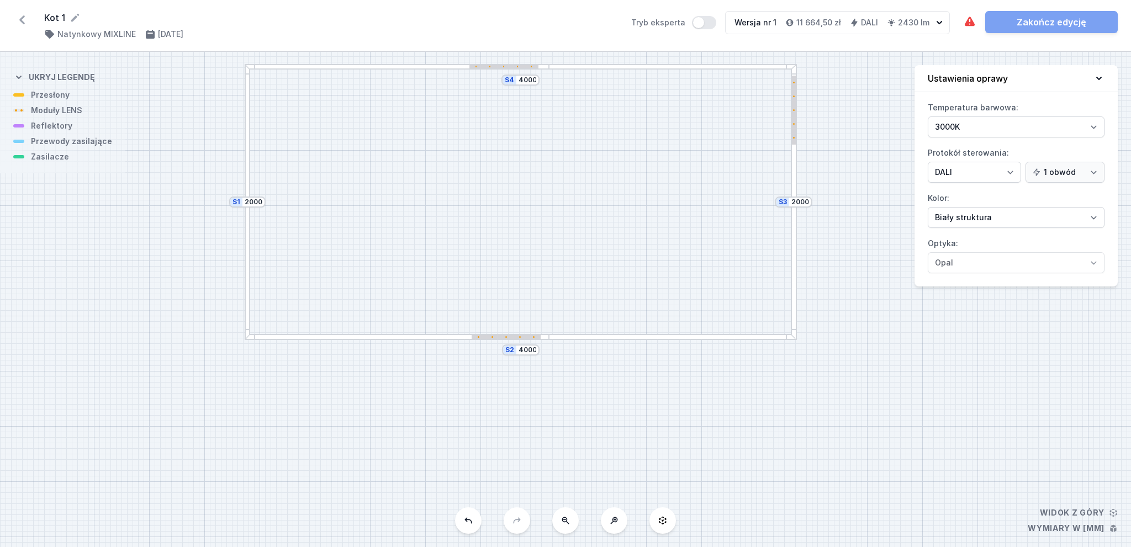
drag, startPoint x: 793, startPoint y: 132, endPoint x: 793, endPoint y: 169, distance: 37.5
click at [793, 168] on div at bounding box center [794, 202] width 6 height 276
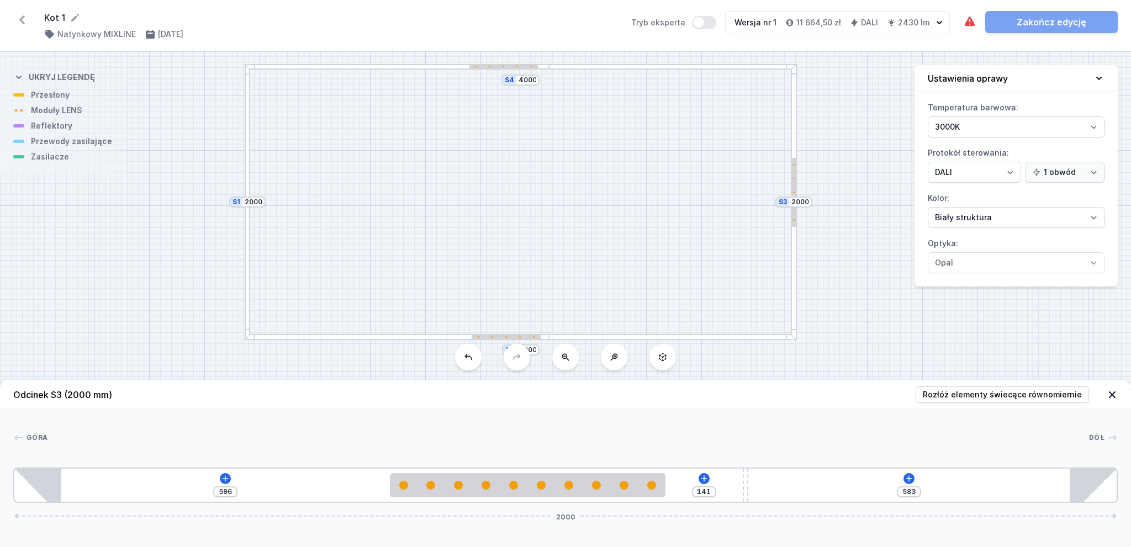
drag, startPoint x: 258, startPoint y: 488, endPoint x: 582, endPoint y: 521, distance: 325.2
click at [582, 521] on div "Odcinek S3 (2000 mm) Rozłóż elementy świecące równomiernie Góra Dół 1 2 3 1 596…" at bounding box center [565, 463] width 1131 height 167
click at [245, 183] on div at bounding box center [248, 202] width 6 height 276
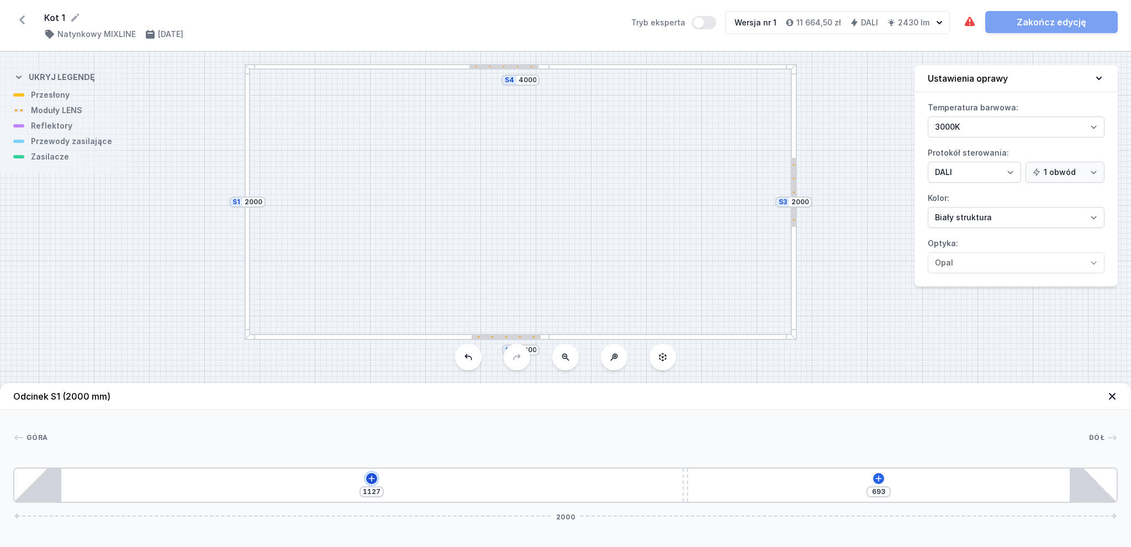
click at [373, 482] on icon at bounding box center [371, 478] width 9 height 9
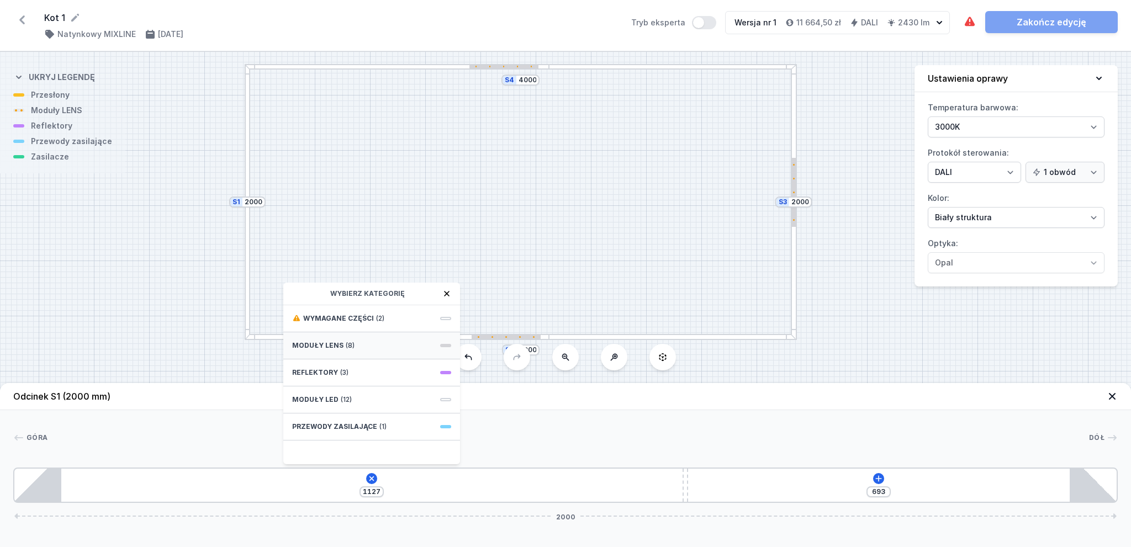
click at [328, 346] on span "Moduły LENS" at bounding box center [317, 345] width 51 height 9
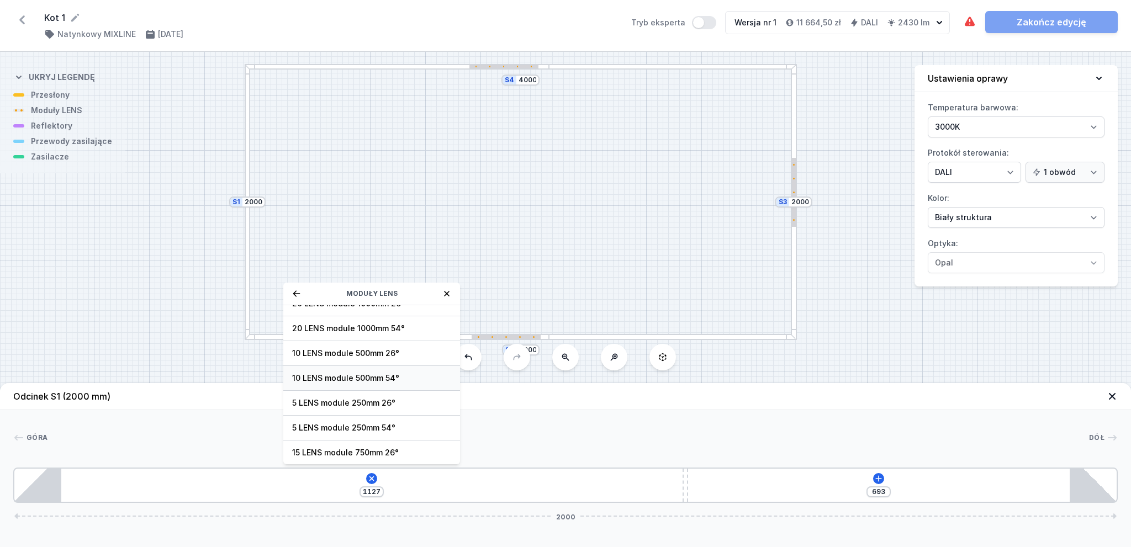
click at [361, 377] on span "10 LENS module 500mm 54°" at bounding box center [371, 378] width 159 height 11
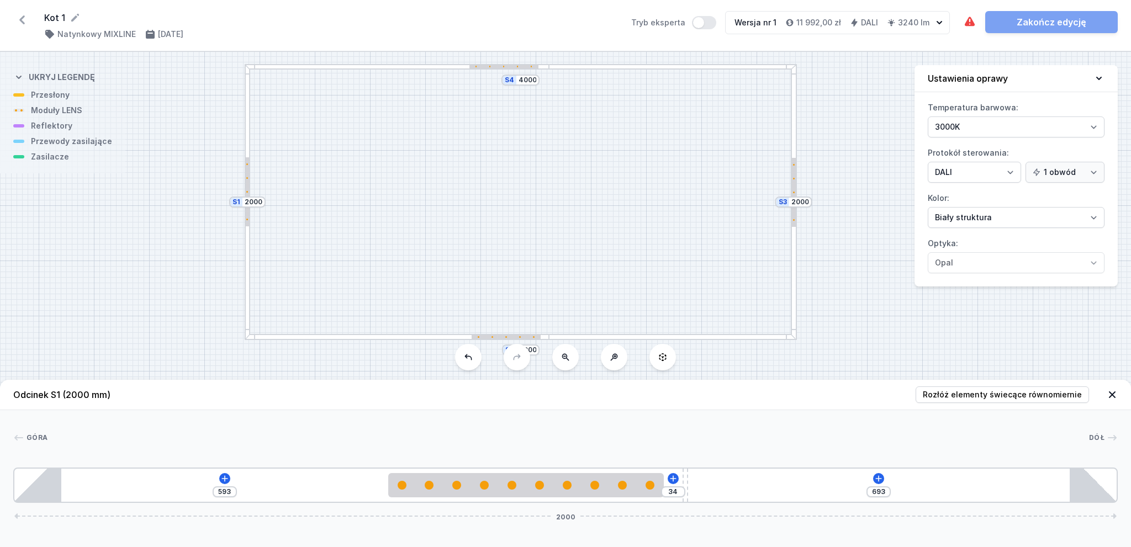
drag, startPoint x: 265, startPoint y: 485, endPoint x: 587, endPoint y: 521, distance: 323.8
click at [587, 521] on div "Odcinek S1 (2000 mm) Rozłóż elementy świecące równomiernie Góra Dół 1 2 3 1 593…" at bounding box center [565, 463] width 1131 height 167
click at [664, 209] on div "S4 4000 S3 2000 S2 4000 S1 2000" at bounding box center [565, 299] width 1131 height 495
click at [702, 25] on button "Tryb eksperta" at bounding box center [704, 22] width 24 height 13
click at [312, 337] on div at bounding box center [397, 337] width 305 height 6
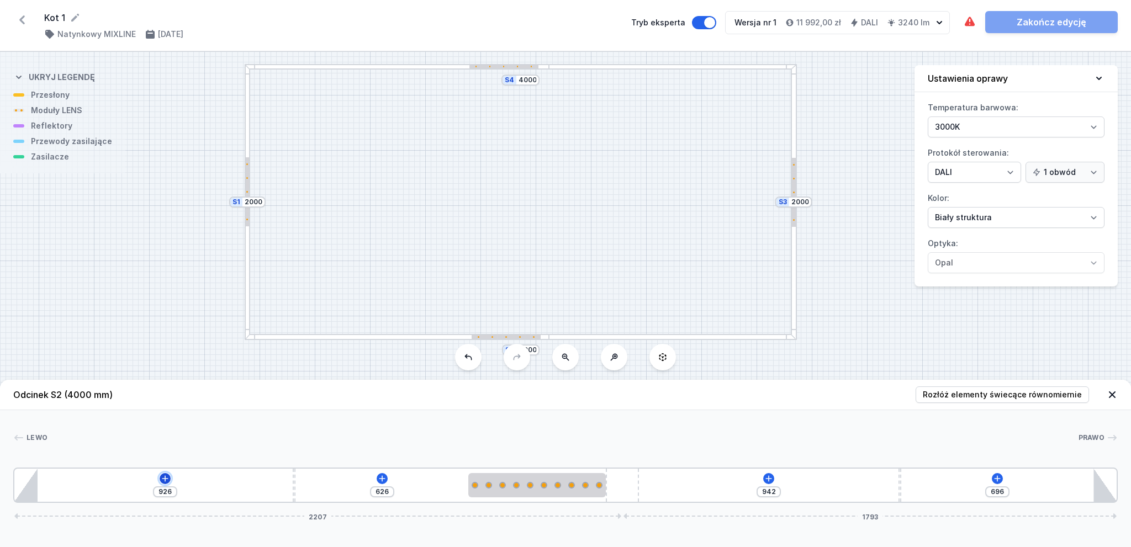
click at [165, 479] on icon at bounding box center [165, 478] width 6 height 6
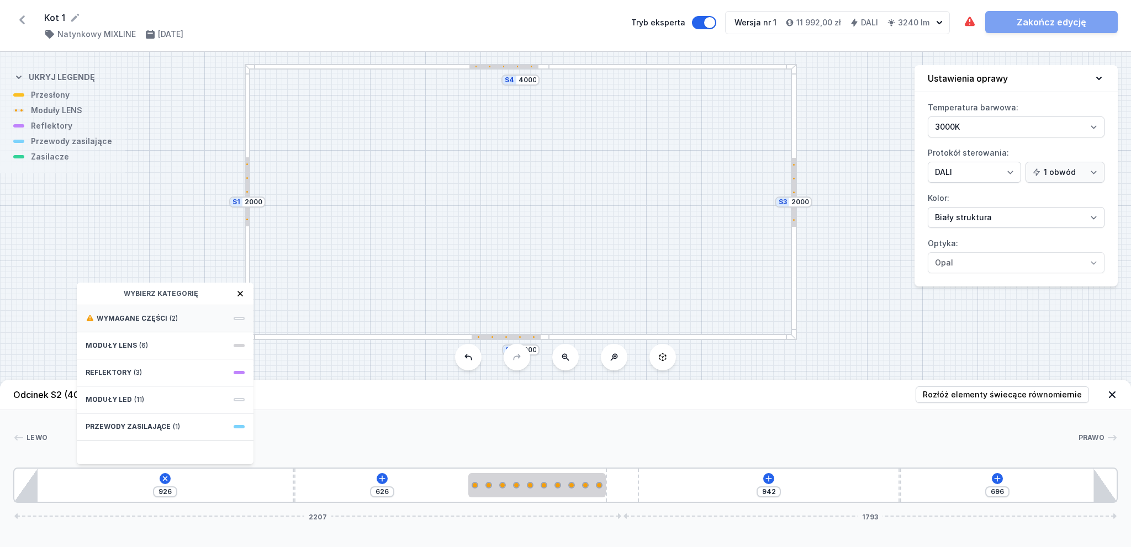
click at [171, 320] on span "(2)" at bounding box center [173, 318] width 8 height 9
click at [170, 317] on span "Hole for power supply cable" at bounding box center [165, 317] width 159 height 11
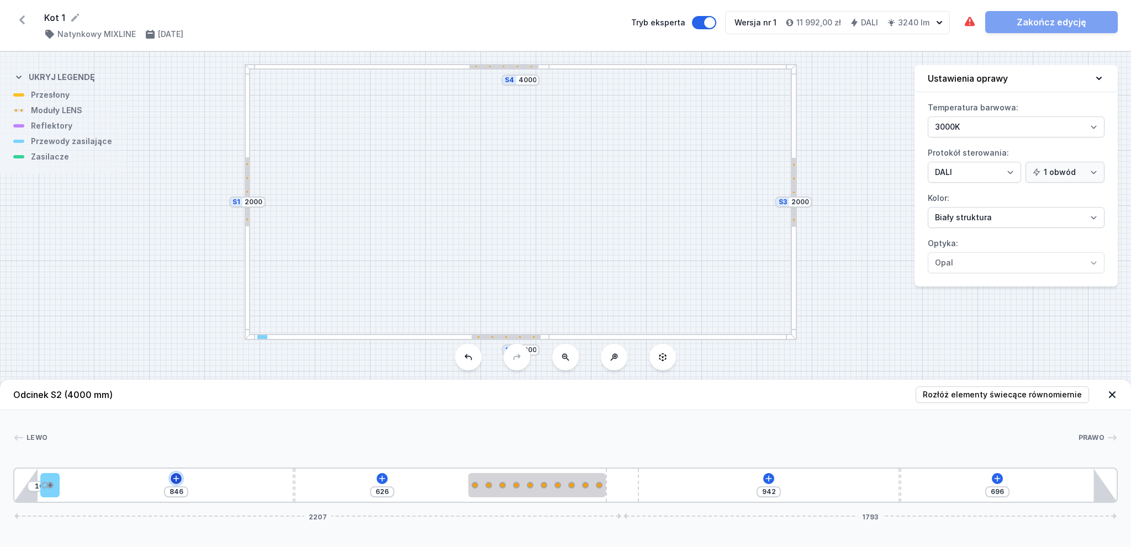
click at [174, 480] on icon at bounding box center [176, 478] width 9 height 9
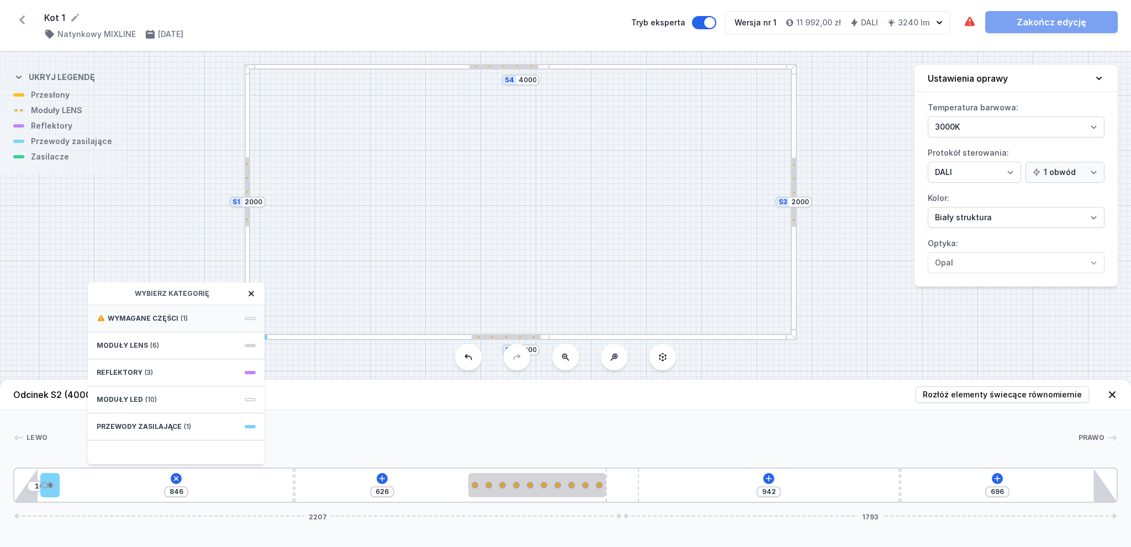
click at [146, 320] on span "Wymagane części" at bounding box center [143, 318] width 71 height 9
click at [146, 317] on span "DALI Driver - up to 75W" at bounding box center [176, 317] width 159 height 11
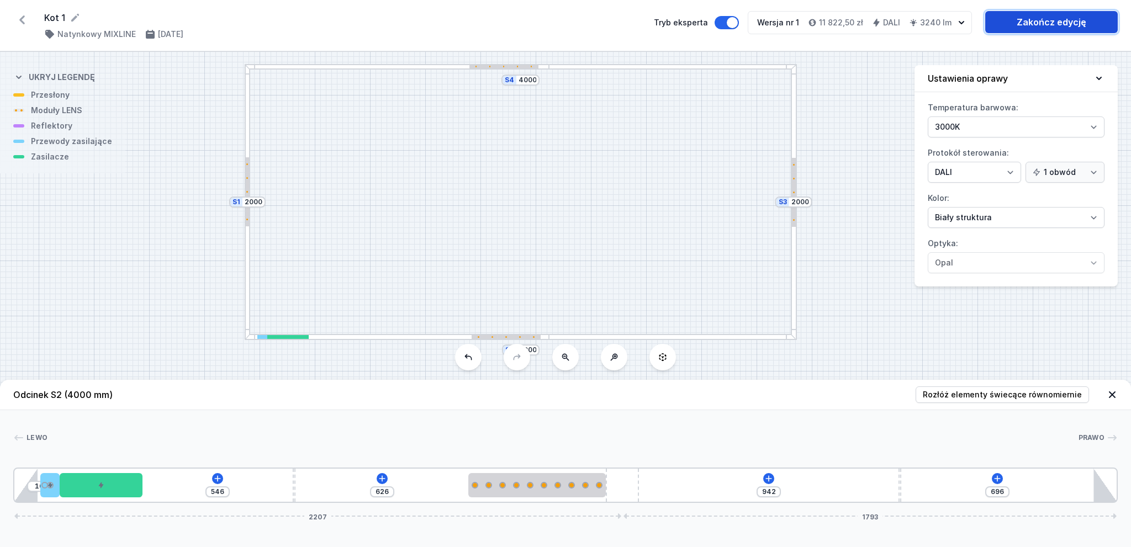
click at [1064, 26] on link "Zakończ edycję" at bounding box center [1051, 22] width 133 height 22
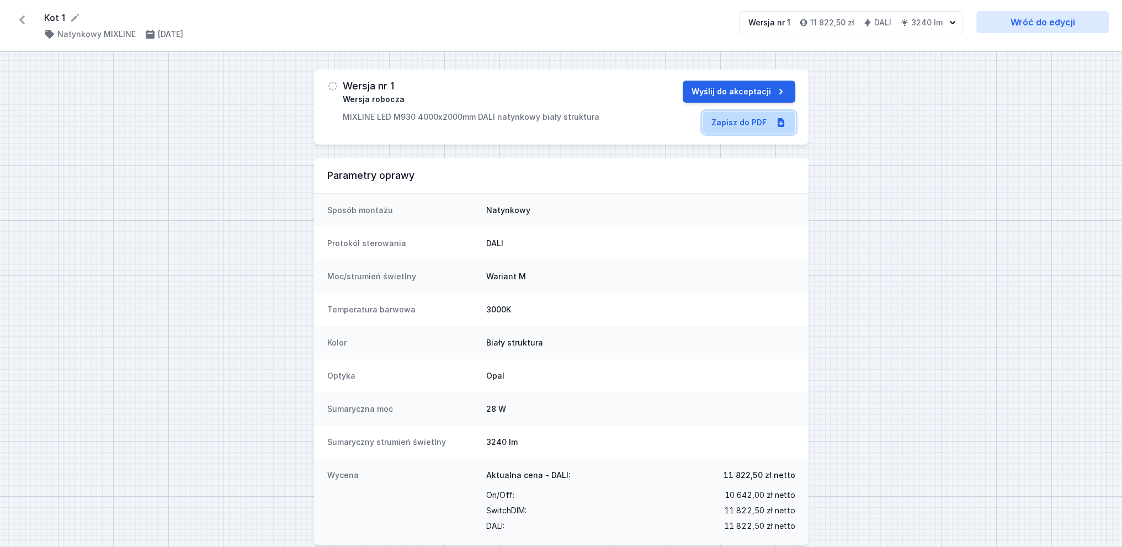
click at [739, 123] on link "Zapisz do PDF" at bounding box center [749, 123] width 93 height 22
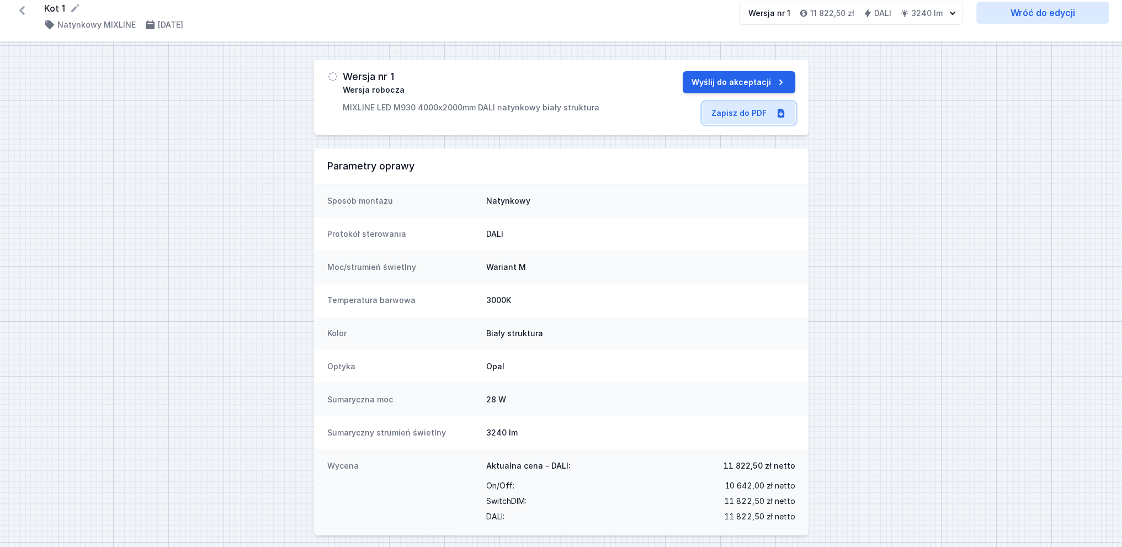
scroll to position [15, 0]
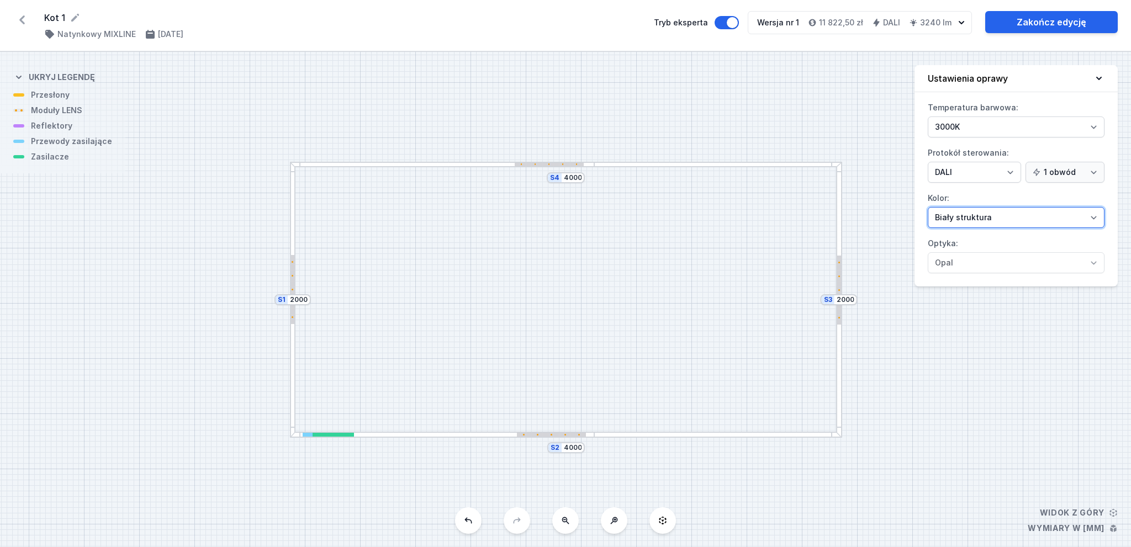
click at [1089, 214] on select "[PERSON_NAME] struktura [PERSON_NAME] struktura Złoty struktura Miedziany [PERS…" at bounding box center [1016, 217] width 177 height 21
click at [928, 207] on select "[PERSON_NAME] struktura [PERSON_NAME] struktura Złoty struktura Miedziany [PERS…" at bounding box center [1016, 217] width 177 height 21
click at [860, 126] on div "S4 4000 S3 2000 S2 4000 S1 2000" at bounding box center [565, 299] width 1131 height 495
click at [565, 435] on div at bounding box center [551, 435] width 69 height 4
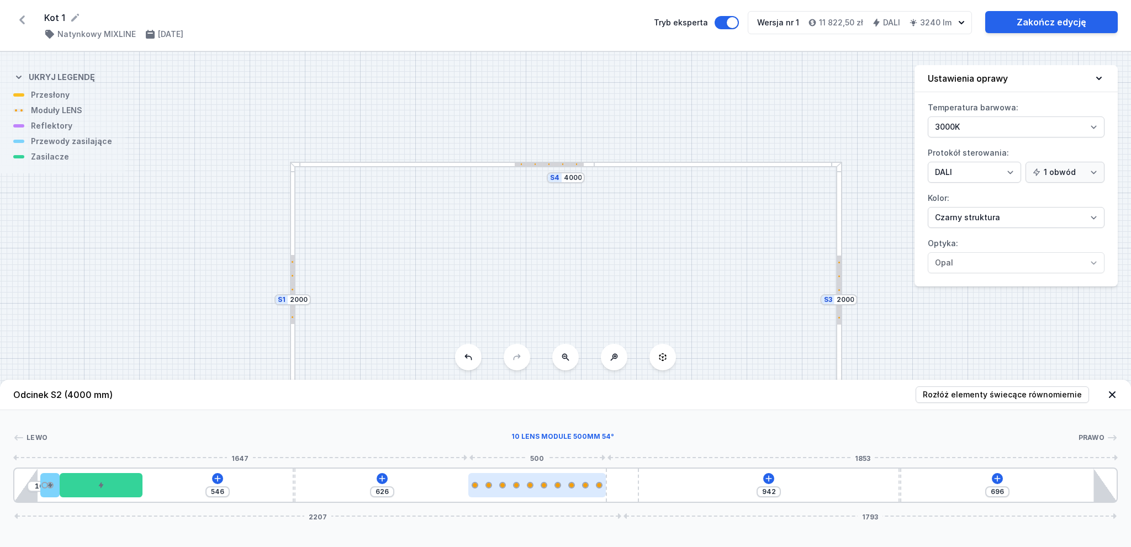
click at [566, 478] on div at bounding box center [537, 485] width 138 height 24
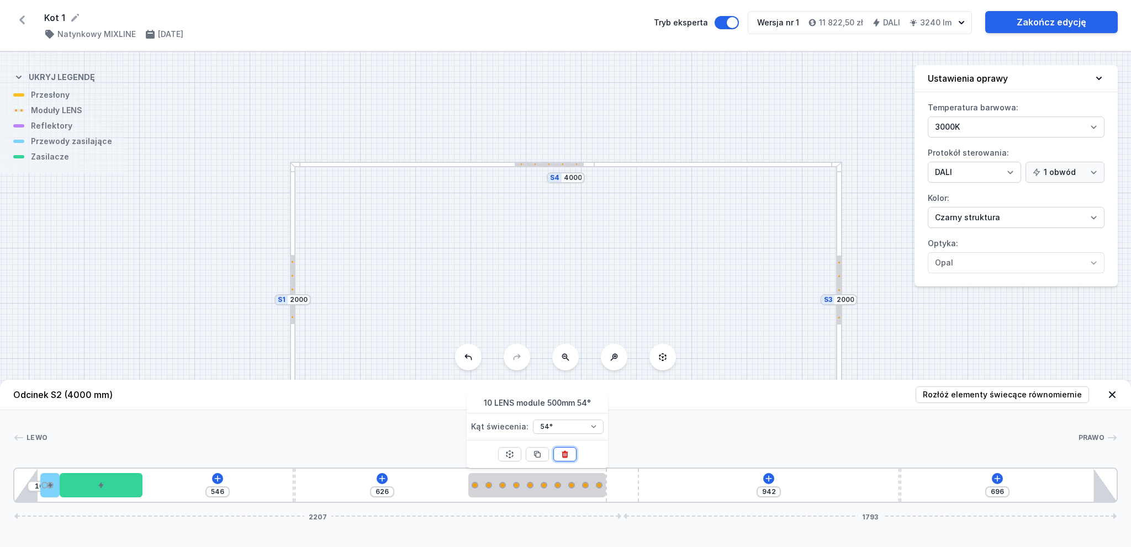
click at [561, 451] on icon at bounding box center [564, 454] width 9 height 9
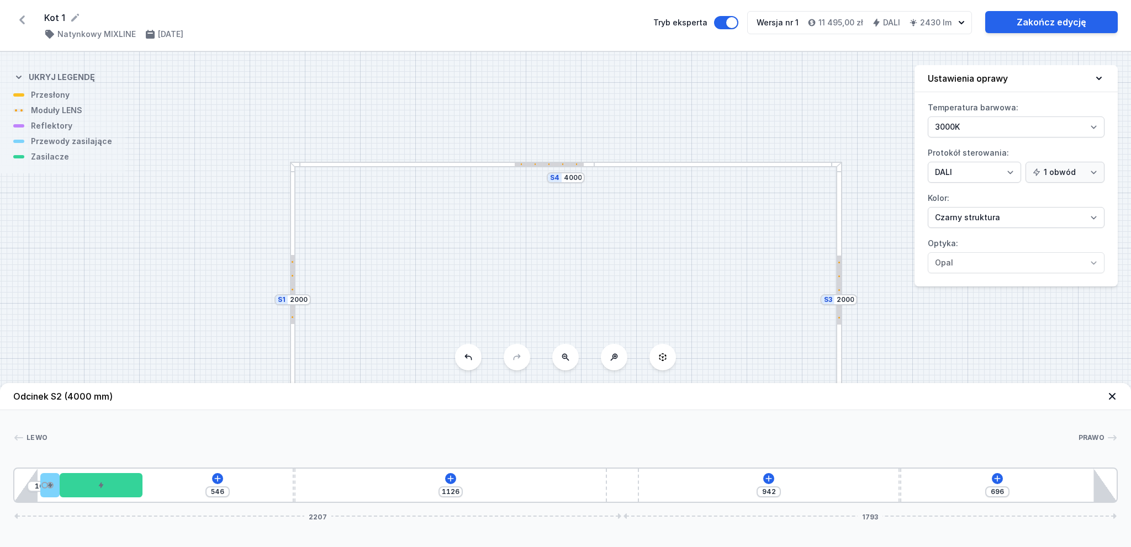
click at [538, 167] on div "S4 4000 S3 2000 S2 4000 S1 2000" at bounding box center [565, 299] width 1131 height 495
click at [548, 163] on div at bounding box center [549, 164] width 2 height 2
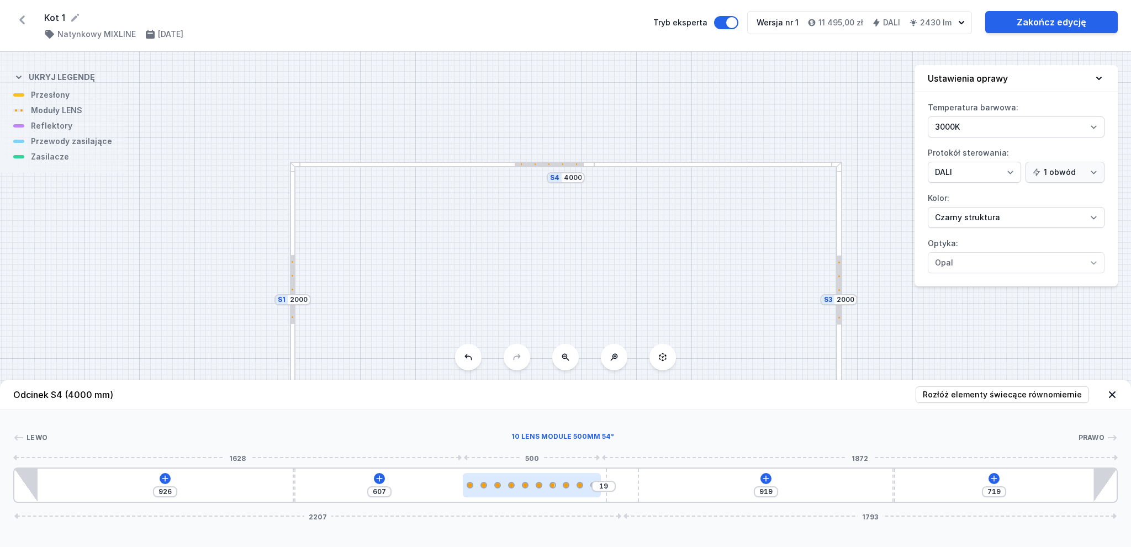
click at [572, 489] on div at bounding box center [532, 485] width 138 height 24
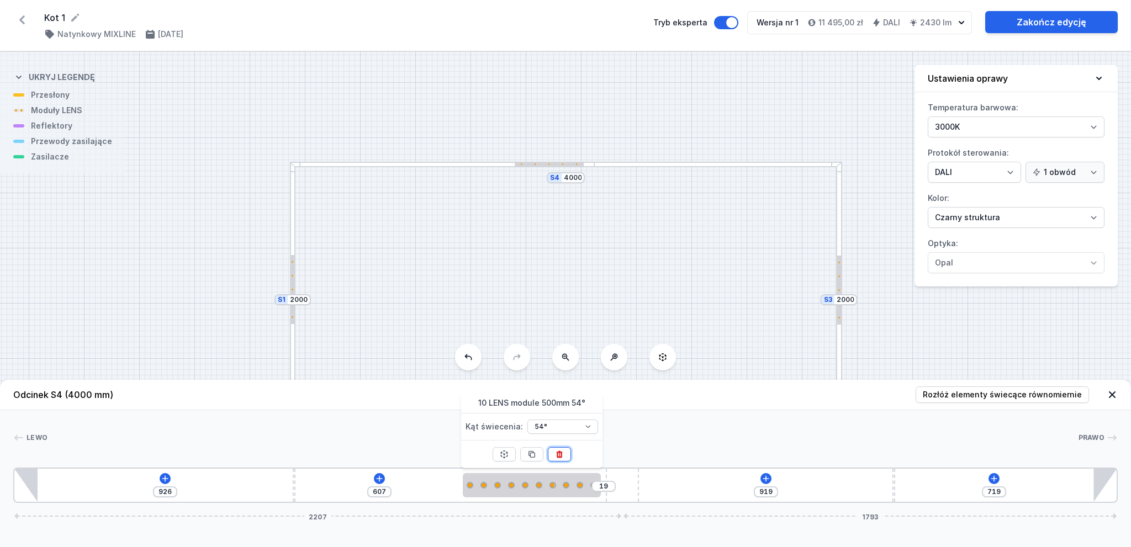
click at [559, 454] on icon at bounding box center [559, 454] width 9 height 9
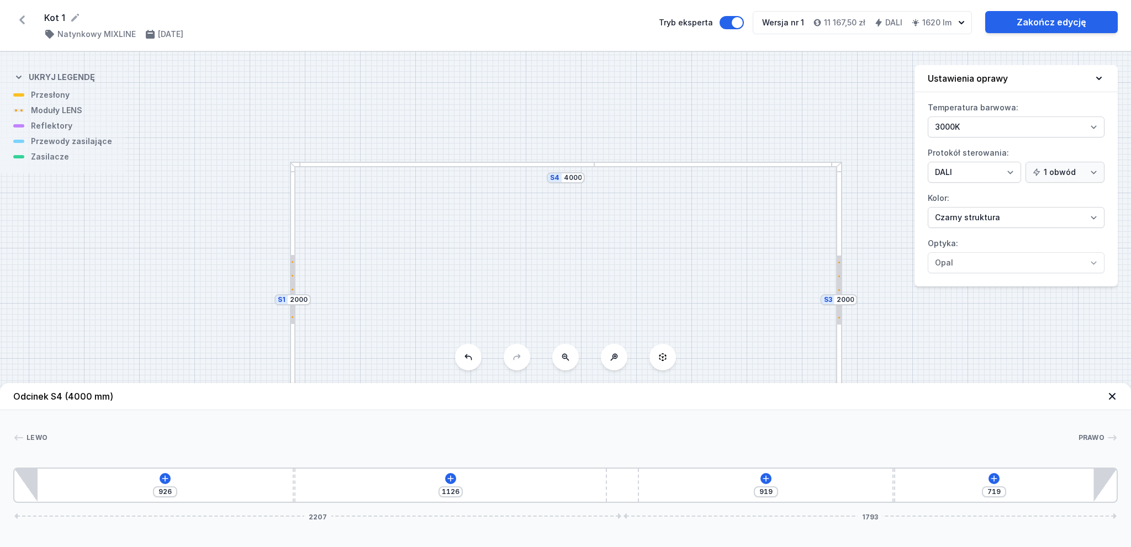
click at [294, 280] on div at bounding box center [293, 289] width 4 height 69
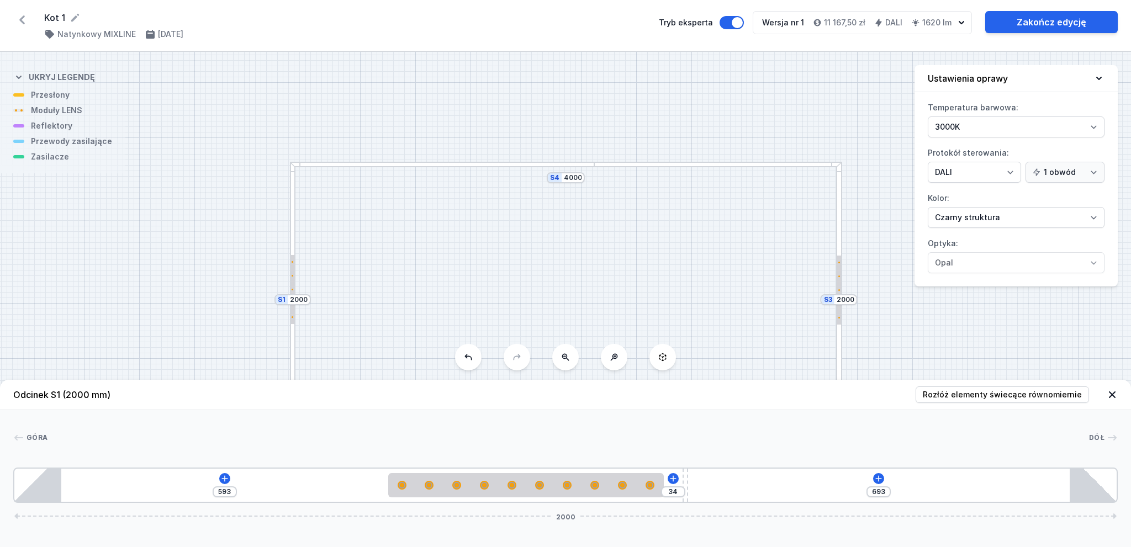
click at [619, 498] on div "593 34 693 2000" at bounding box center [565, 485] width 1104 height 35
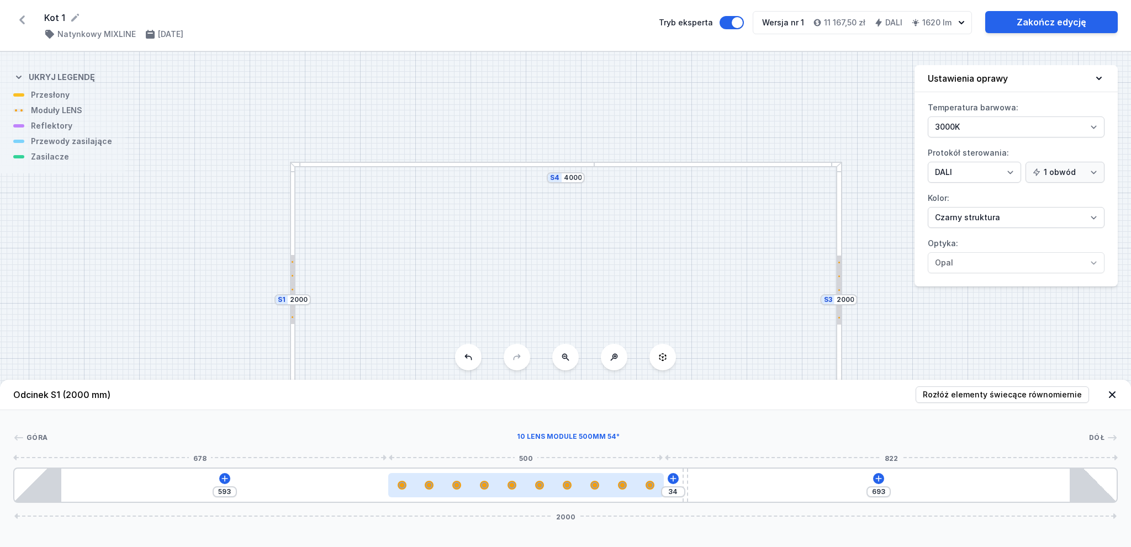
click at [616, 491] on div at bounding box center [525, 485] width 275 height 24
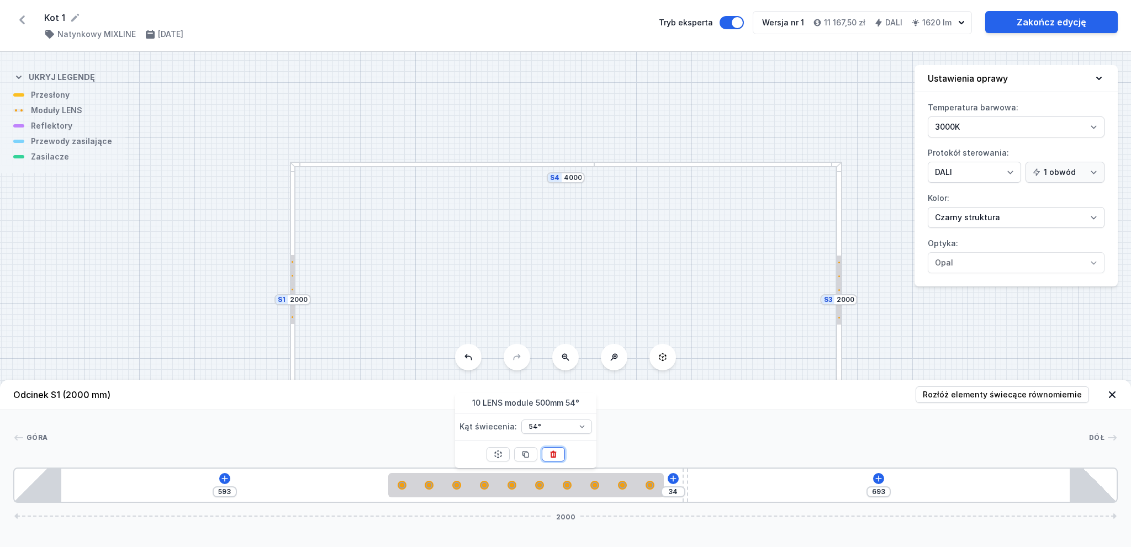
click at [549, 450] on icon at bounding box center [553, 454] width 9 height 9
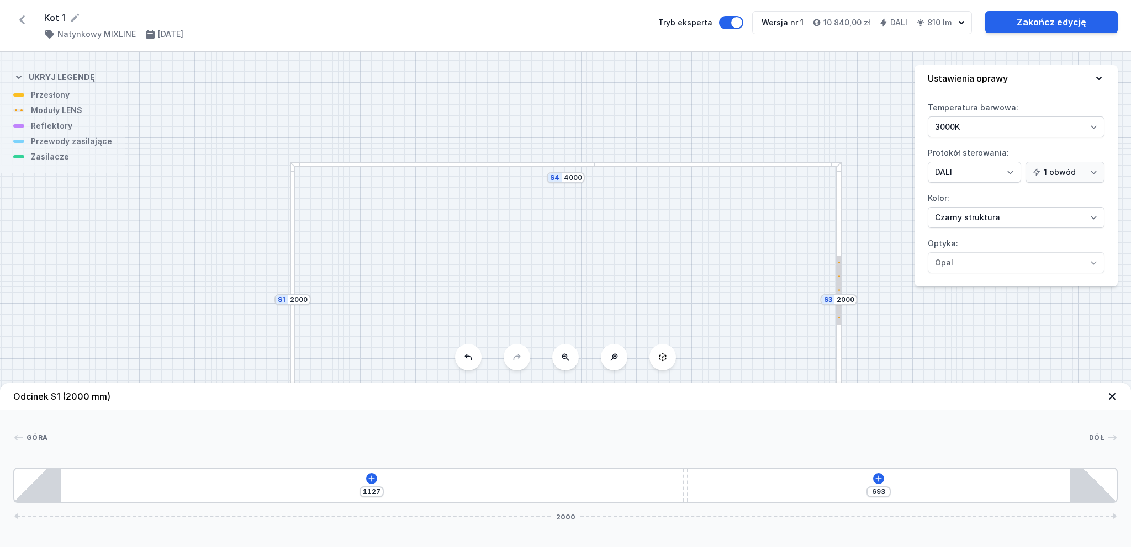
click at [838, 317] on div at bounding box center [839, 318] width 2 height 2
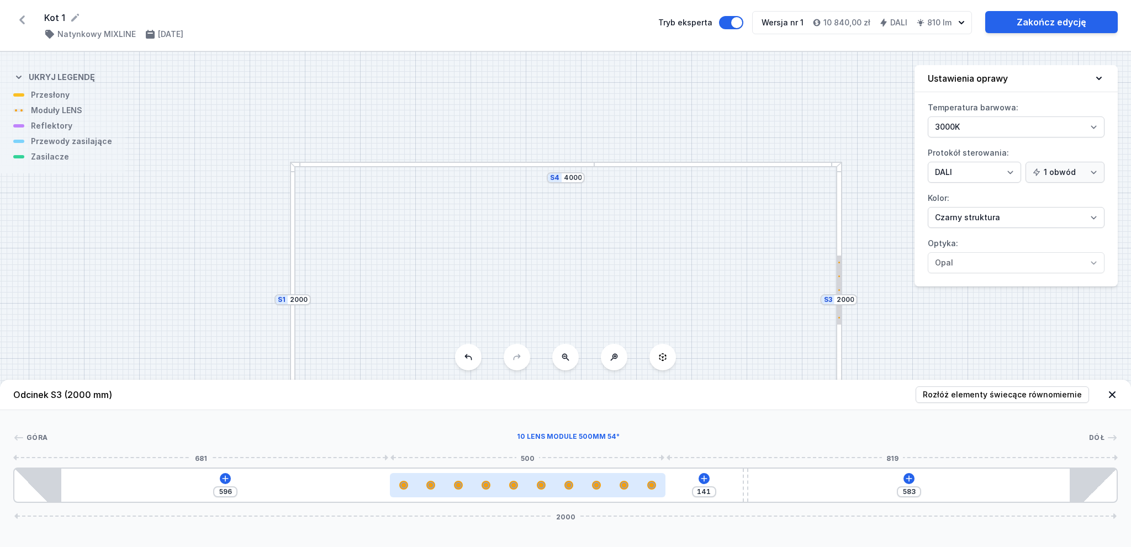
click at [626, 487] on div at bounding box center [624, 485] width 7 height 7
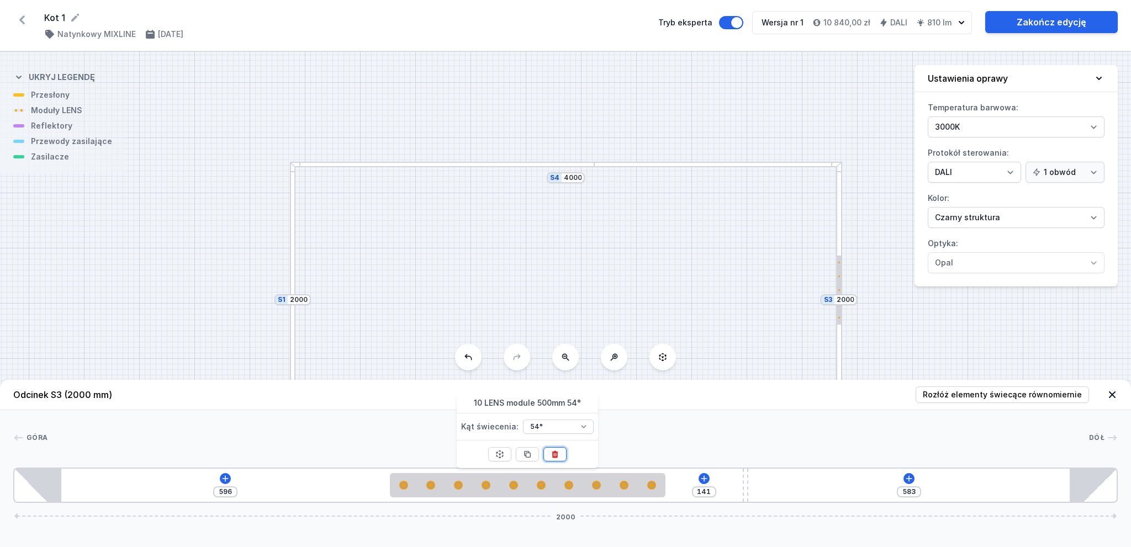
click at [557, 454] on icon at bounding box center [555, 454] width 6 height 7
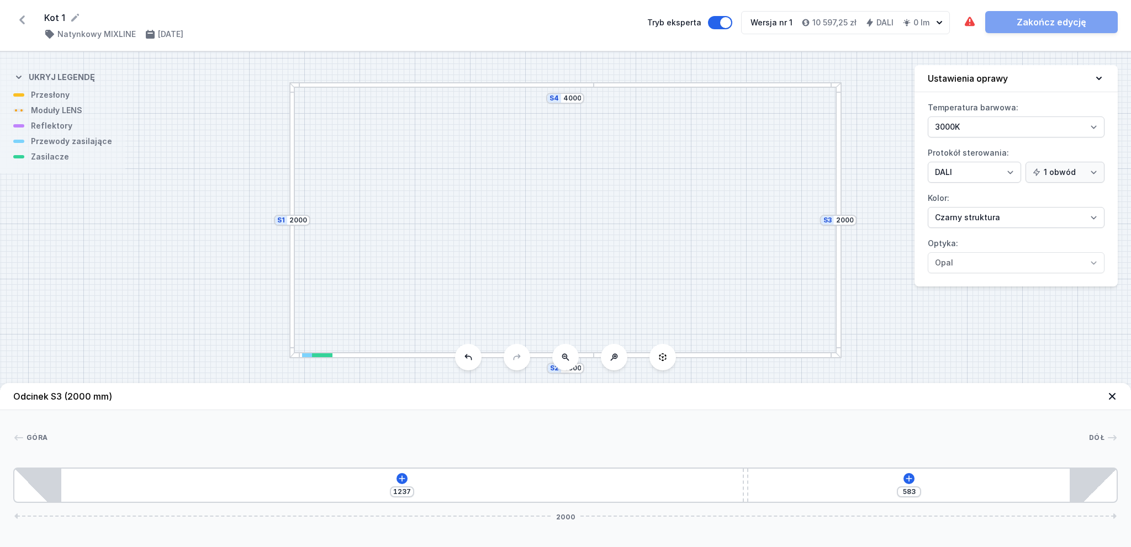
drag, startPoint x: 592, startPoint y: 278, endPoint x: 591, endPoint y: 200, distance: 77.3
click at [591, 200] on div "S4 4000 S3 2000 S2 4000 S1 2000" at bounding box center [565, 299] width 1131 height 495
click at [543, 354] on div at bounding box center [441, 355] width 305 height 6
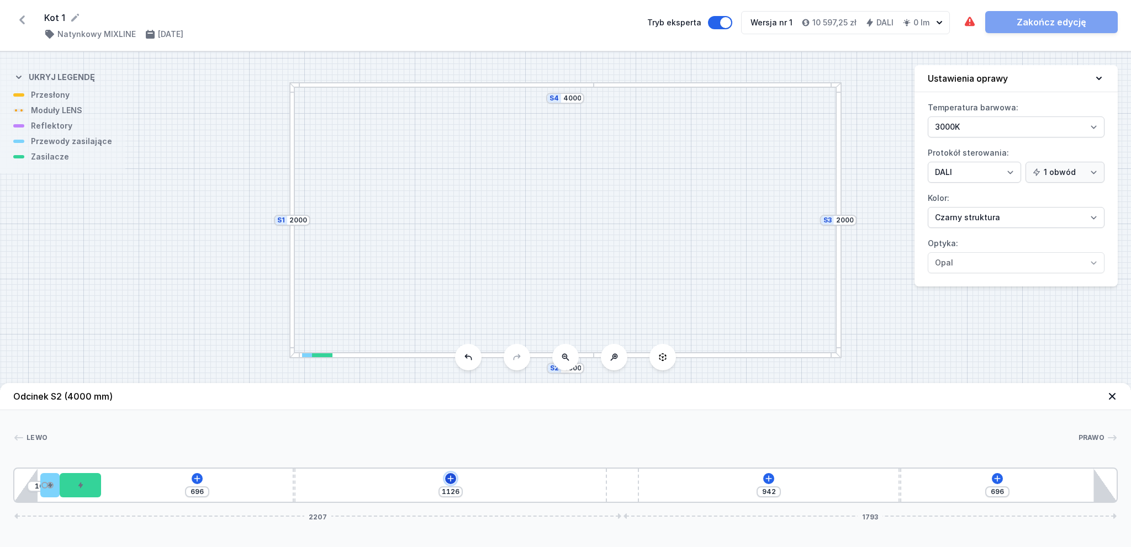
click at [453, 479] on icon at bounding box center [451, 478] width 6 height 6
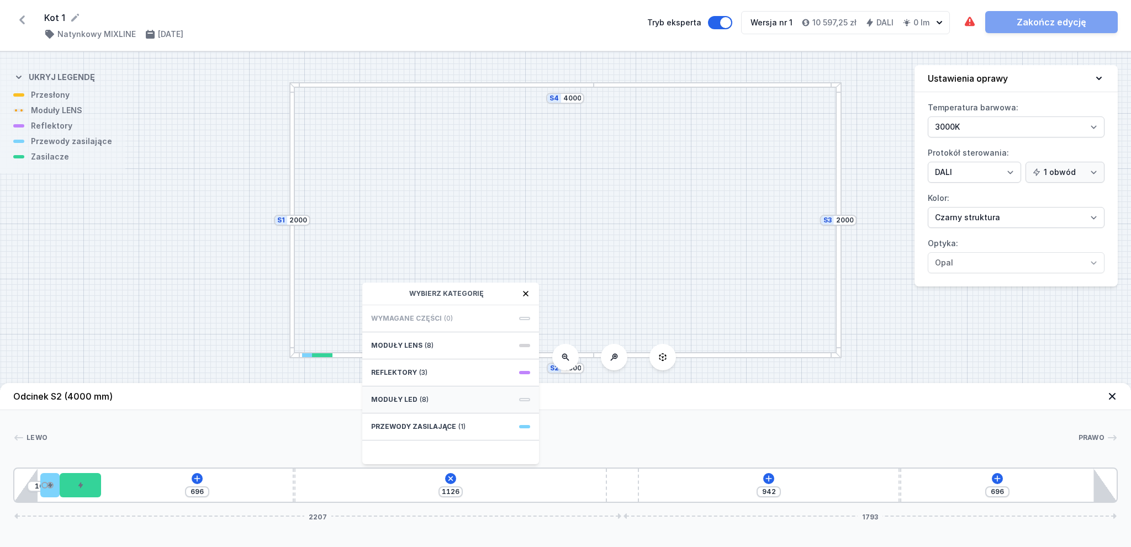
click at [420, 398] on span "(8)" at bounding box center [424, 399] width 9 height 9
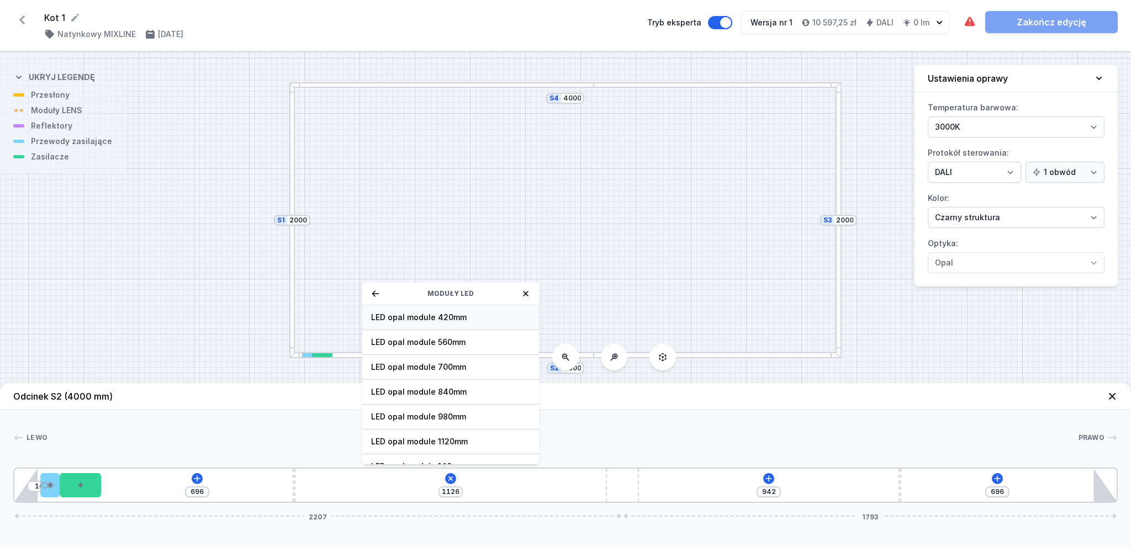
click at [405, 320] on span "LED opal module 420mm" at bounding box center [450, 317] width 159 height 11
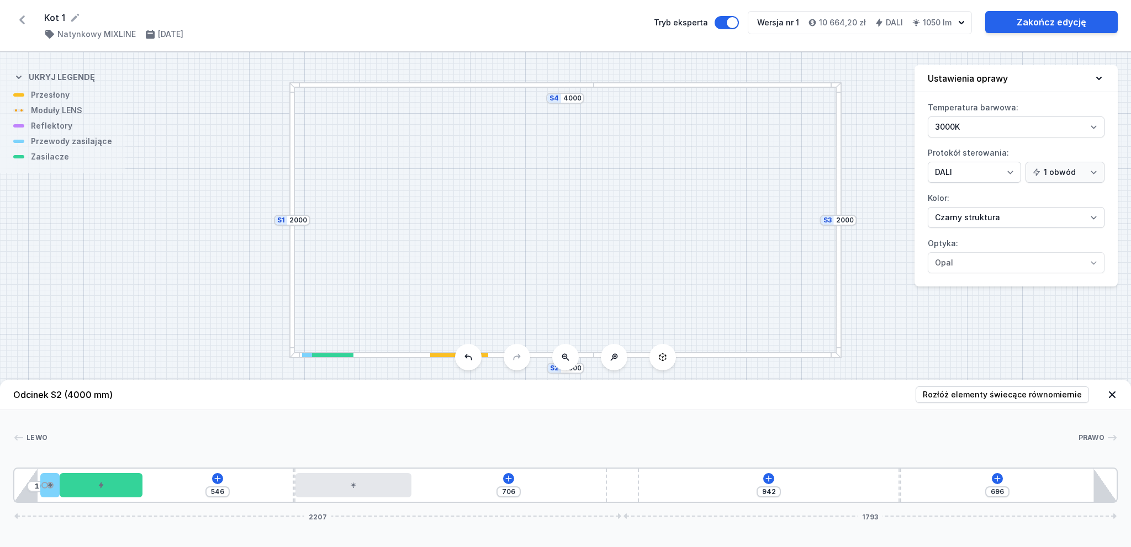
click at [290, 247] on div at bounding box center [292, 220] width 6 height 276
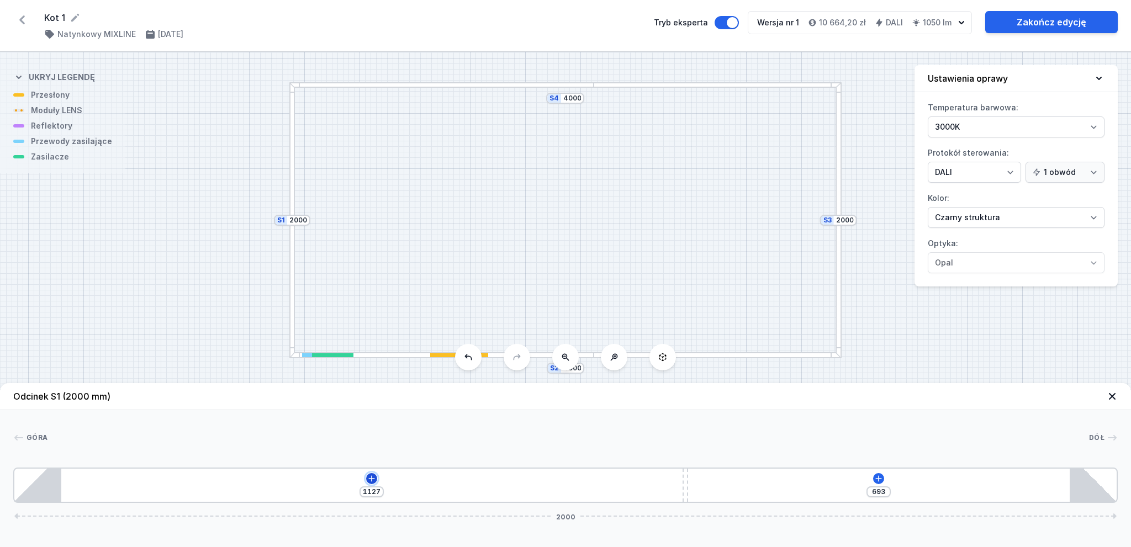
click at [373, 480] on icon at bounding box center [371, 478] width 9 height 9
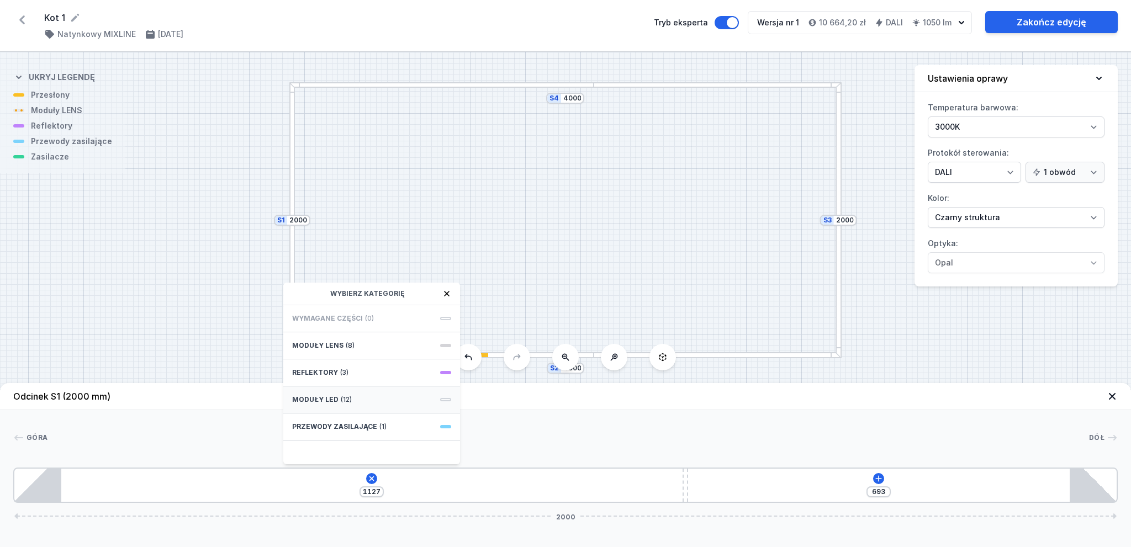
click at [337, 396] on div "Moduły LED (12)" at bounding box center [371, 399] width 177 height 27
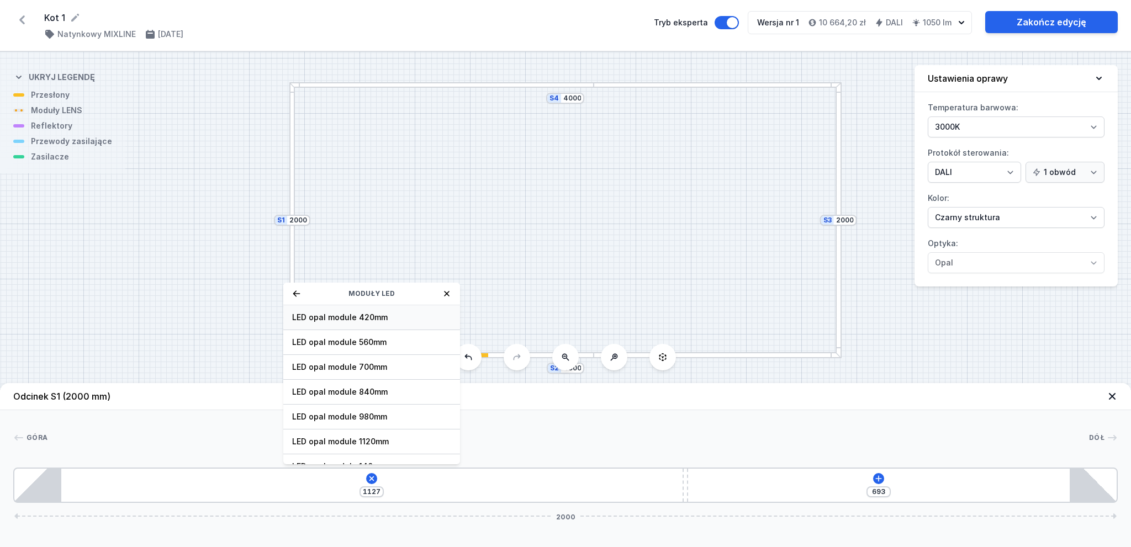
click at [345, 315] on span "LED opal module 420mm" at bounding box center [371, 317] width 159 height 11
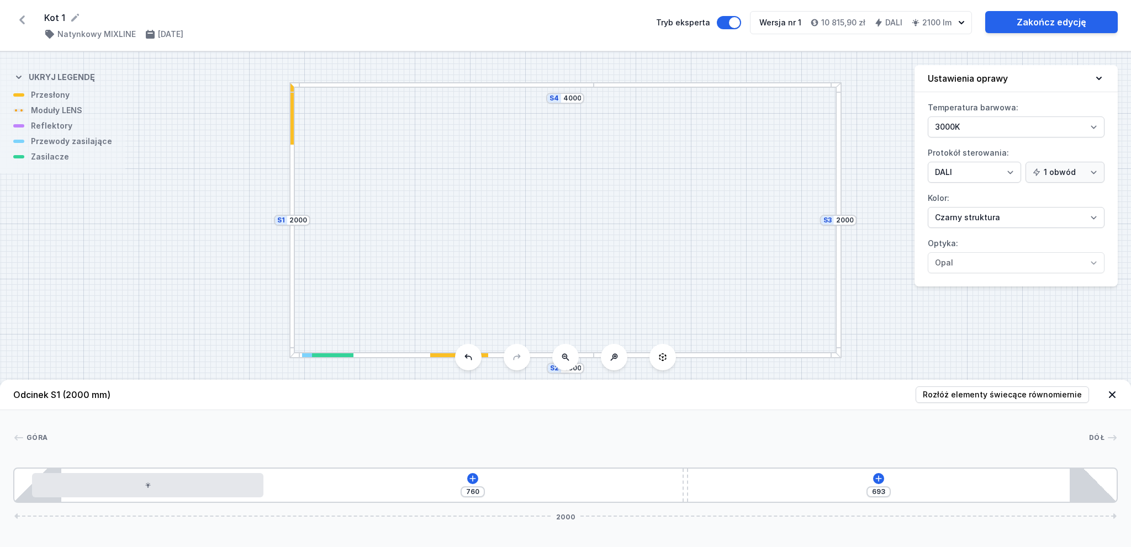
click at [548, 86] on div at bounding box center [441, 85] width 305 height 6
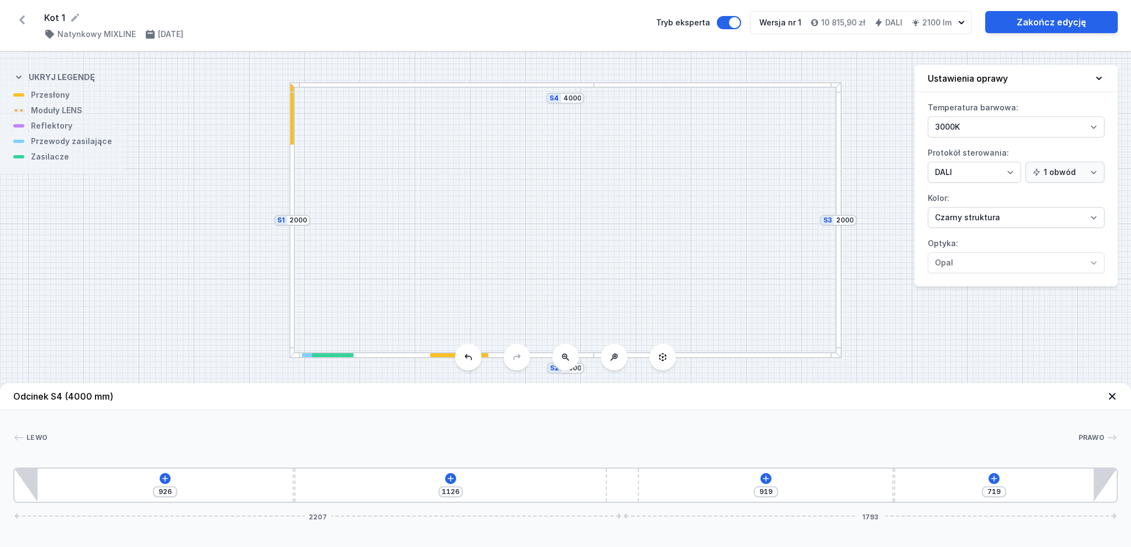
click at [448, 486] on div "926 1126 919 719 2207 1793" at bounding box center [565, 485] width 1104 height 35
click at [448, 481] on icon at bounding box center [450, 478] width 9 height 9
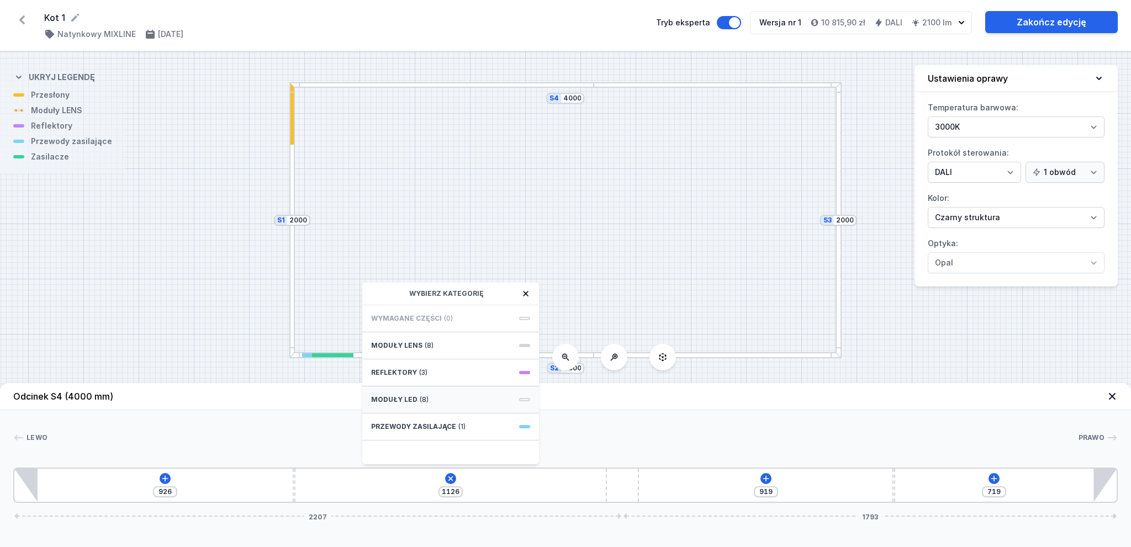
click at [390, 398] on span "Moduły LED" at bounding box center [394, 399] width 46 height 9
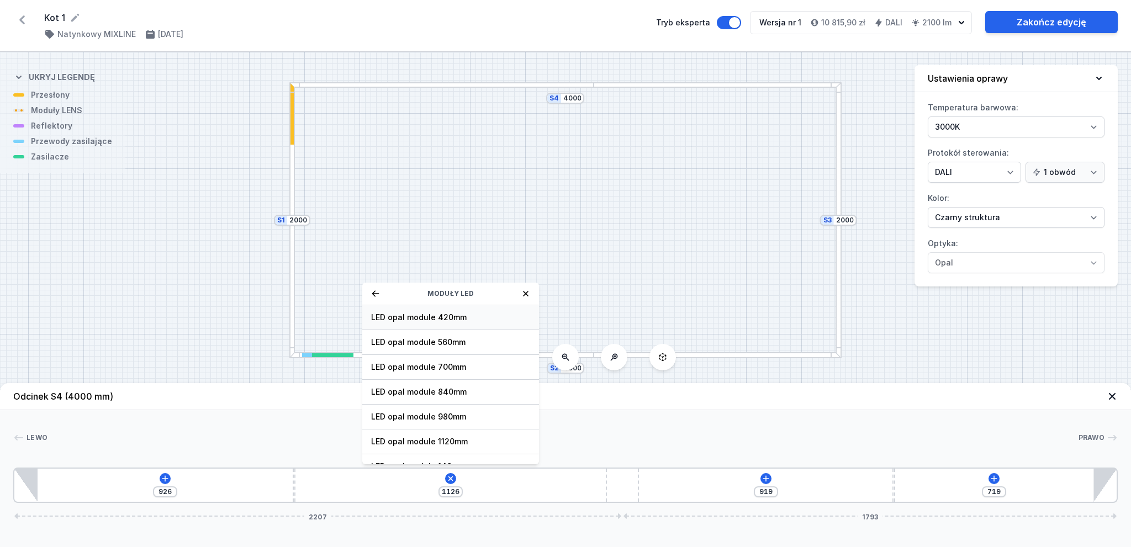
click at [425, 316] on span "LED opal module 420mm" at bounding box center [450, 317] width 159 height 11
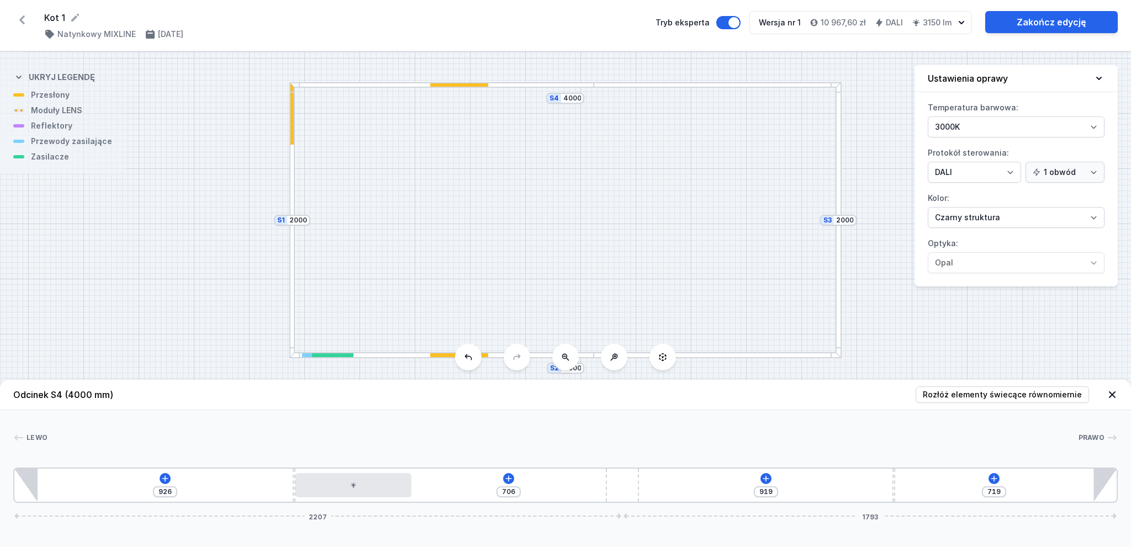
click at [837, 200] on div at bounding box center [838, 220] width 6 height 276
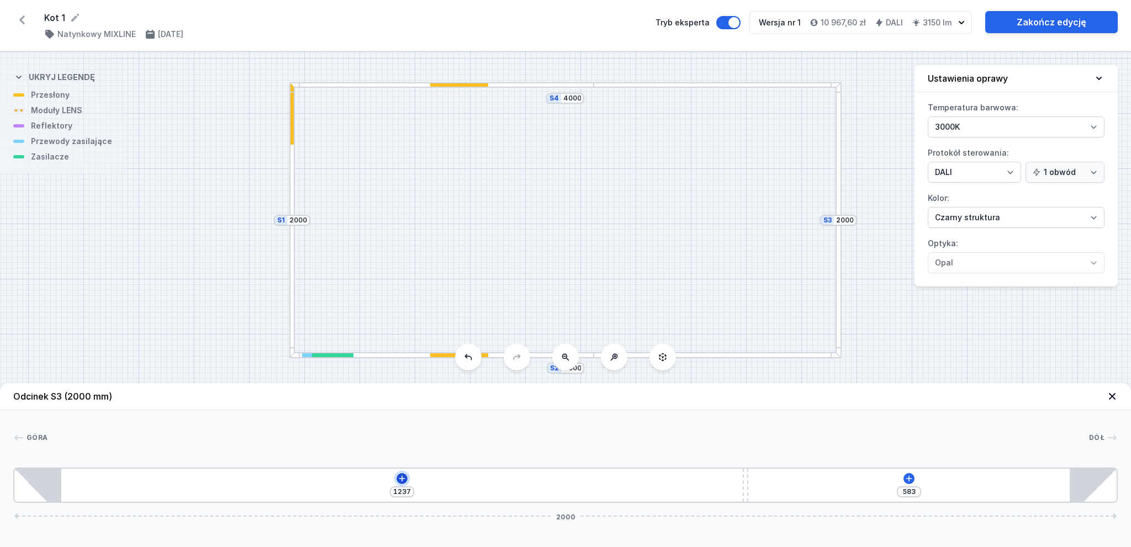
click at [401, 476] on icon at bounding box center [402, 478] width 9 height 9
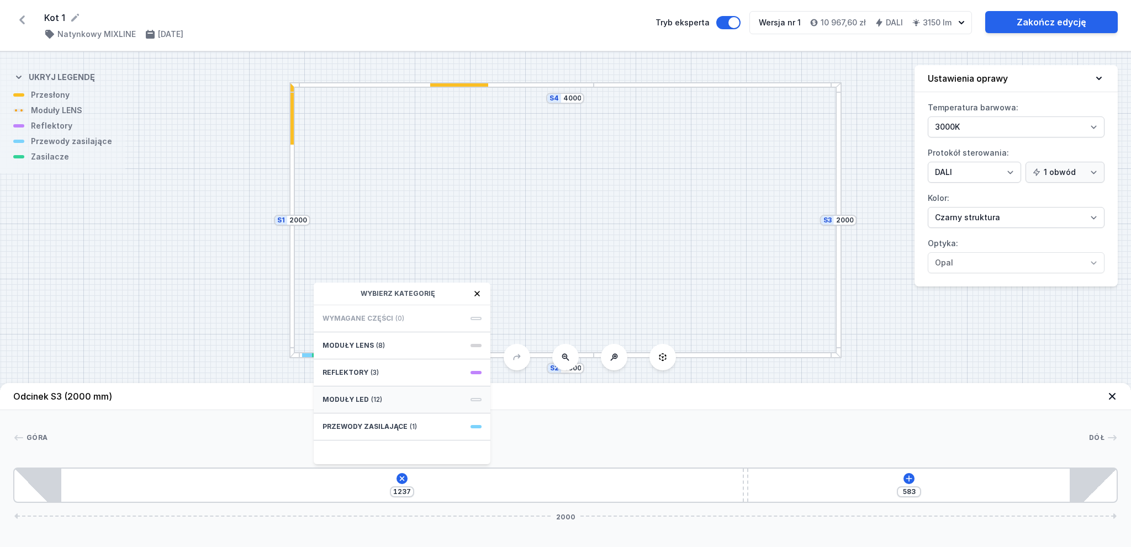
click at [353, 395] on span "Moduły LED" at bounding box center [345, 399] width 46 height 9
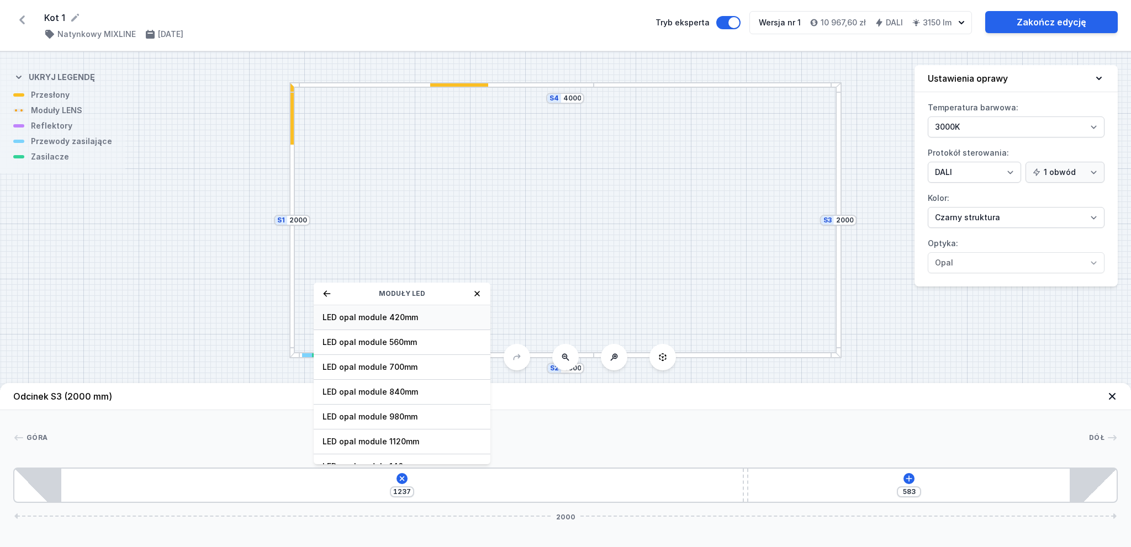
click at [383, 311] on div "LED opal module 420mm" at bounding box center [402, 317] width 177 height 25
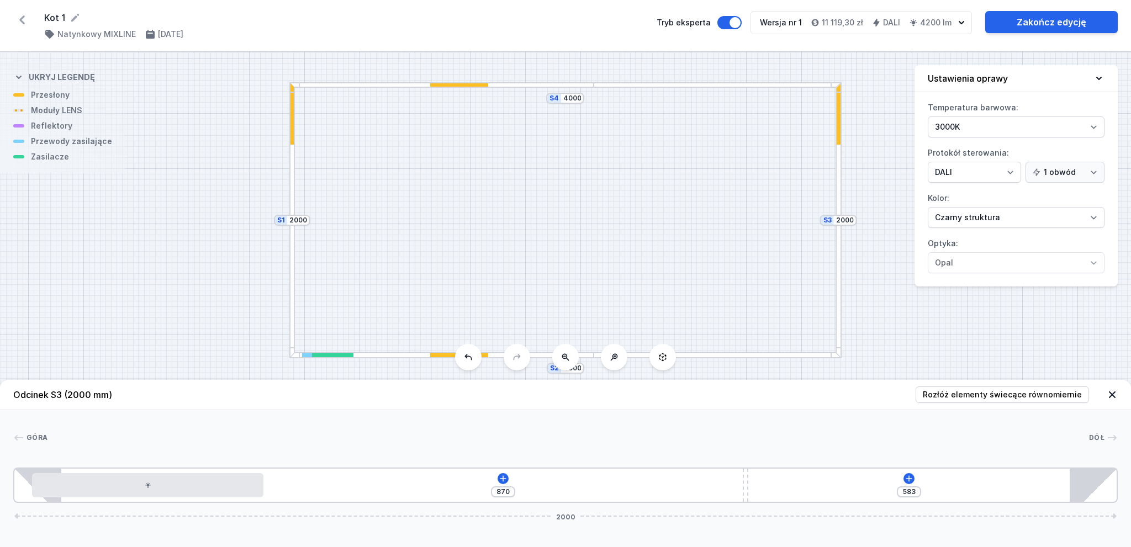
click at [877, 317] on div "S4 4000 S3 2000 S2 4000 S1 2000" at bounding box center [565, 299] width 1131 height 495
click at [838, 135] on div at bounding box center [838, 113] width 4 height 62
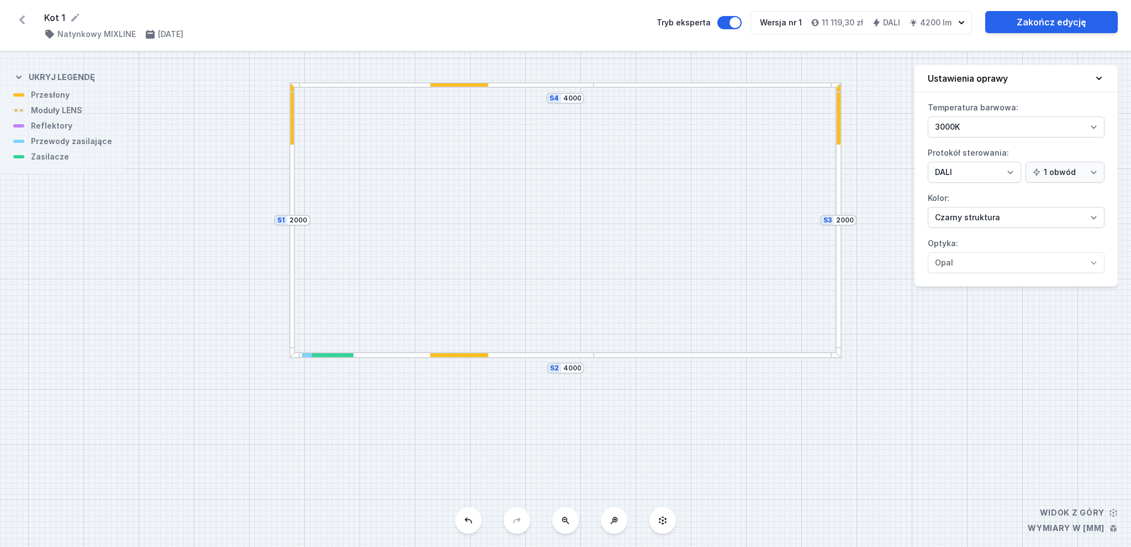
click at [837, 251] on div at bounding box center [838, 220] width 6 height 276
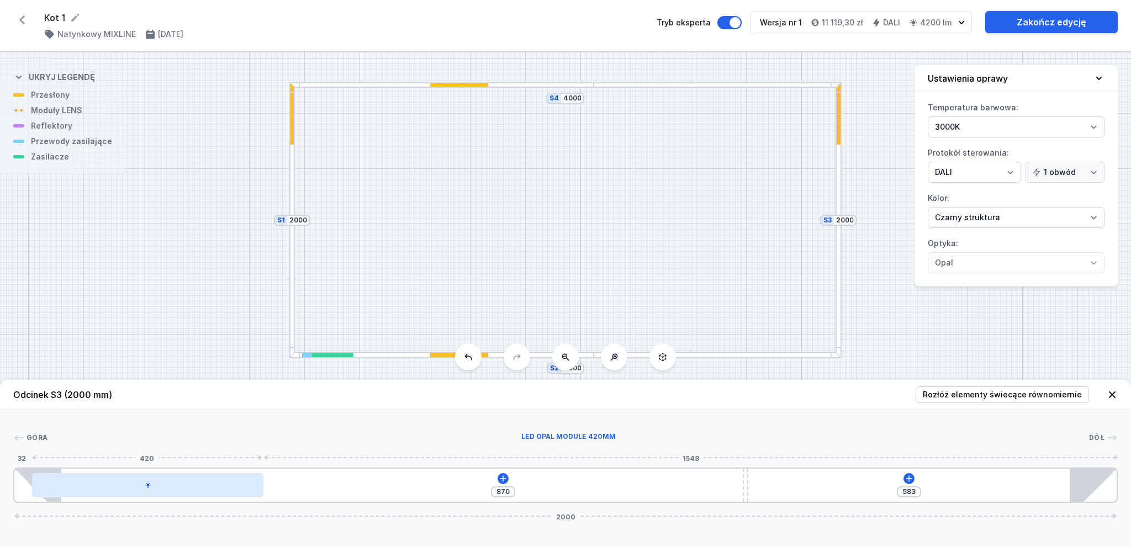
click at [232, 487] on div at bounding box center [147, 485] width 231 height 24
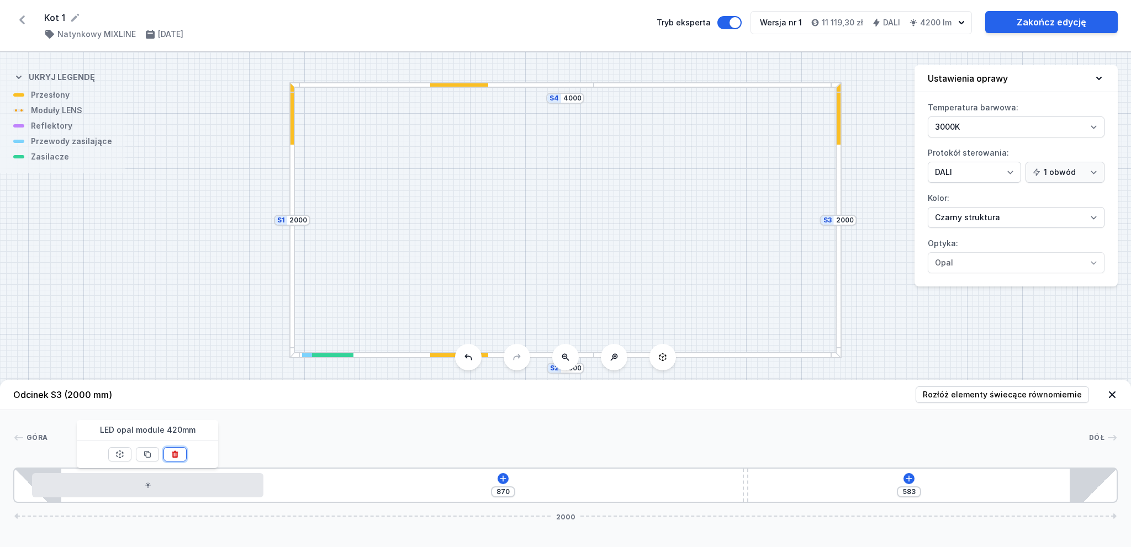
click at [179, 450] on button at bounding box center [174, 454] width 23 height 14
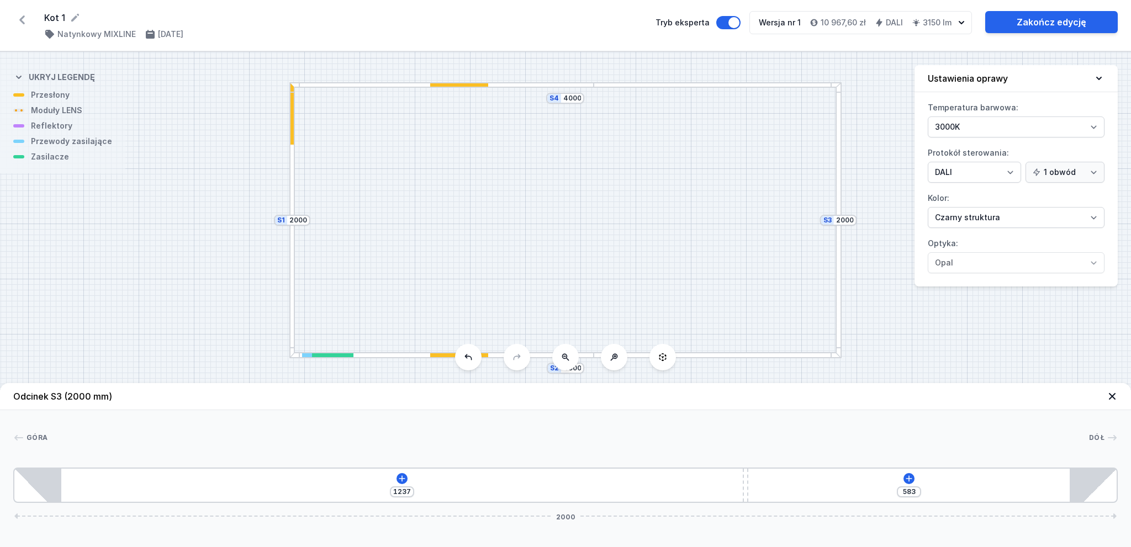
drag, startPoint x: 475, startPoint y: 84, endPoint x: 581, endPoint y: 83, distance: 106.0
click at [581, 83] on div at bounding box center [441, 85] width 305 height 6
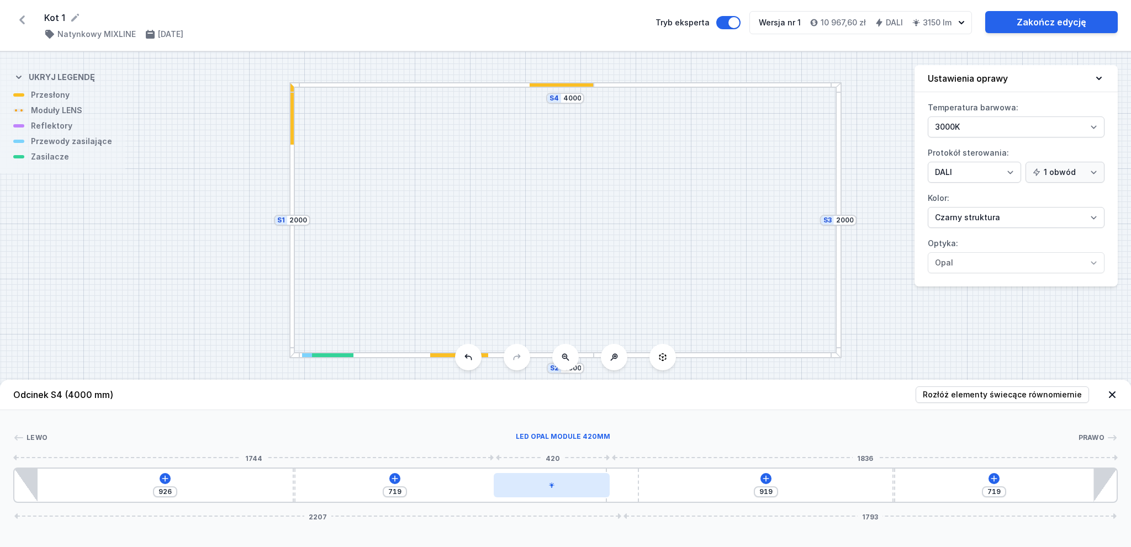
drag, startPoint x: 373, startPoint y: 483, endPoint x: 571, endPoint y: 492, distance: 197.9
click at [571, 492] on div at bounding box center [552, 485] width 116 height 24
drag, startPoint x: 638, startPoint y: 491, endPoint x: 751, endPoint y: 490, distance: 113.2
click at [751, 490] on div "926 719 919 719 2207 1793" at bounding box center [565, 485] width 1104 height 35
drag, startPoint x: 647, startPoint y: 481, endPoint x: 689, endPoint y: 478, distance: 42.1
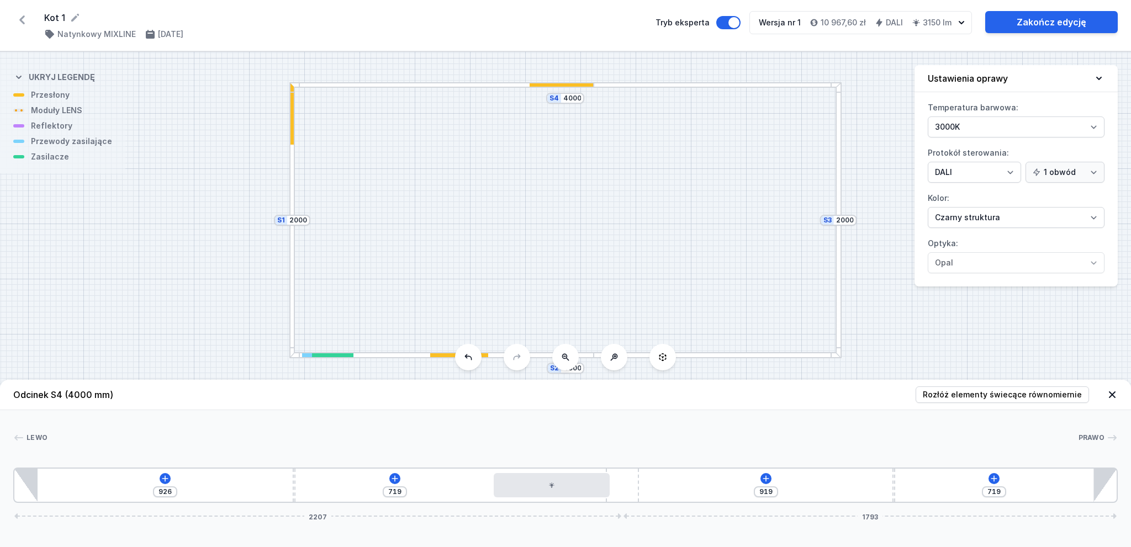
click at [689, 478] on div "926 719 919 719 2207 1793" at bounding box center [565, 485] width 1104 height 35
drag, startPoint x: 559, startPoint y: 486, endPoint x: 550, endPoint y: 488, distance: 9.1
click at [550, 488] on div at bounding box center [542, 485] width 116 height 24
click at [415, 356] on div at bounding box center [441, 355] width 305 height 6
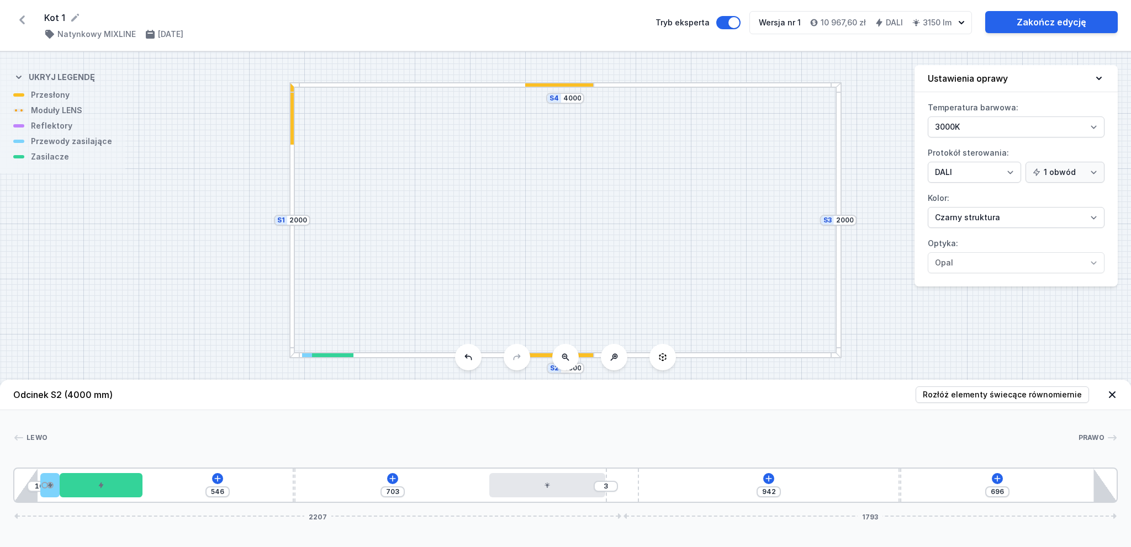
drag, startPoint x: 373, startPoint y: 489, endPoint x: 566, endPoint y: 502, distance: 193.7
click at [566, 502] on div "10 546 703 3 942 696 2207 1793" at bounding box center [565, 485] width 1104 height 35
drag, startPoint x: 632, startPoint y: 487, endPoint x: 702, endPoint y: 487, distance: 70.1
click at [725, 487] on div "10 546 703 3 942 696 2207 1793" at bounding box center [565, 485] width 1104 height 35
drag, startPoint x: 292, startPoint y: 133, endPoint x: 283, endPoint y: 186, distance: 53.6
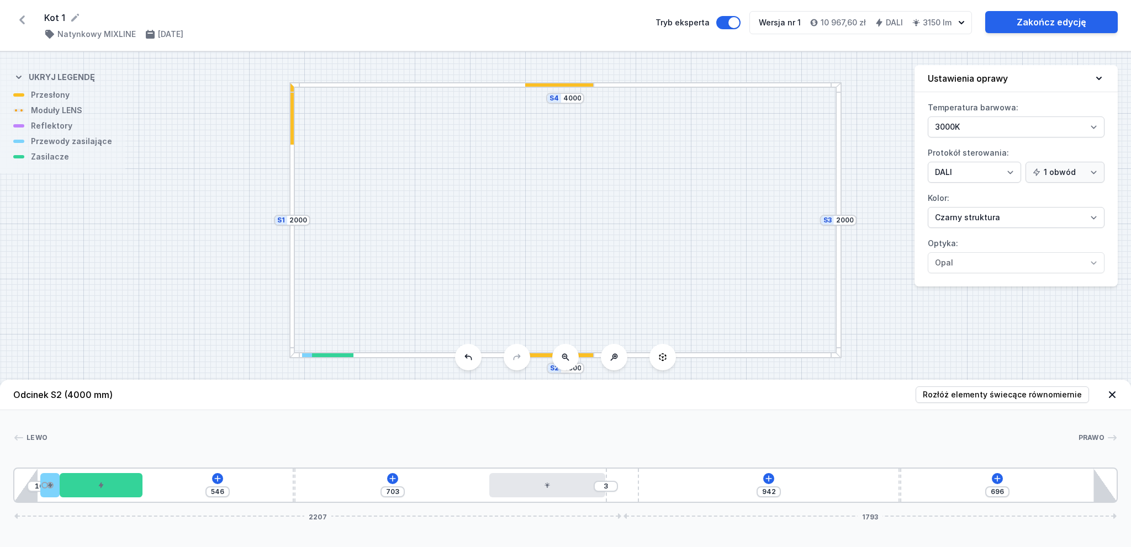
click at [283, 186] on div "S4 4000 S3 2000 S2 4000 S1 2000" at bounding box center [565, 299] width 1131 height 495
click at [291, 280] on div at bounding box center [292, 220] width 6 height 276
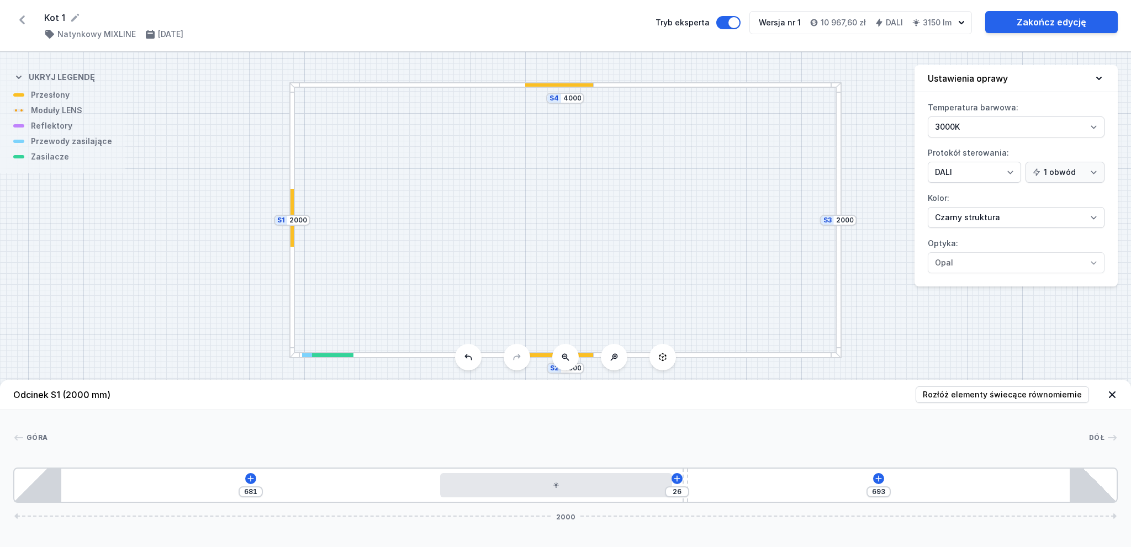
drag, startPoint x: 176, startPoint y: 479, endPoint x: 576, endPoint y: 502, distance: 401.5
click at [576, 502] on div "[CREDIT_CARD_NUMBER]" at bounding box center [565, 485] width 1104 height 35
click at [931, 333] on div "S4 4000 S3 2000 S2 4000 S1 2000" at bounding box center [565, 299] width 1131 height 495
